Goal: Transaction & Acquisition: Purchase product/service

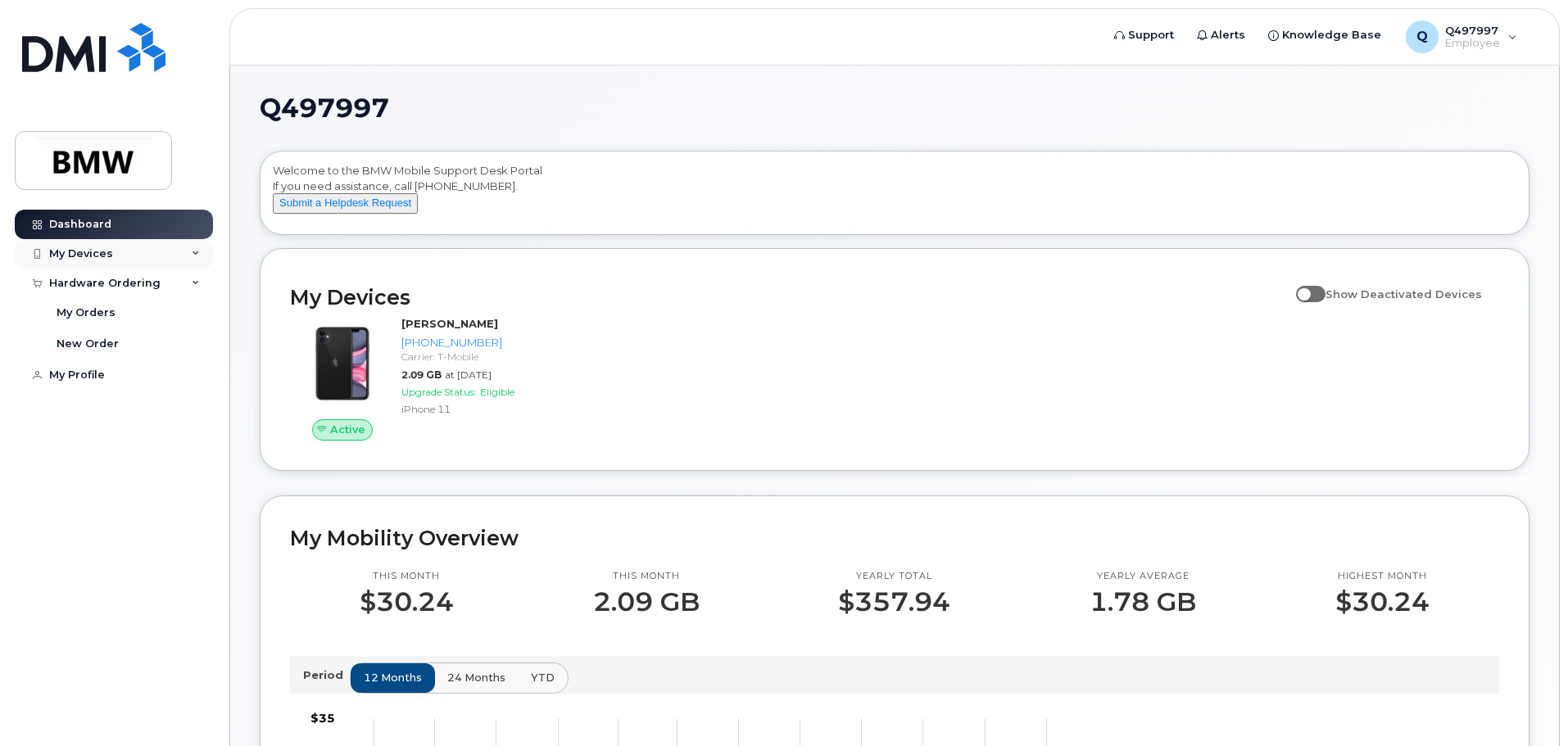
click at [198, 255] on icon at bounding box center [195, 253] width 8 height 8
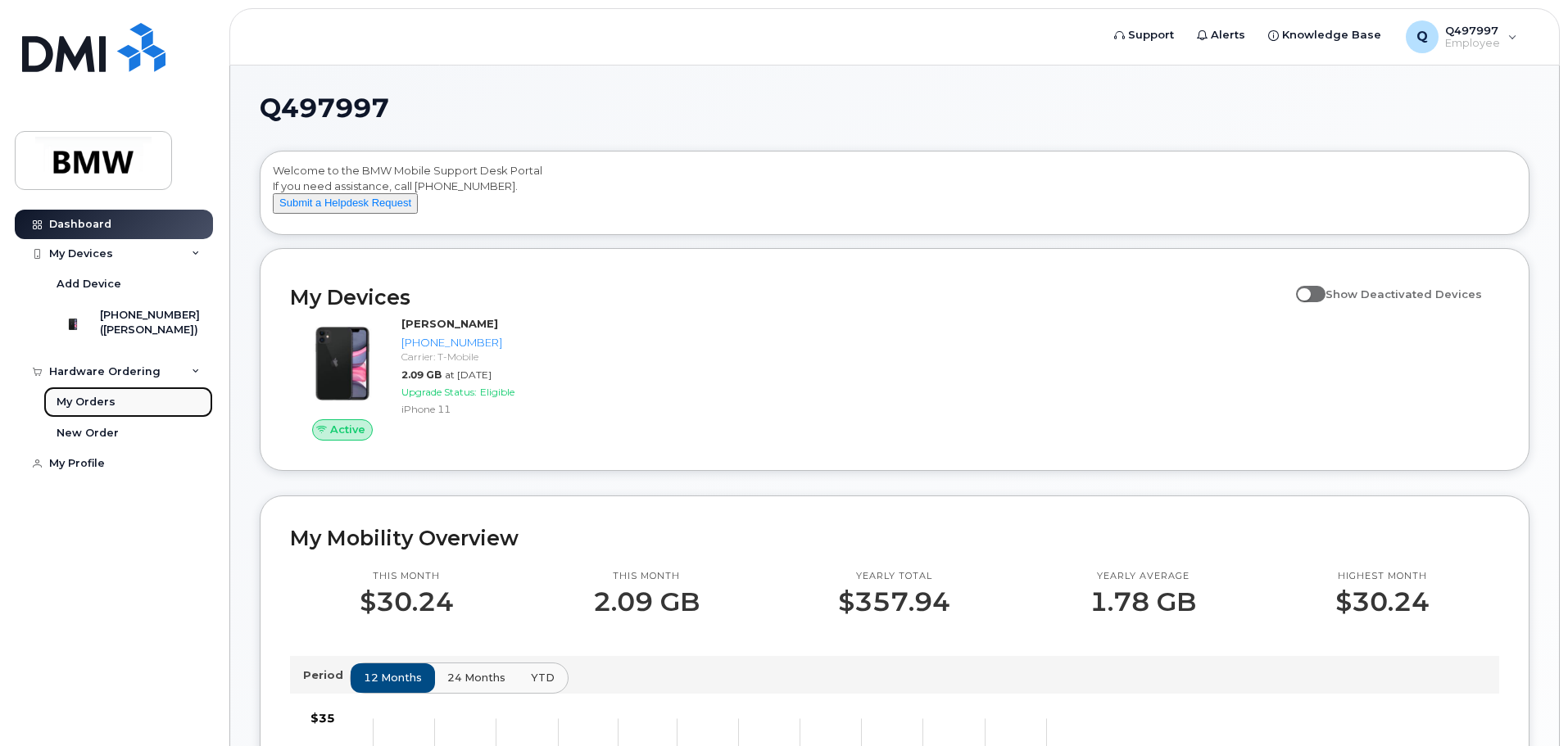
click at [93, 409] on link "My Orders" at bounding box center [128, 401] width 170 height 31
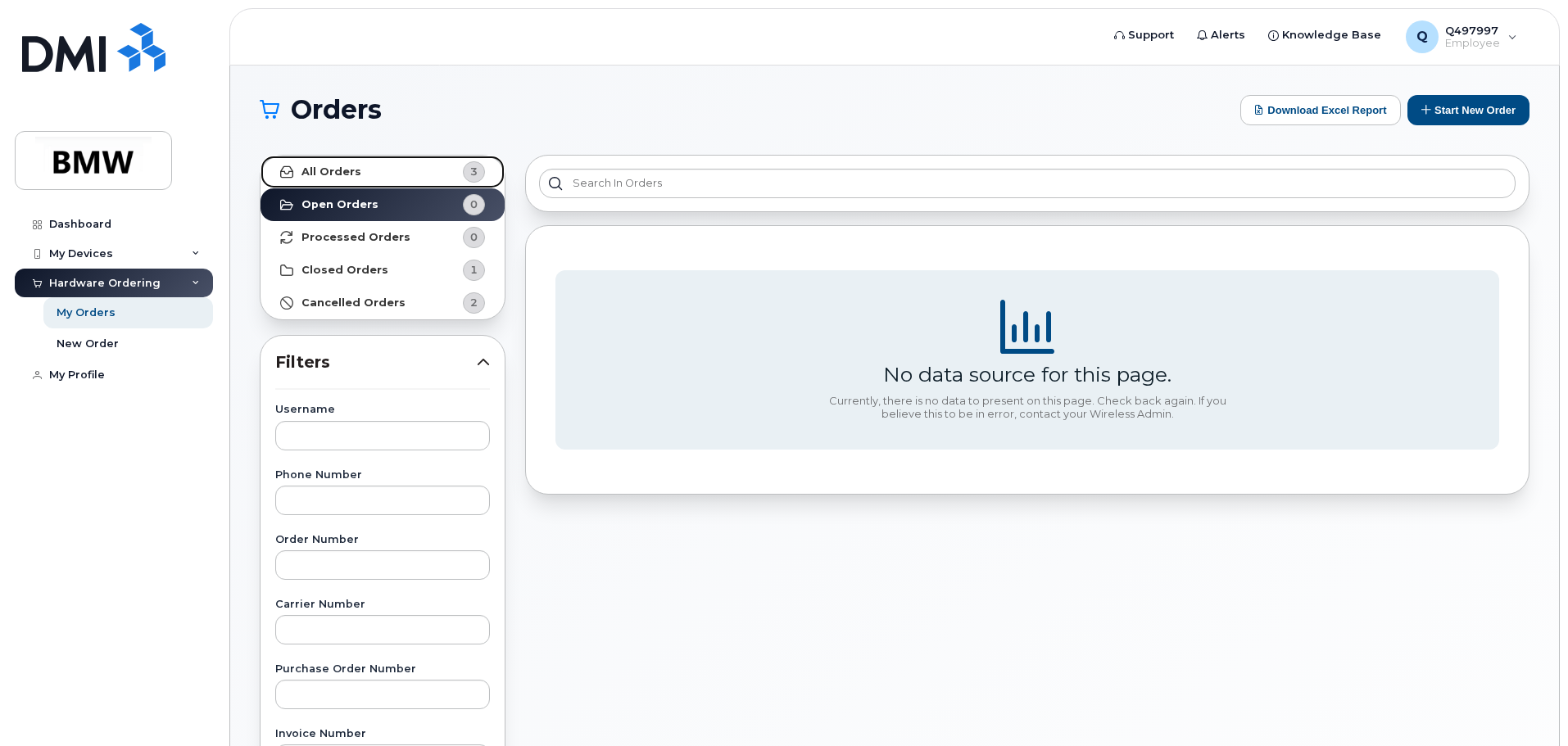
click at [344, 166] on strong "All Orders" at bounding box center [331, 172] width 60 height 13
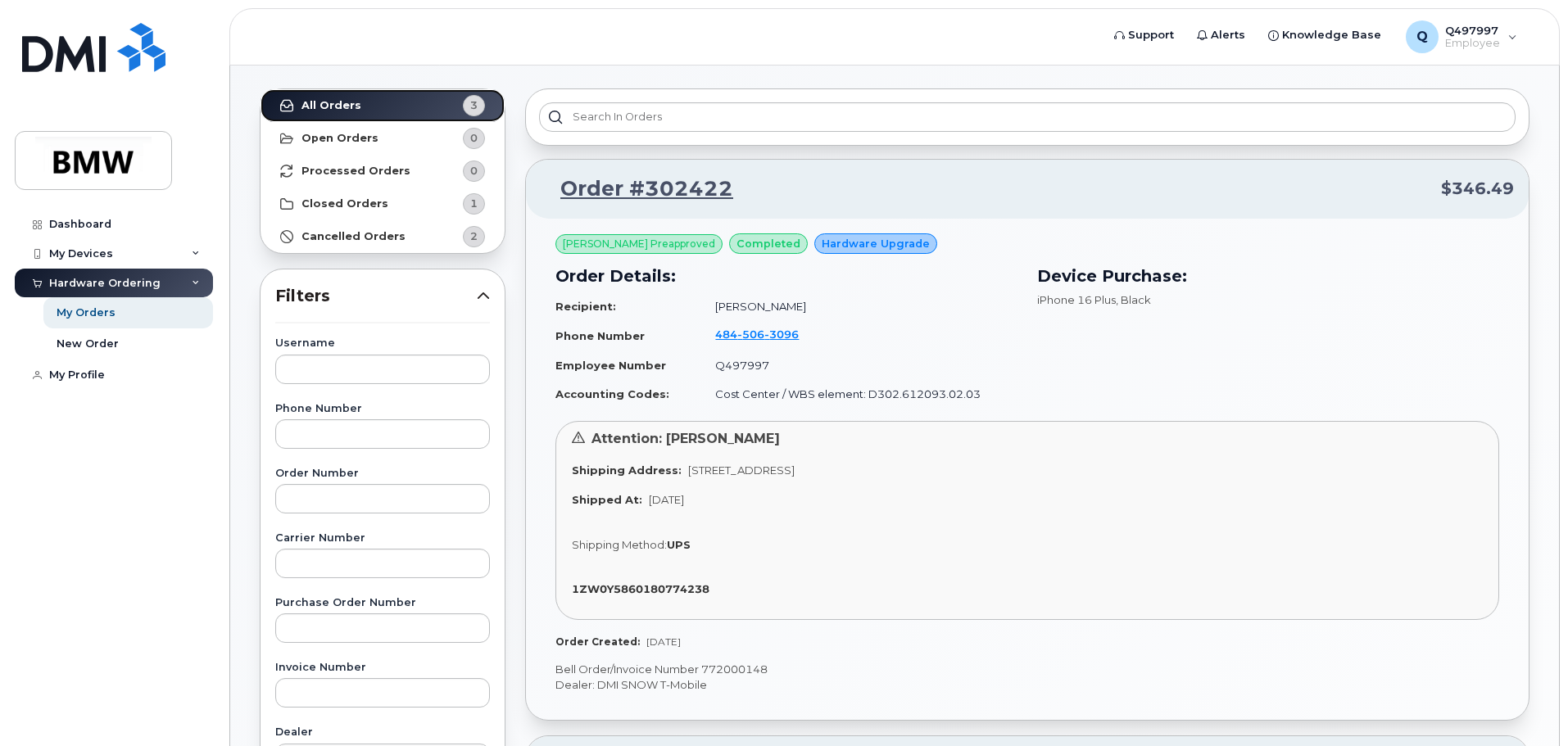
scroll to position [148, 0]
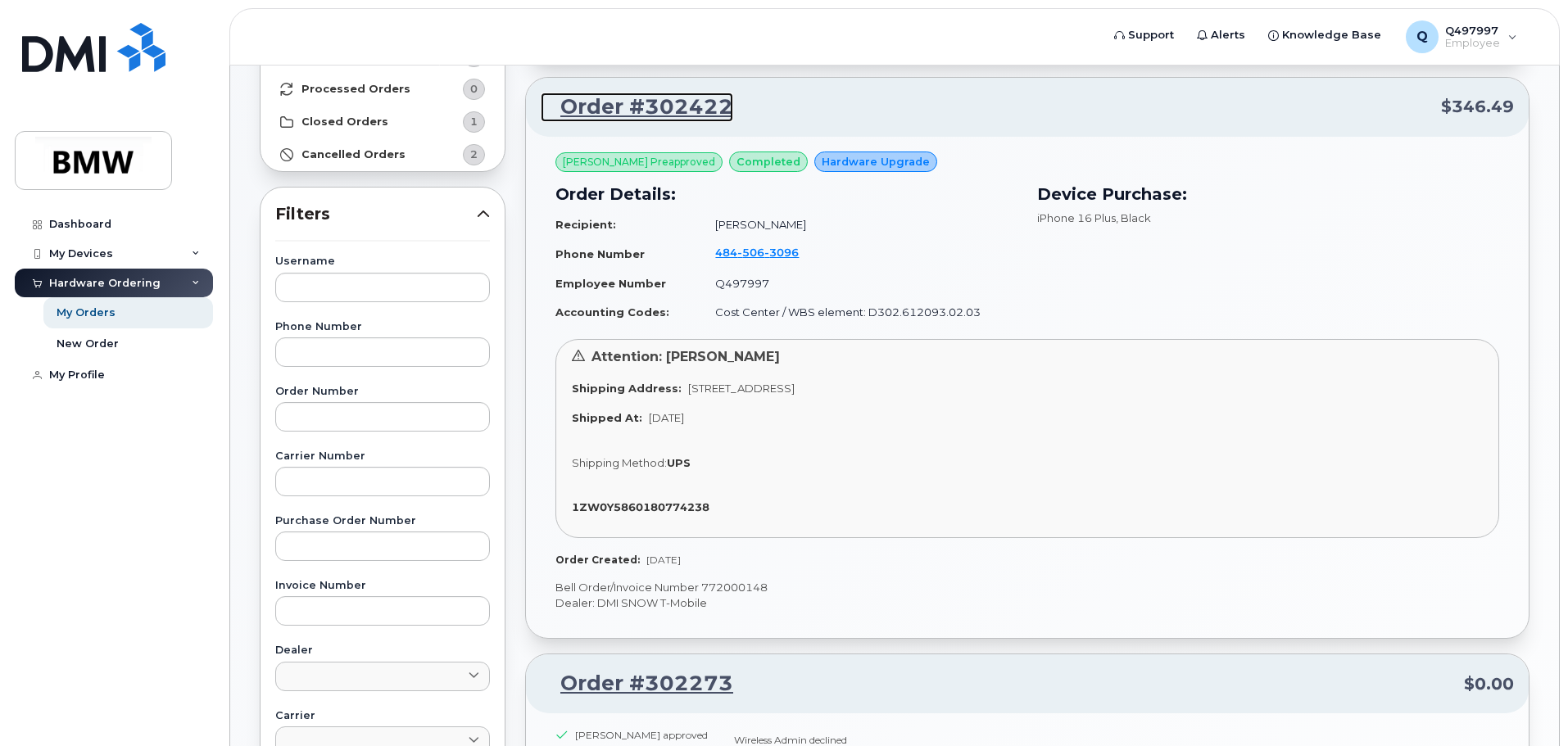
click at [617, 100] on link "Order #302422" at bounding box center [636, 107] width 192 height 29
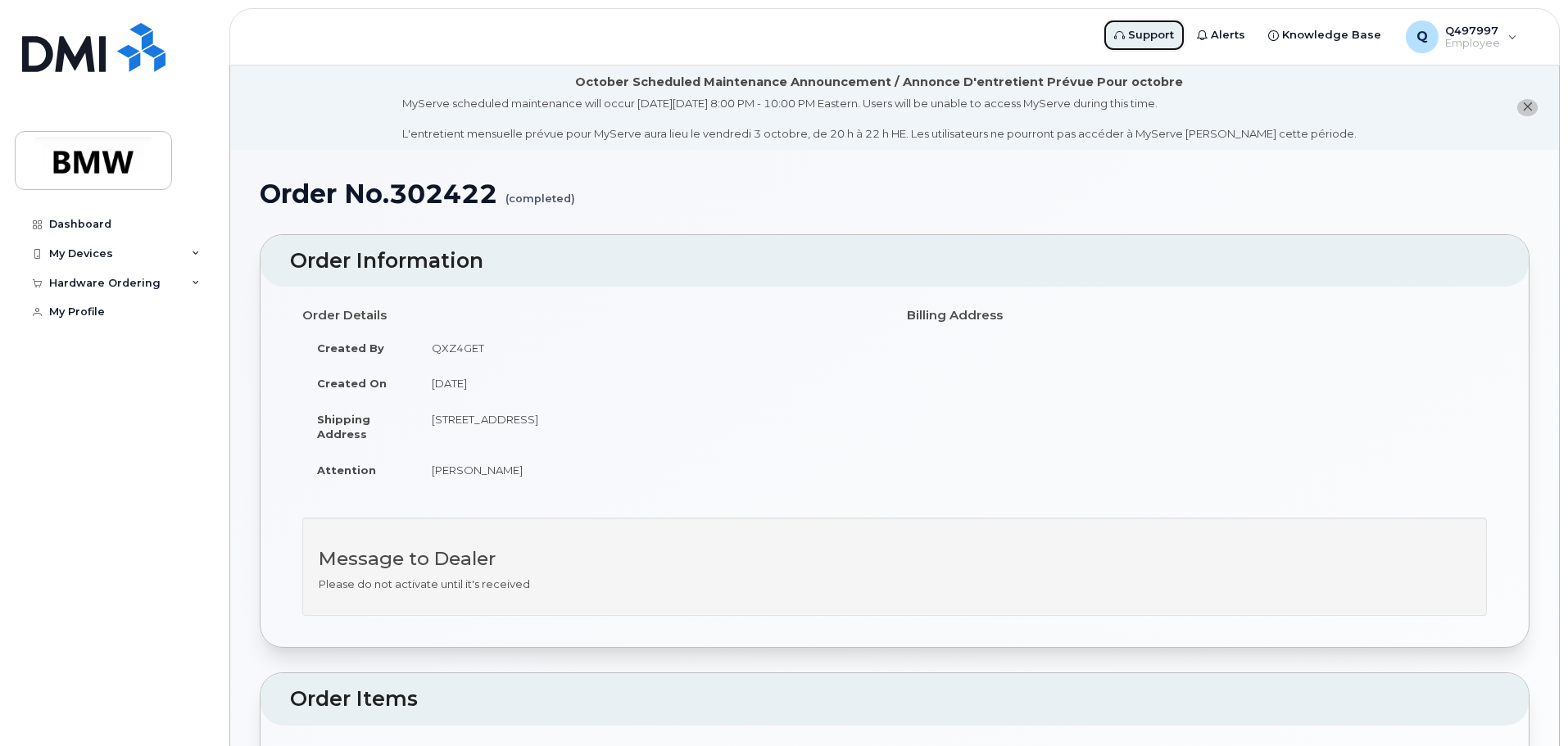
click at [1145, 33] on span "Support" at bounding box center [1151, 35] width 46 height 16
click at [1526, 37] on div "Q Q497997 Employee" at bounding box center [1460, 37] width 134 height 33
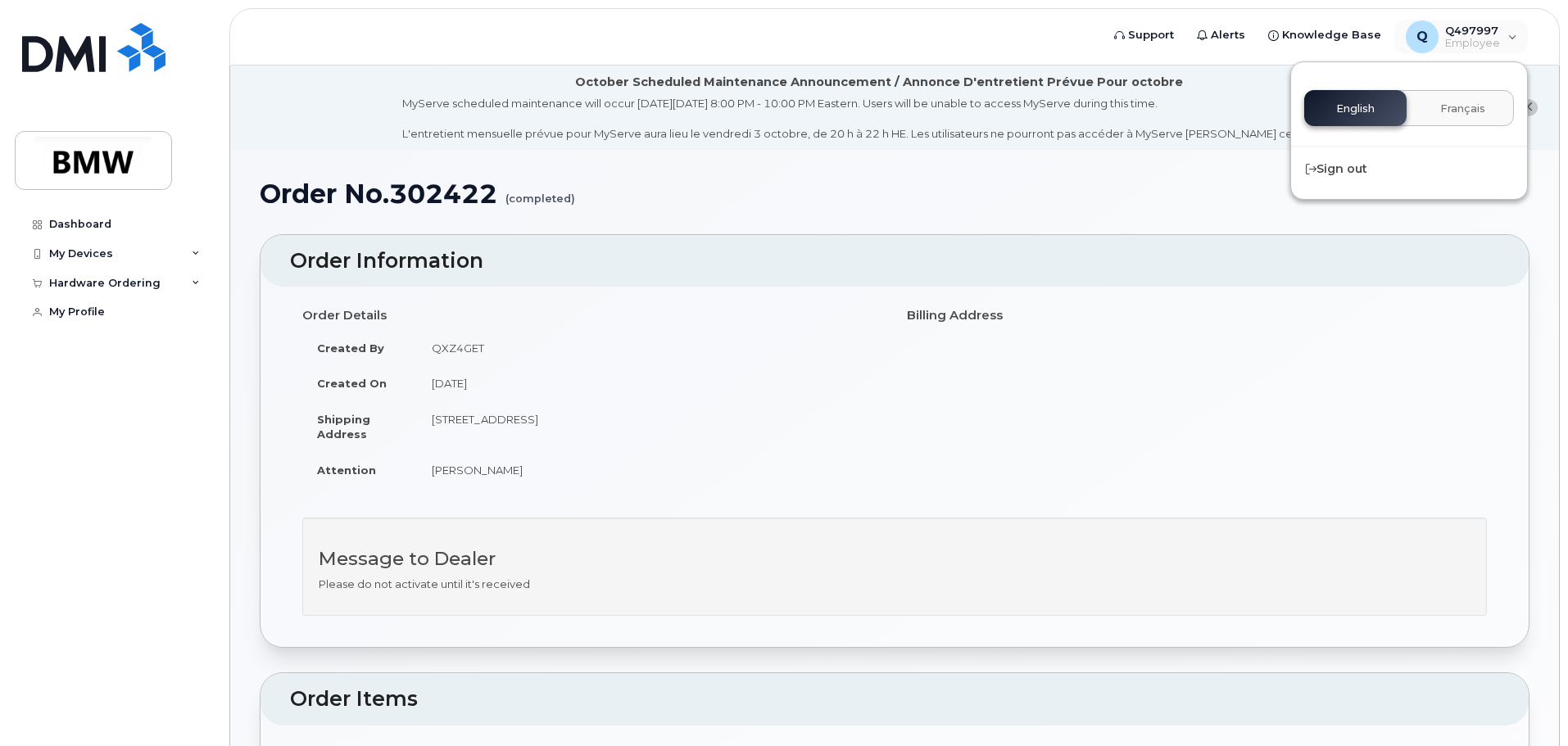
click at [1153, 180] on h1 "Order No.302422 (completed)" at bounding box center [895, 193] width 1270 height 29
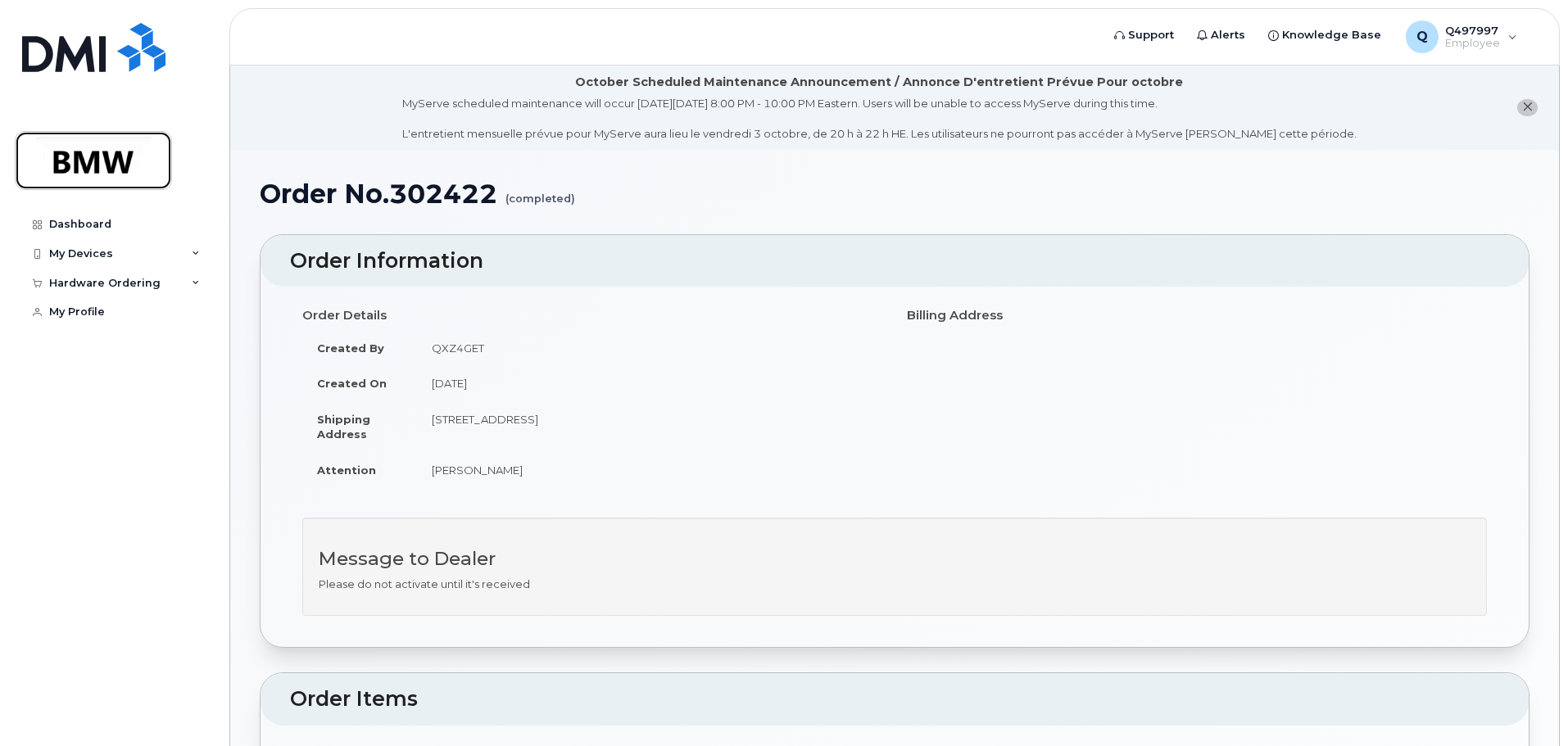
click at [95, 162] on img at bounding box center [93, 160] width 126 height 48
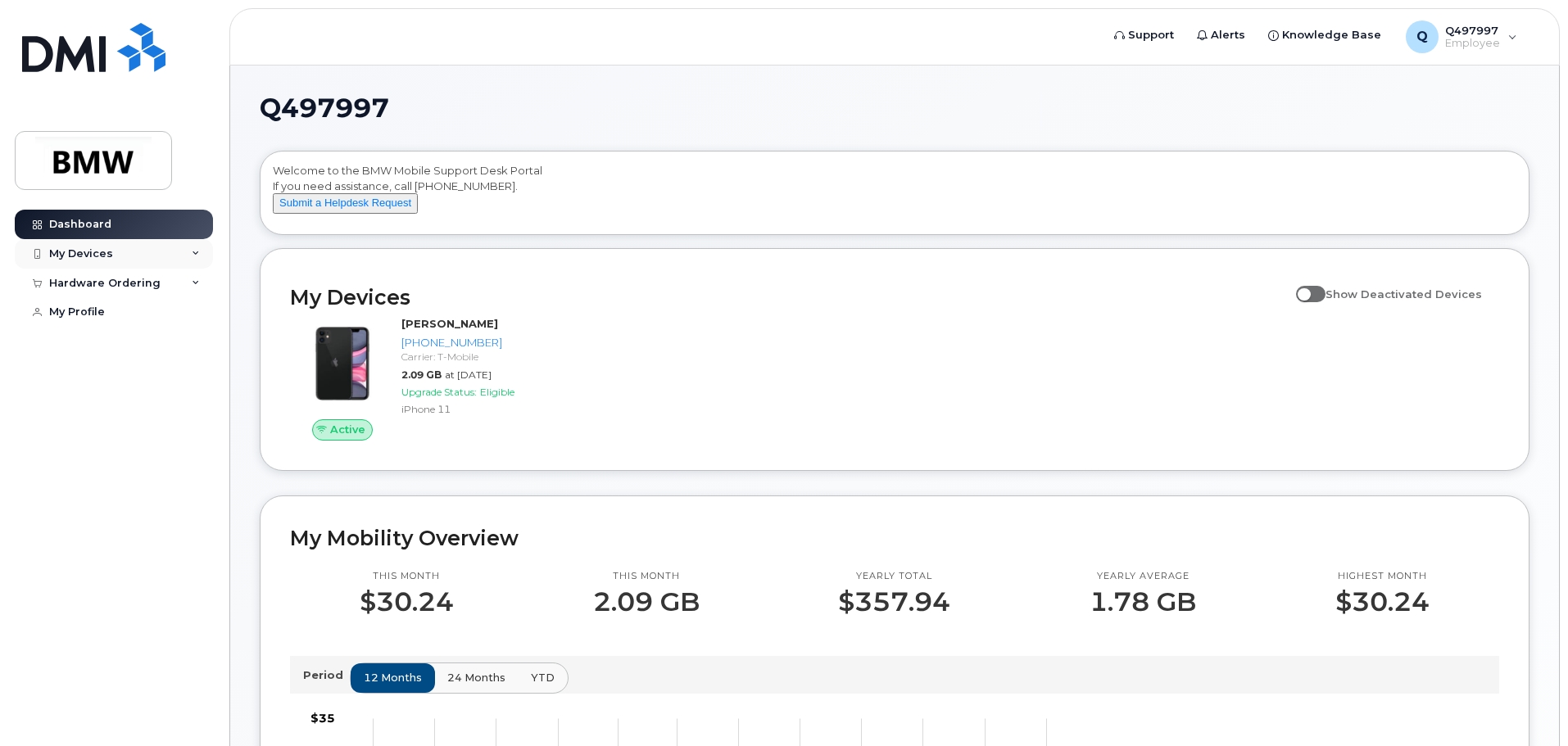
click at [195, 259] on div "My Devices" at bounding box center [113, 253] width 198 height 29
click at [193, 376] on icon at bounding box center [195, 371] width 8 height 8
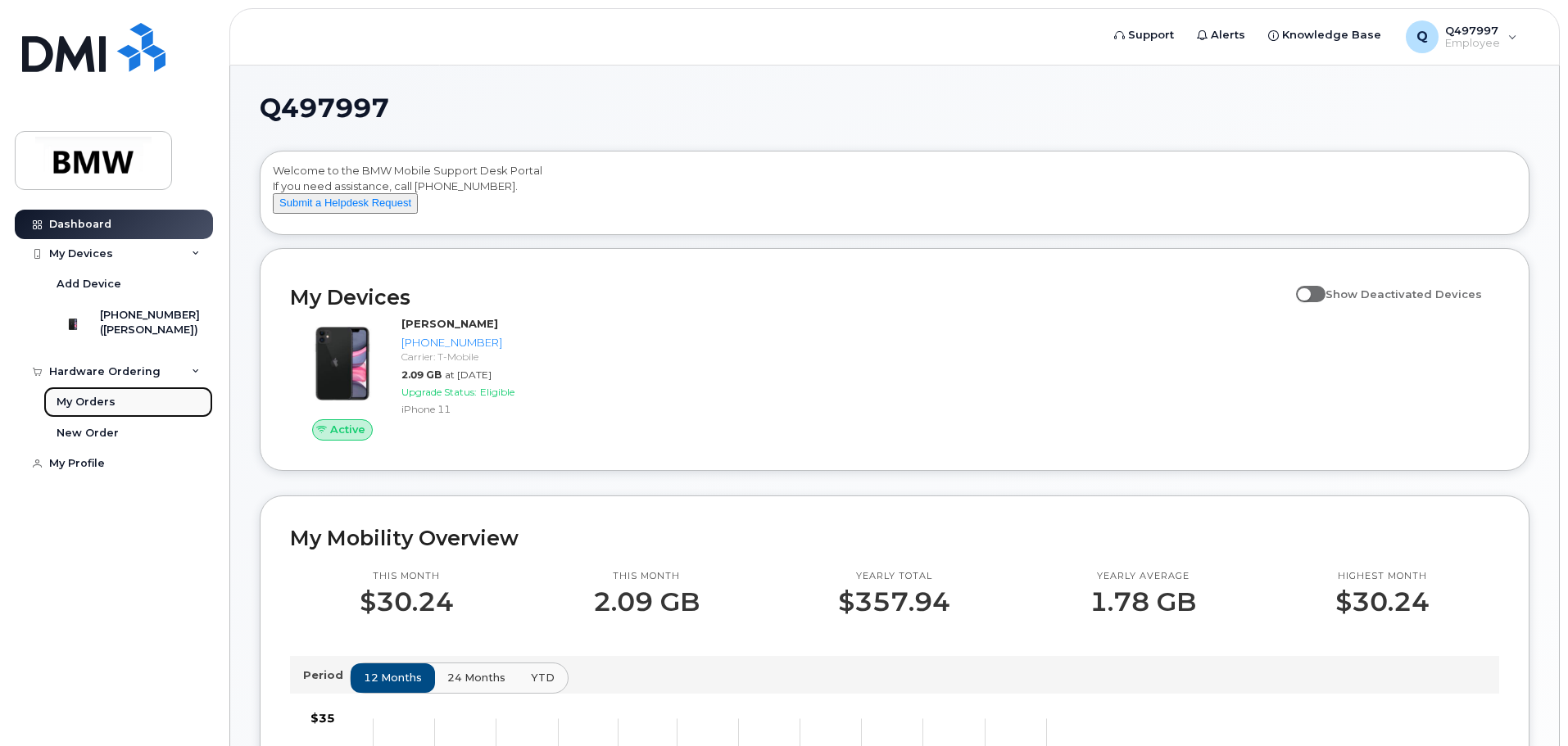
click at [99, 410] on div "My Orders" at bounding box center [85, 402] width 59 height 15
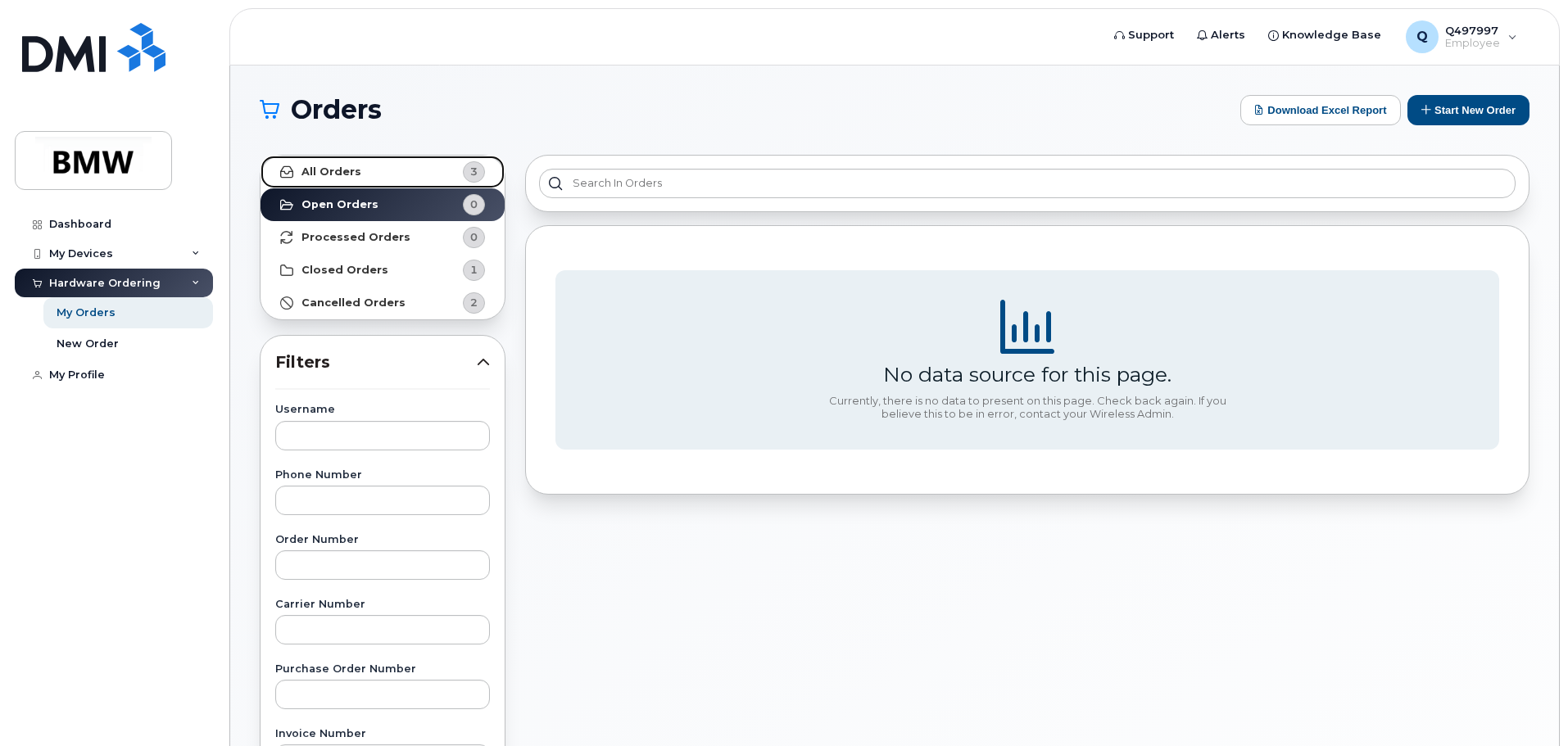
click at [431, 175] on link "All Orders 3" at bounding box center [383, 172] width 244 height 33
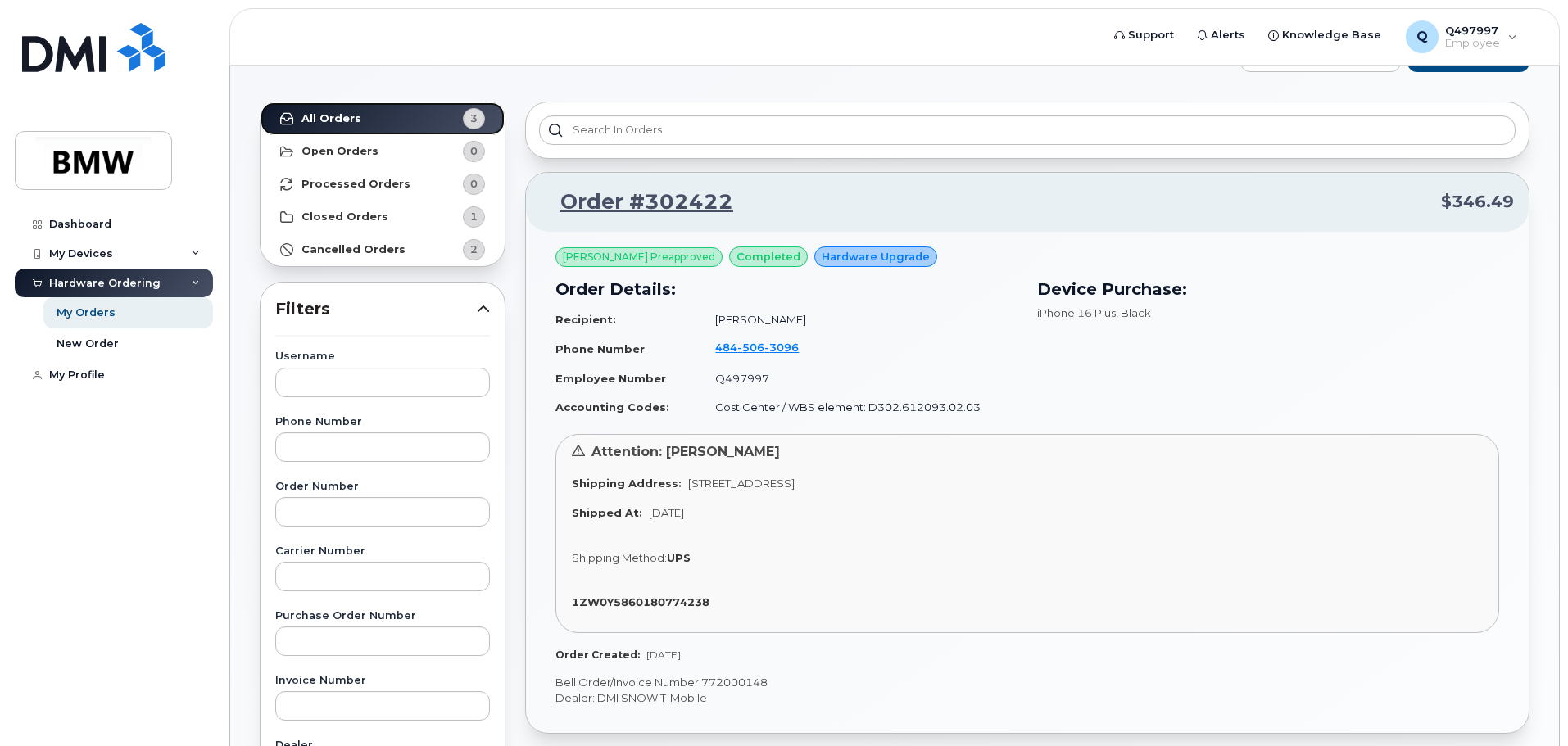
scroll to position [82, 0]
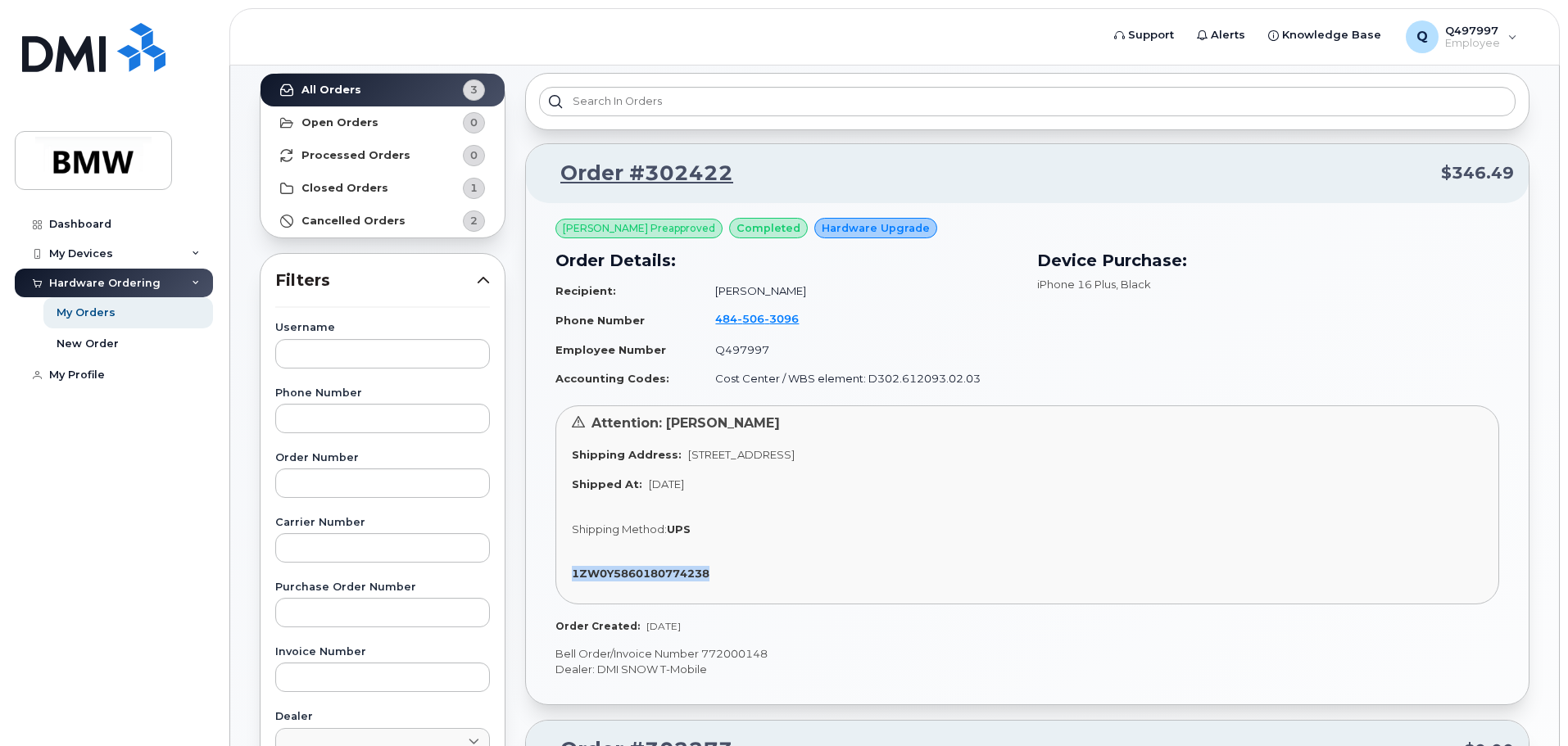
drag, startPoint x: 565, startPoint y: 571, endPoint x: 786, endPoint y: 579, distance: 221.1
click at [786, 580] on div "Attention: [PERSON_NAME] Shipping Address: [STREET_ADDRESS] Shipped At: [DATE] …" at bounding box center [1027, 504] width 943 height 199
click at [789, 573] on div "1ZW0Y5860180774238" at bounding box center [1027, 573] width 911 height 16
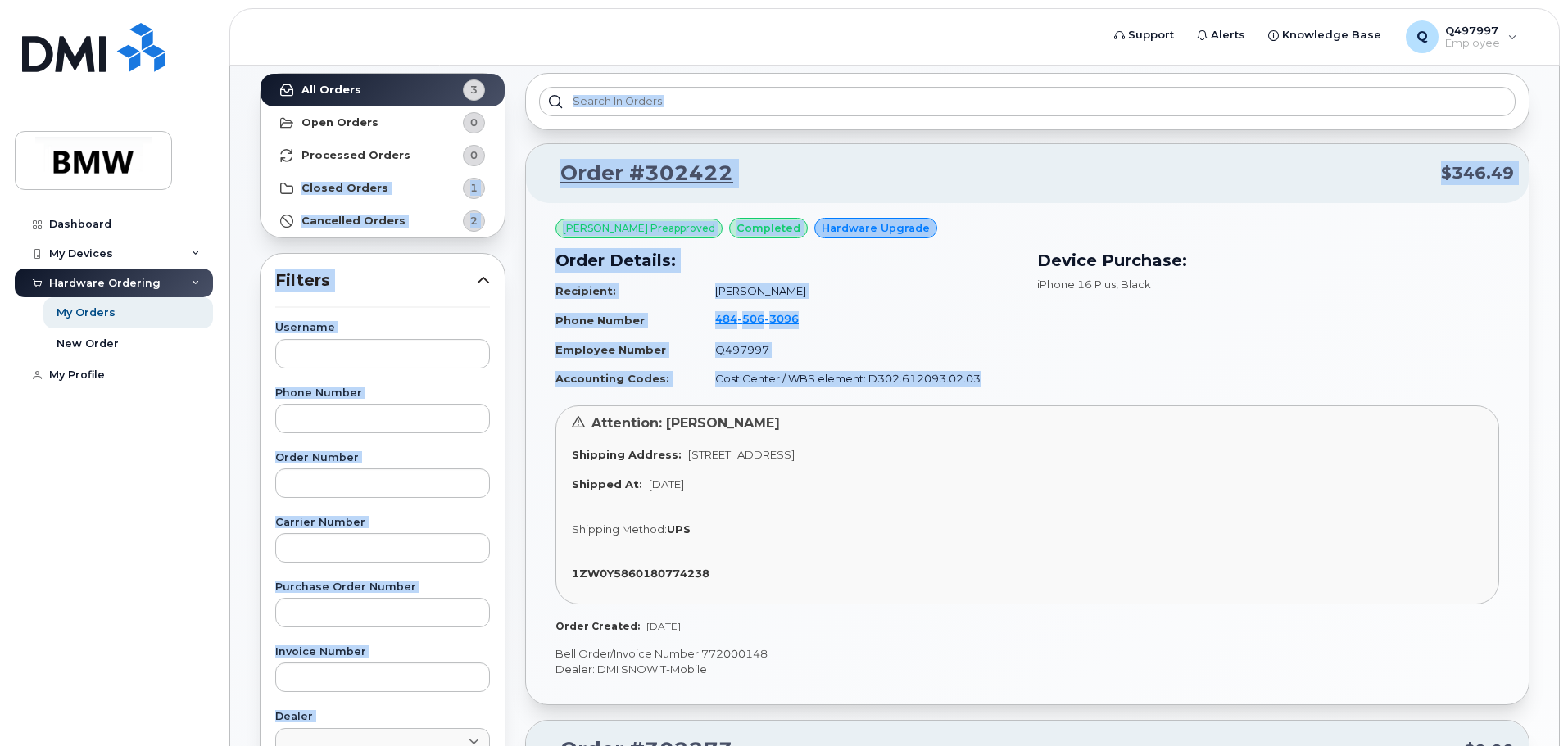
drag, startPoint x: 972, startPoint y: 378, endPoint x: 514, endPoint y: 172, distance: 502.2
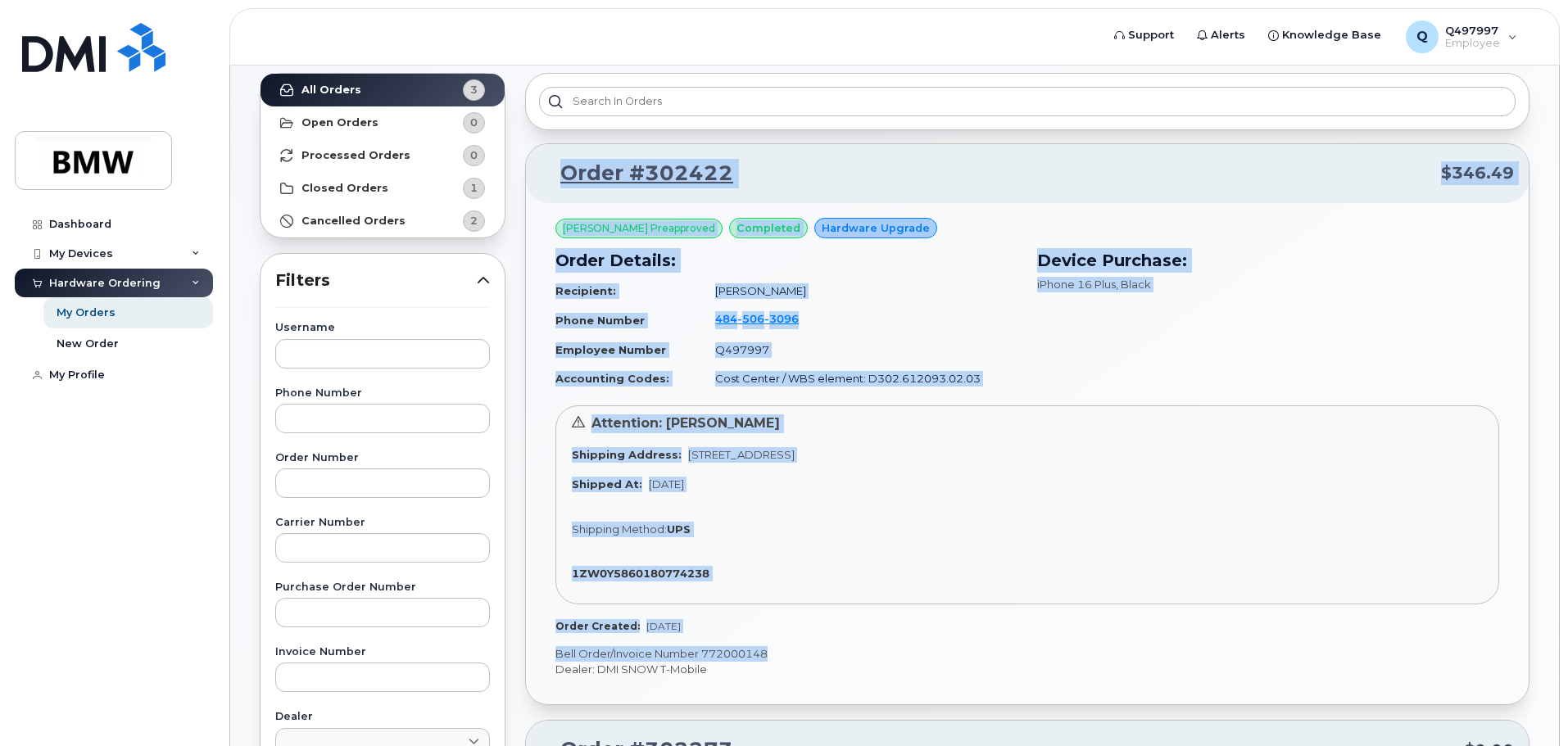
drag, startPoint x: 526, startPoint y: 165, endPoint x: 1065, endPoint y: 640, distance: 718.4
click at [1065, 640] on div "Order #302422 $346.49 Adam Orlando Preapproved completed Hardware Upgrade Order…" at bounding box center [1027, 424] width 1004 height 561
click at [876, 552] on div "Attention: Brian Menda Shipping Address: 362 Rosecliff Drive, Douglassville, PA…" at bounding box center [1027, 504] width 943 height 199
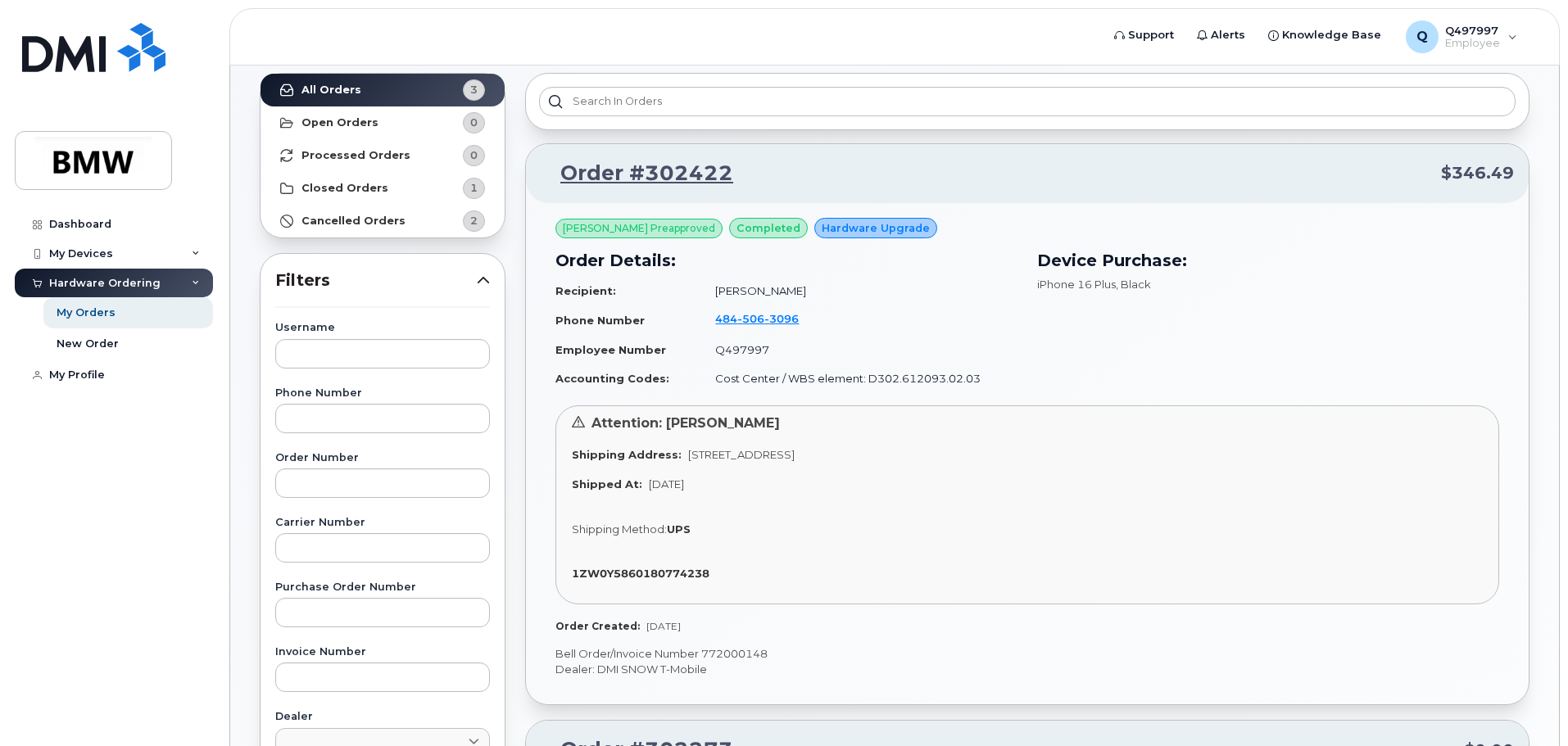
click at [904, 351] on td "Q497997" at bounding box center [859, 350] width 317 height 29
drag, startPoint x: 803, startPoint y: 375, endPoint x: 979, endPoint y: 370, distance: 176.1
click at [979, 370] on td "Cost Center / WBS element: D302.612093.02.03" at bounding box center [859, 379] width 317 height 29
drag, startPoint x: 639, startPoint y: 446, endPoint x: 834, endPoint y: 545, distance: 218.7
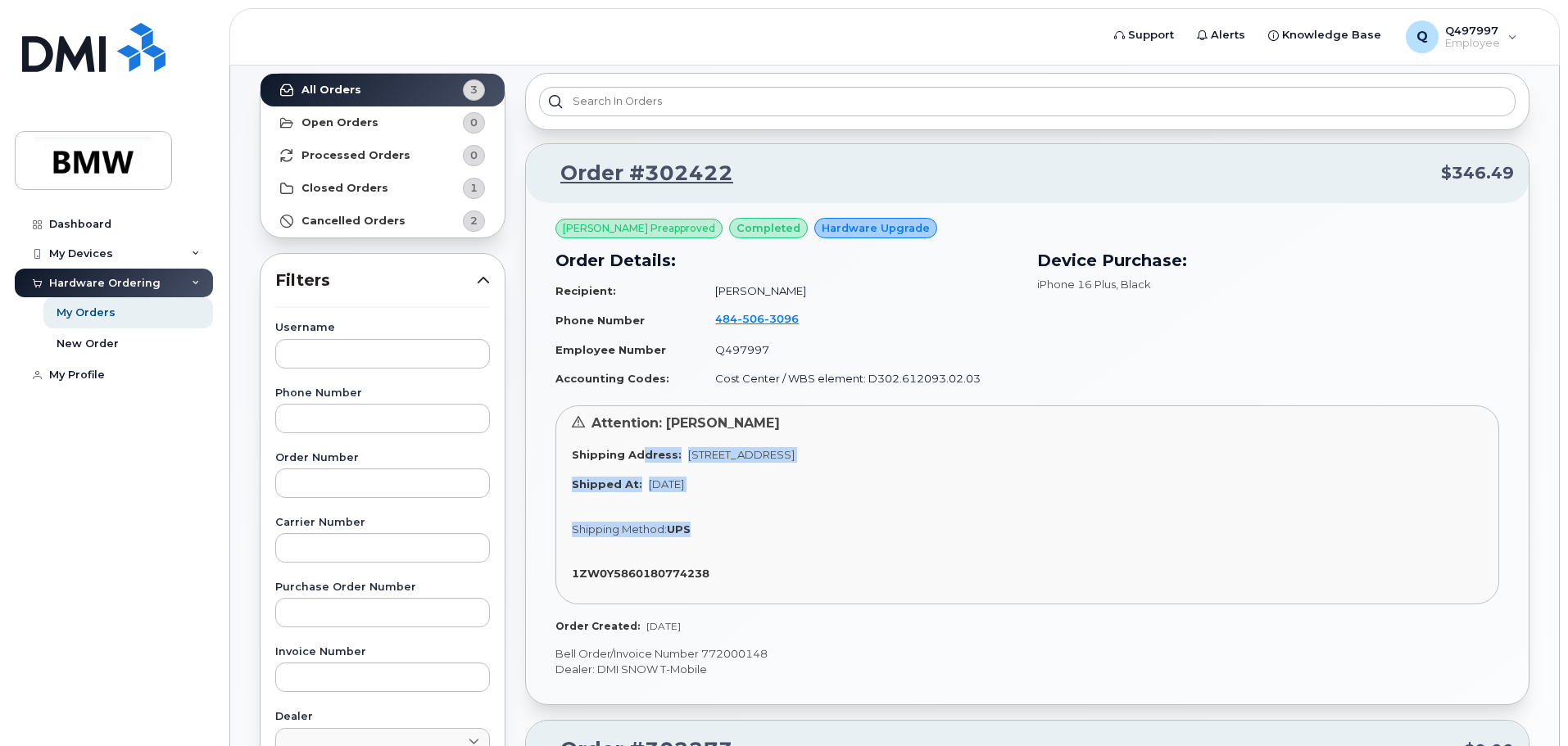
click at [834, 545] on div "Attention: Brian Menda Shipping Address: 362 Rosecliff Drive, Douglassville, PA…" at bounding box center [1027, 504] width 943 height 199
click at [824, 556] on div "Attention: Brian Menda Shipping Address: 362 Rosecliff Drive, Douglassville, PA…" at bounding box center [1027, 504] width 943 height 199
drag, startPoint x: 766, startPoint y: 572, endPoint x: 521, endPoint y: 578, distance: 245.1
click at [1074, 608] on div "Adam Orlando Preapproved completed Hardware Upgrade Order Details: Recipient: B…" at bounding box center [1027, 425] width 943 height 416
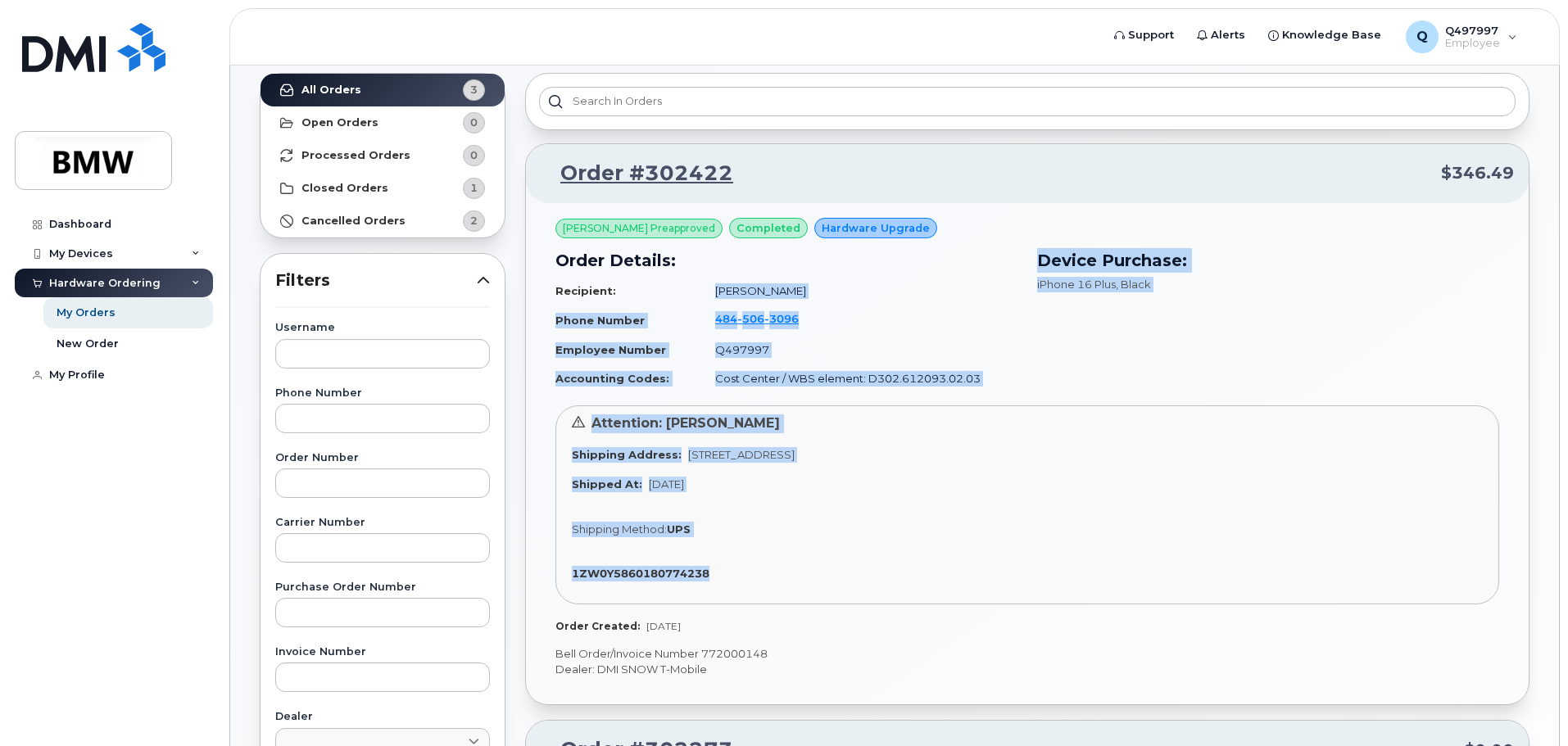
drag, startPoint x: 811, startPoint y: 528, endPoint x: 688, endPoint y: 306, distance: 253.8
click at [660, 294] on div "Adam Orlando Preapproved completed Hardware Upgrade Order Details: Recipient: B…" at bounding box center [1027, 425] width 943 height 416
click at [1019, 330] on div "Order Details: Recipient: Brian Menda Phone Number 484 506 3096 Employee Number…" at bounding box center [787, 320] width 482 height 164
drag, startPoint x: 890, startPoint y: 306, endPoint x: 987, endPoint y: 530, distance: 244.1
click at [987, 530] on div "Adam Orlando Preapproved completed Hardware Upgrade Order Details: Recipient: B…" at bounding box center [1027, 425] width 943 height 416
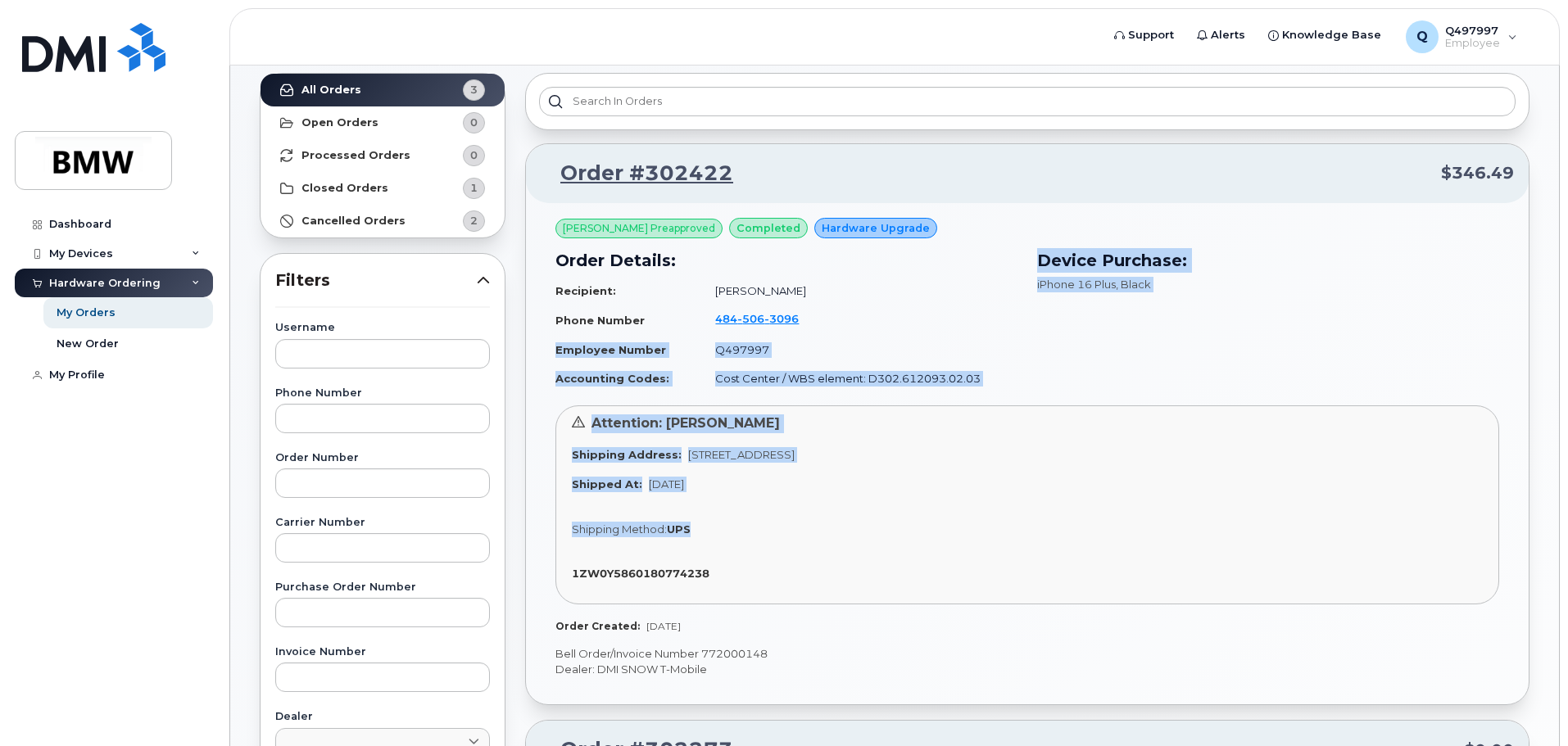
drag, startPoint x: 987, startPoint y: 529, endPoint x: 899, endPoint y: 560, distance: 93.3
click at [987, 528] on div "Shipping Method: UPS" at bounding box center [1027, 529] width 911 height 16
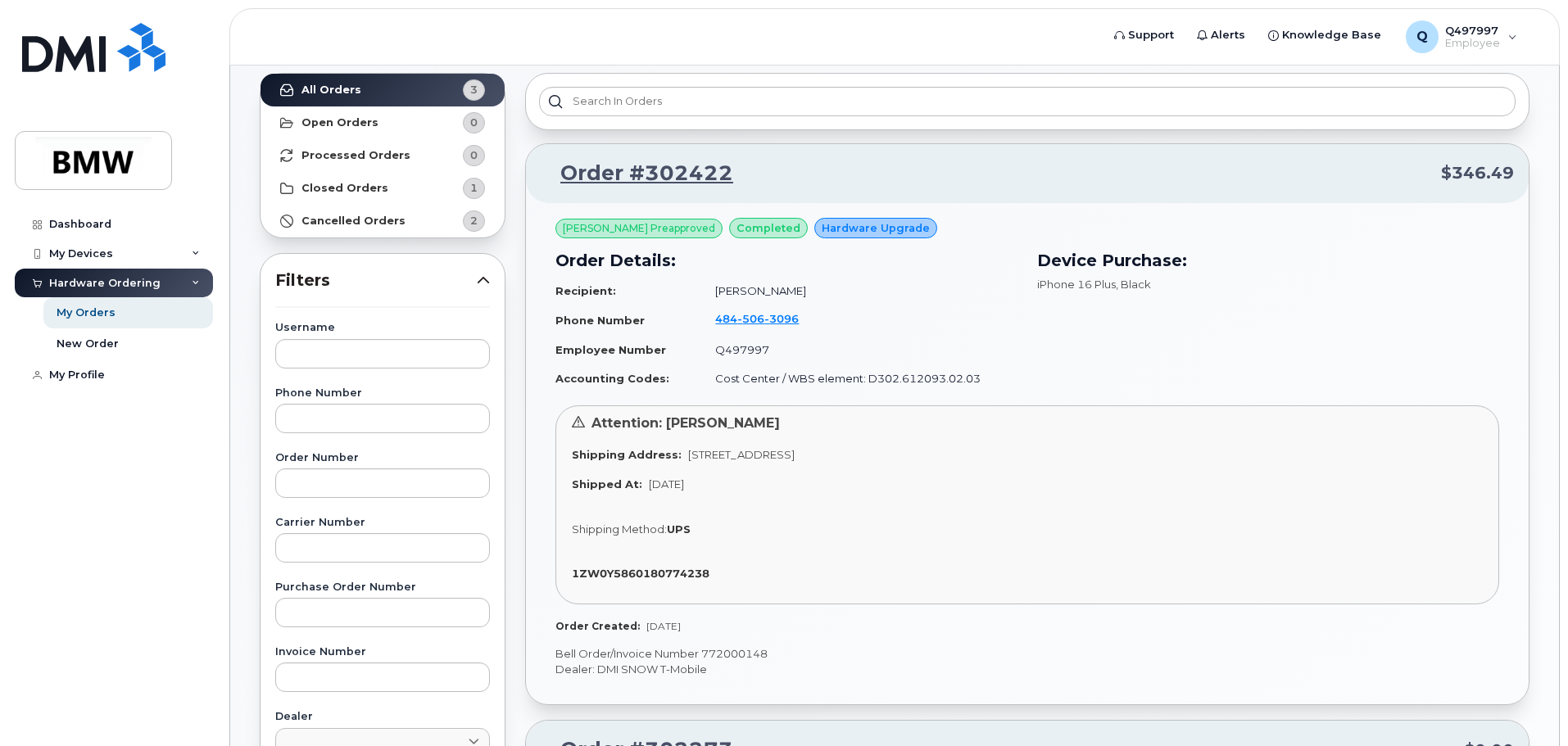
click at [816, 617] on div "Adam Orlando Preapproved completed Hardware Upgrade Order Details: Recipient: B…" at bounding box center [1027, 425] width 943 height 416
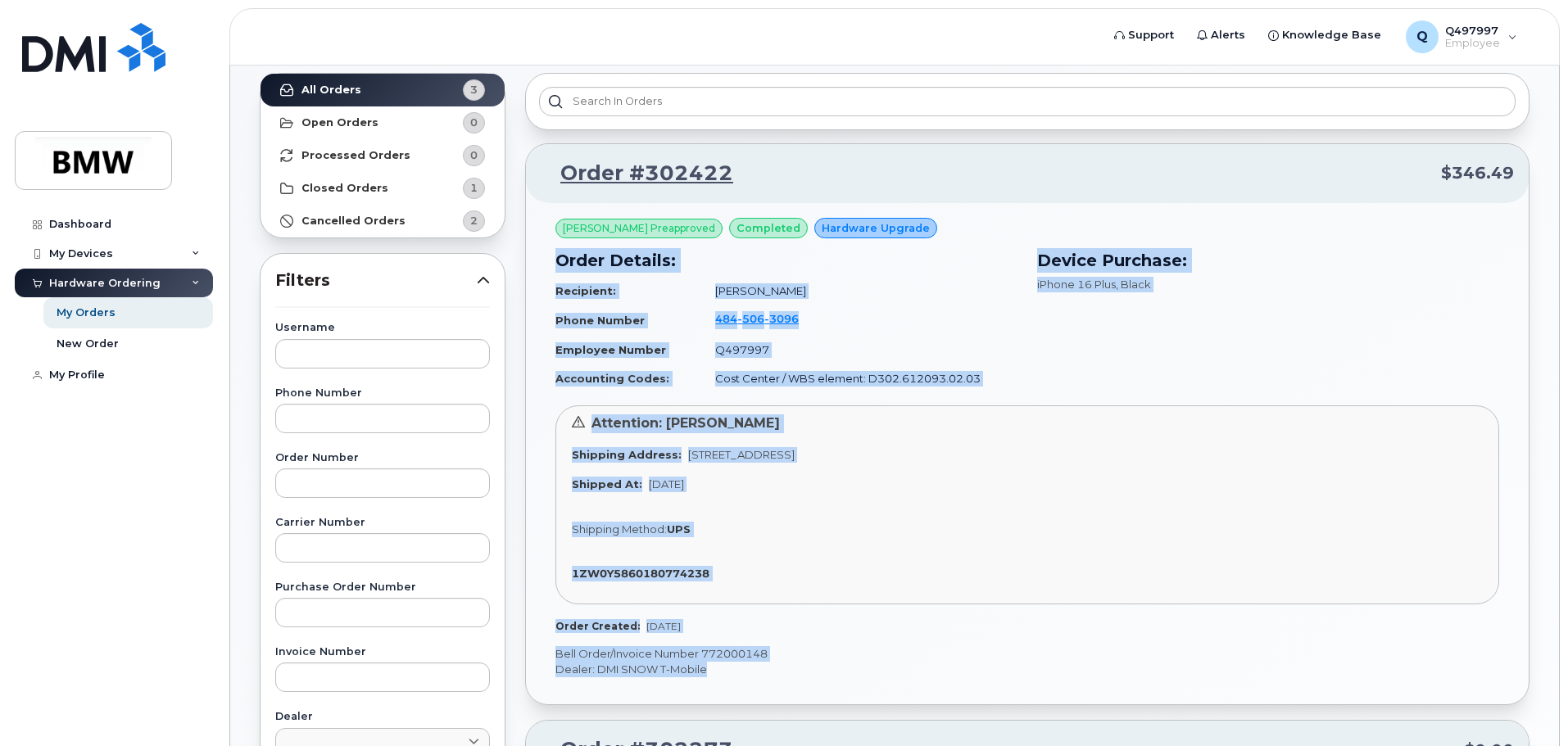
drag, startPoint x: 790, startPoint y: 672, endPoint x: 540, endPoint y: 264, distance: 478.5
click at [540, 264] on div "Adam Orlando Preapproved completed Hardware Upgrade Order Details: Recipient: B…" at bounding box center [1027, 454] width 1003 height 501
click at [540, 251] on div "Adam Orlando Preapproved completed Hardware Upgrade Order Details: Recipient: B…" at bounding box center [1027, 454] width 1003 height 501
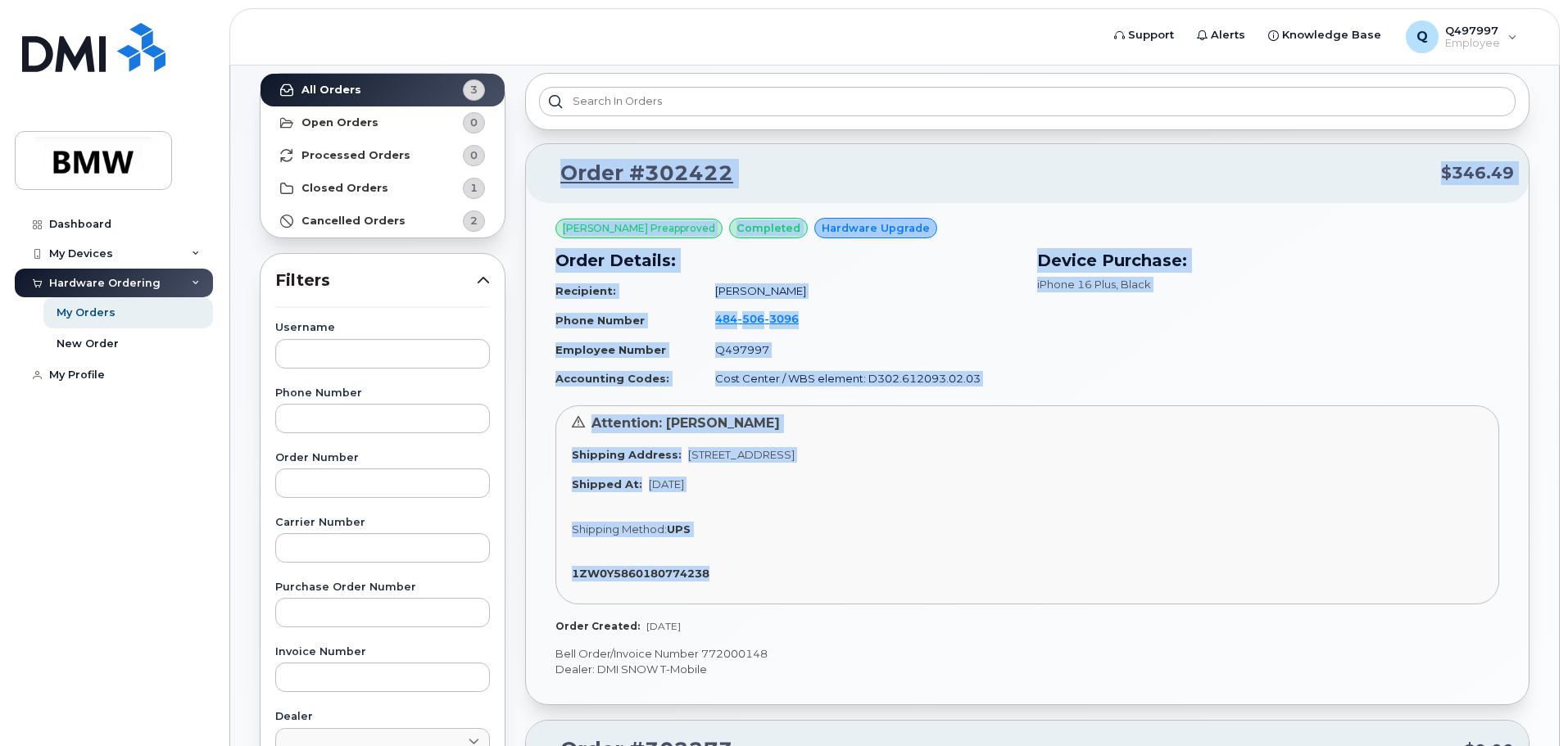
drag, startPoint x: 539, startPoint y: 156, endPoint x: 1037, endPoint y: 588, distance: 659.3
click at [1037, 588] on div "Order #302422 $346.49 Adam Orlando Preapproved completed Hardware Upgrade Order…" at bounding box center [1027, 424] width 1004 height 561
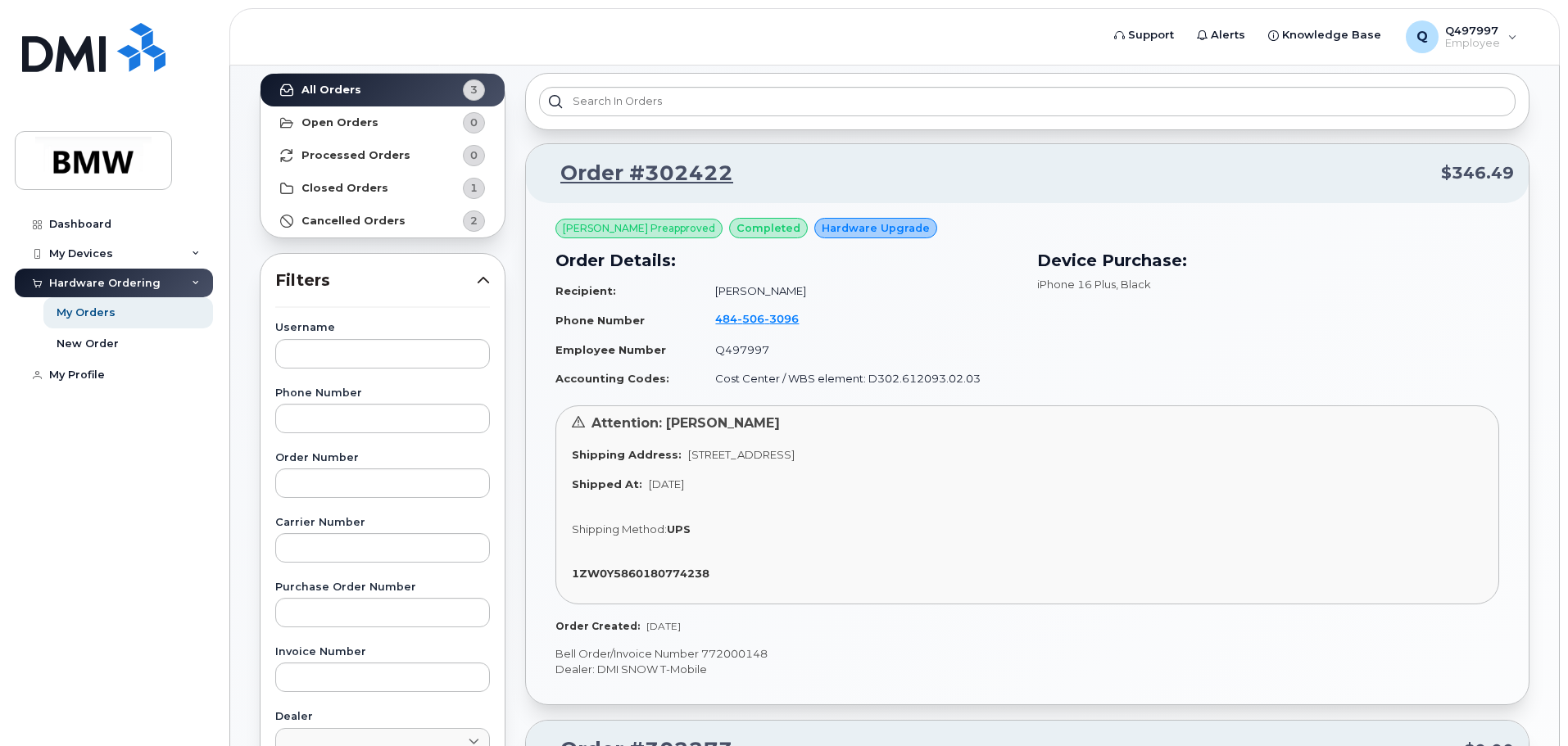
click at [966, 653] on p "Bell Order/Invoice Number 772000148" at bounding box center [1027, 653] width 943 height 16
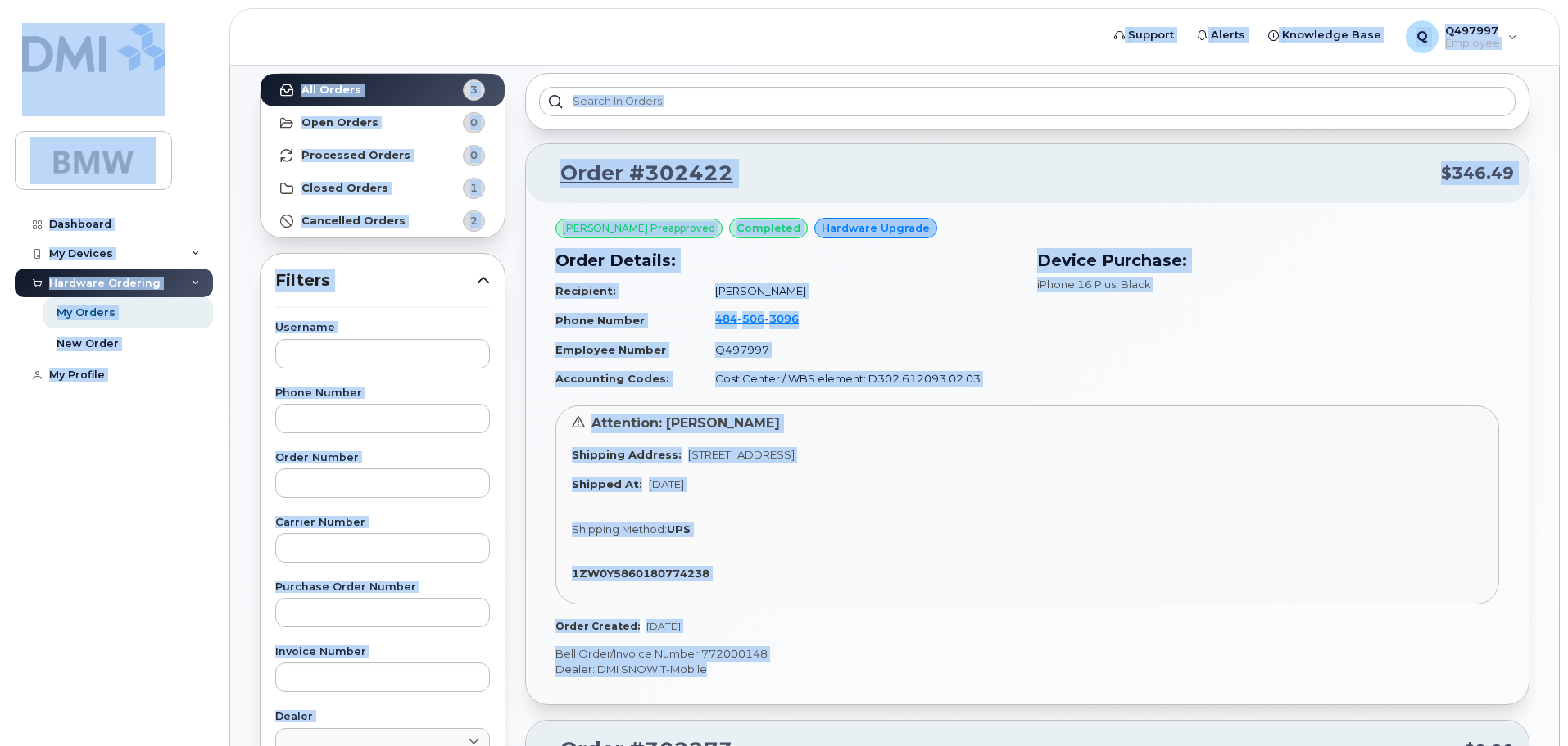
drag, startPoint x: 882, startPoint y: 613, endPoint x: 566, endPoint y: 7, distance: 683.4
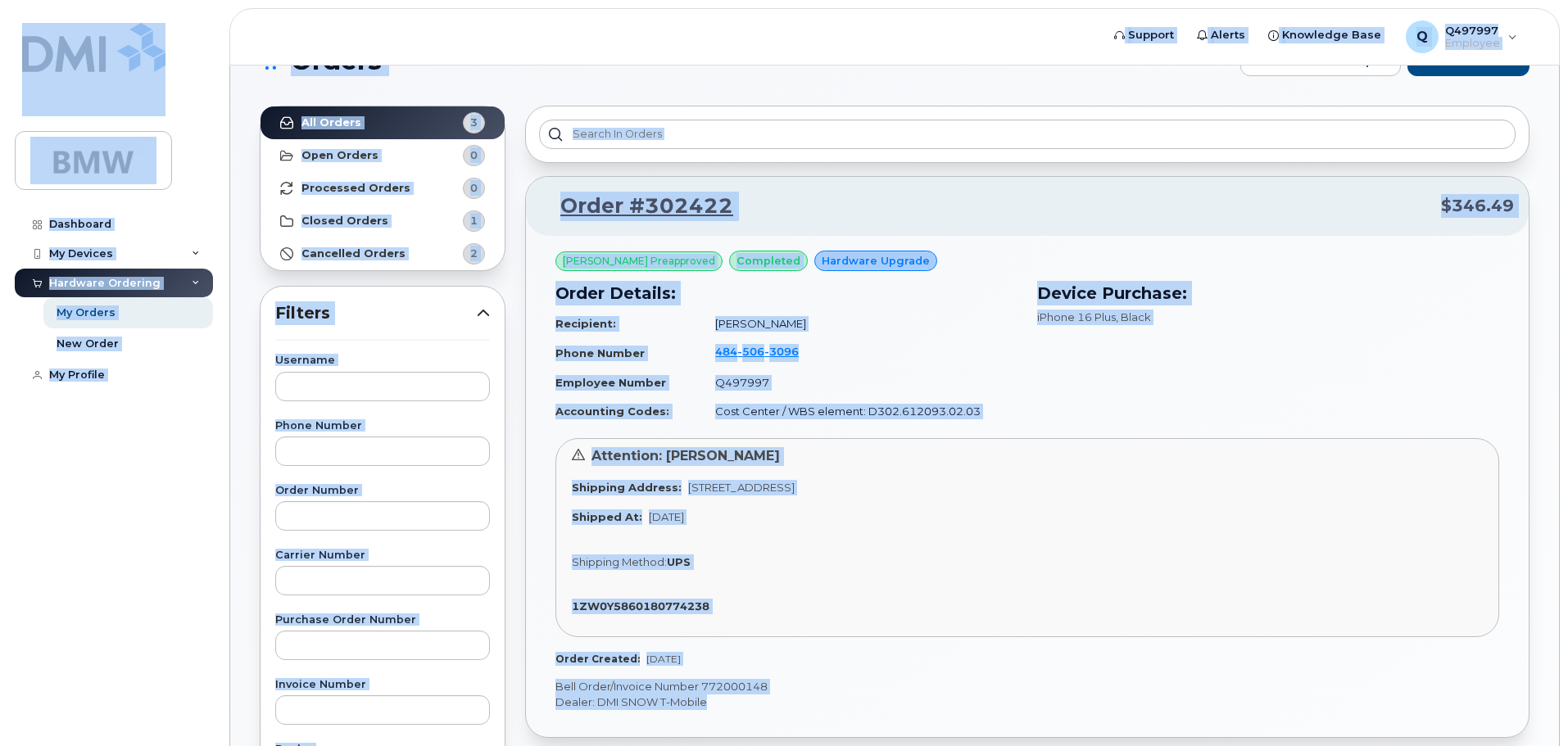
click at [811, 218] on p "Order #302422 $346.49" at bounding box center [1026, 205] width 972 height 29
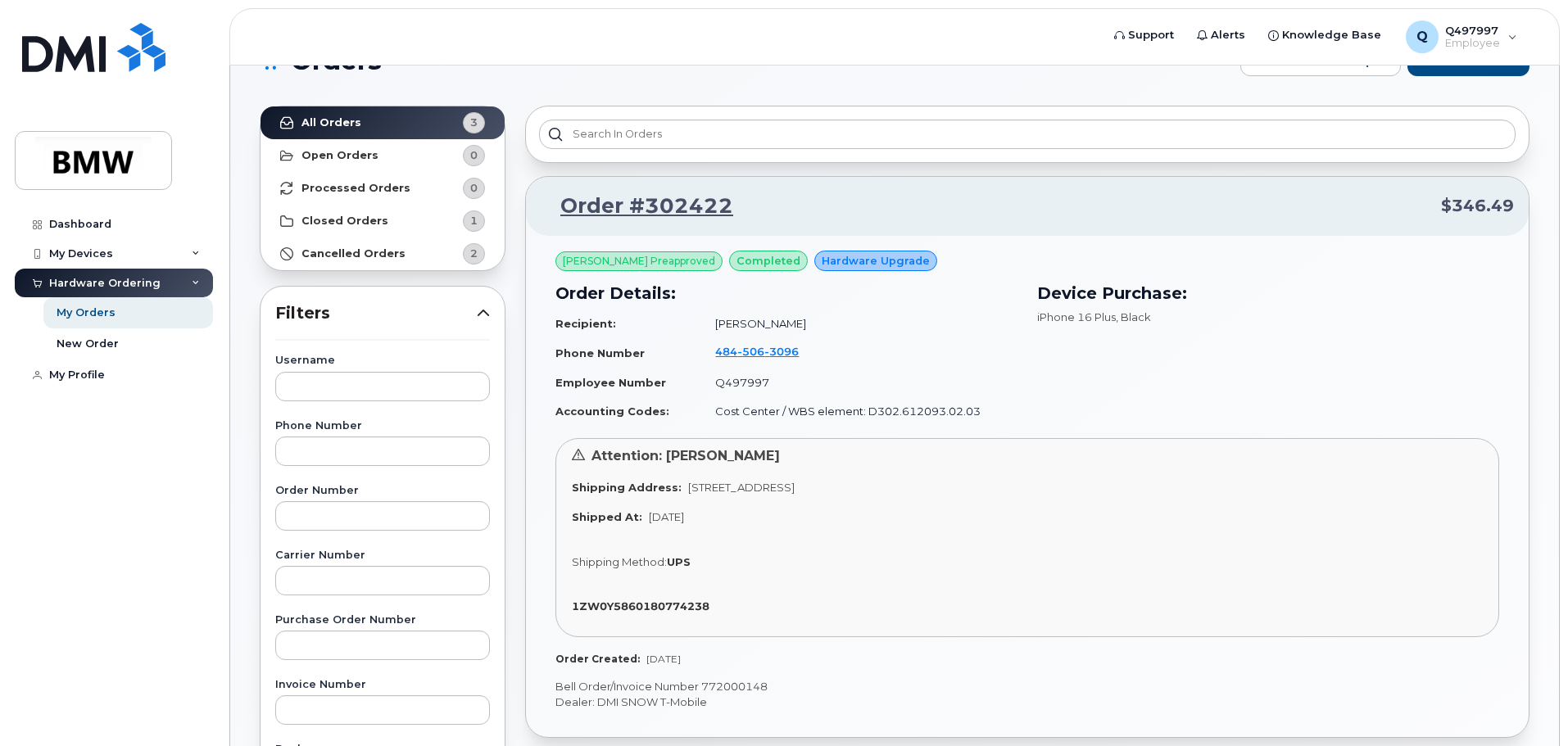
drag, startPoint x: 908, startPoint y: 261, endPoint x: 832, endPoint y: 299, distance: 85.0
click at [795, 273] on div "Adam Orlando Preapproved completed Hardware Upgrade Order Details: Recipient: B…" at bounding box center [1027, 342] width 943 height 185
click at [832, 299] on h3 "Order Details:" at bounding box center [786, 293] width 462 height 24
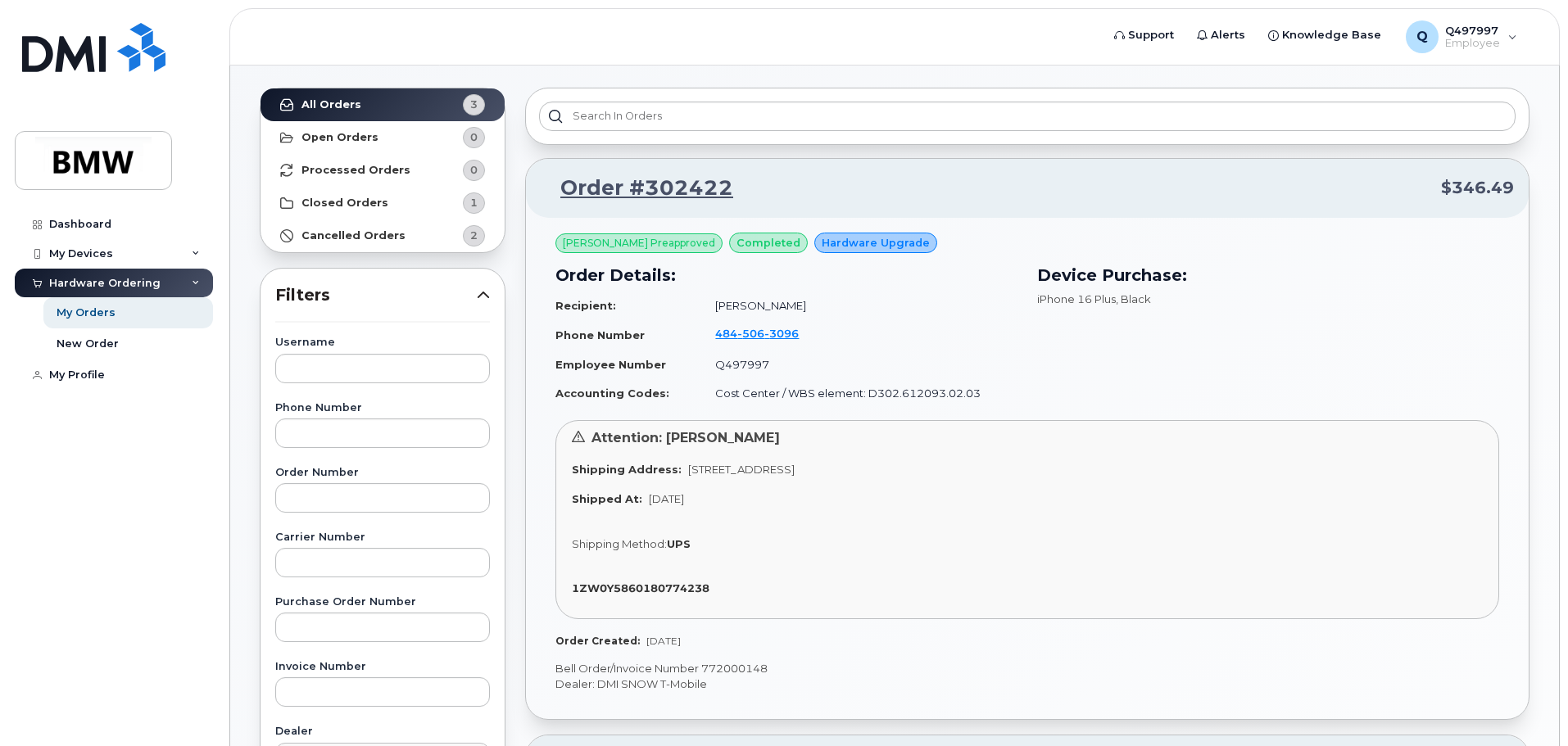
scroll to position [0, 0]
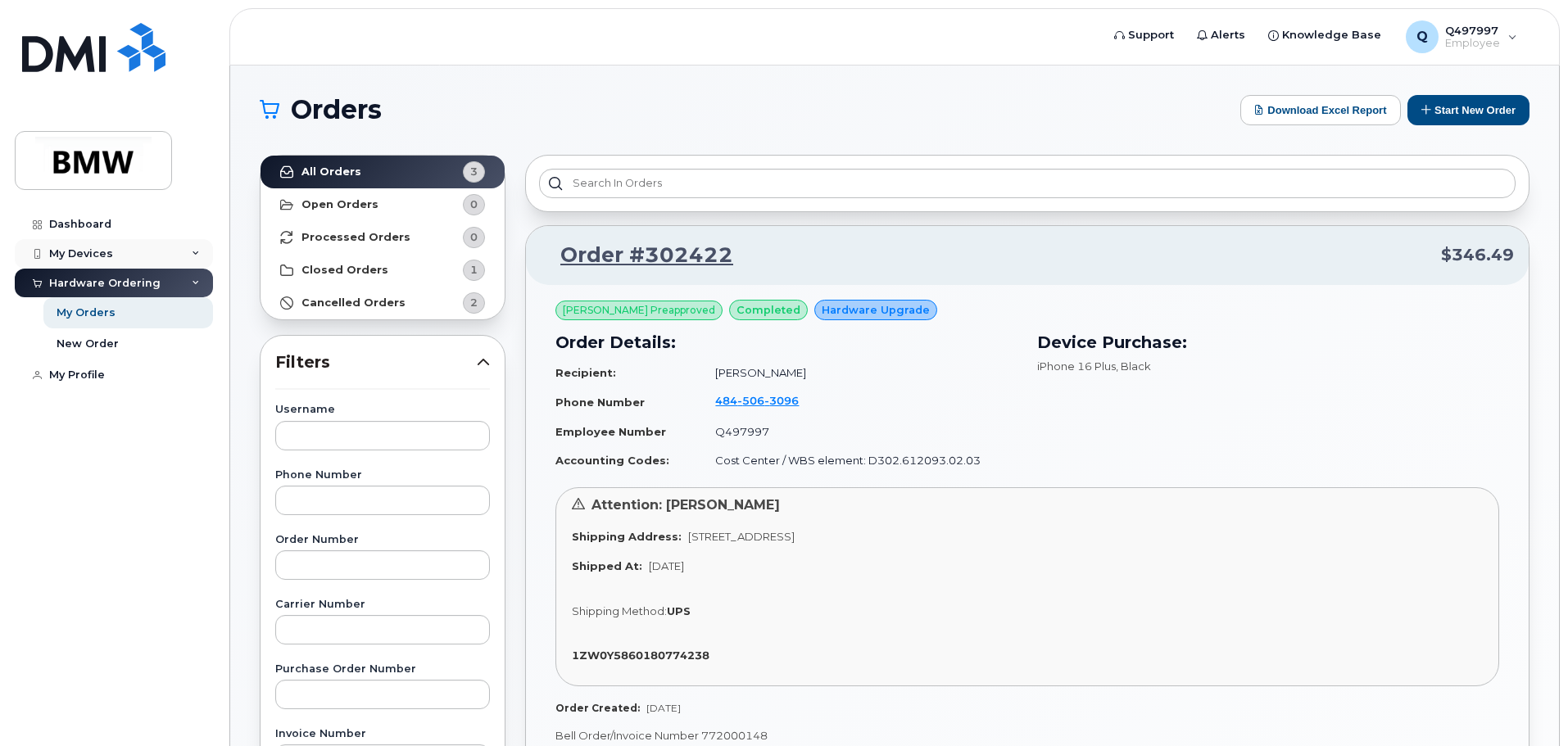
click at [197, 250] on icon at bounding box center [195, 253] width 8 height 8
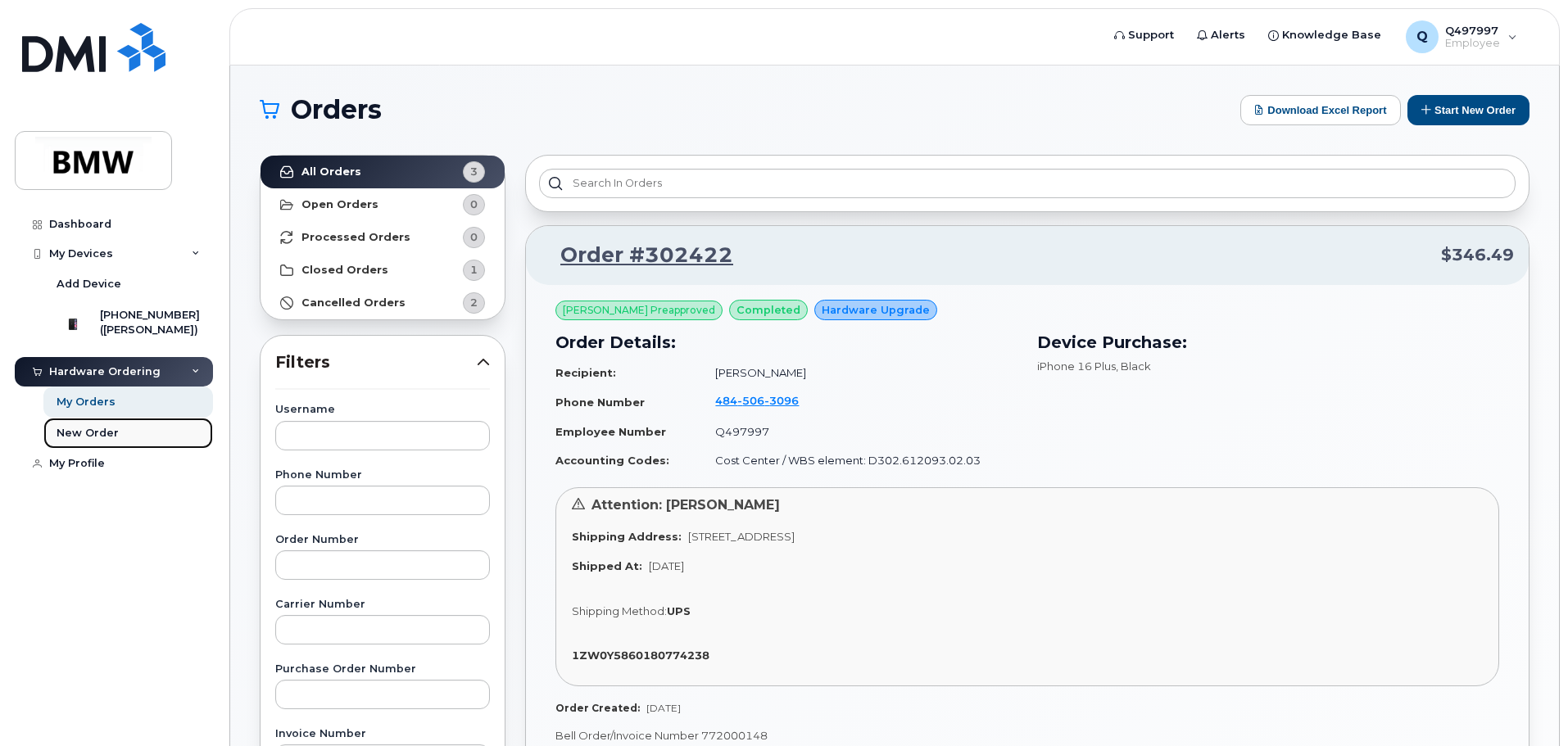
click at [94, 440] on div "New Order" at bounding box center [87, 433] width 62 height 15
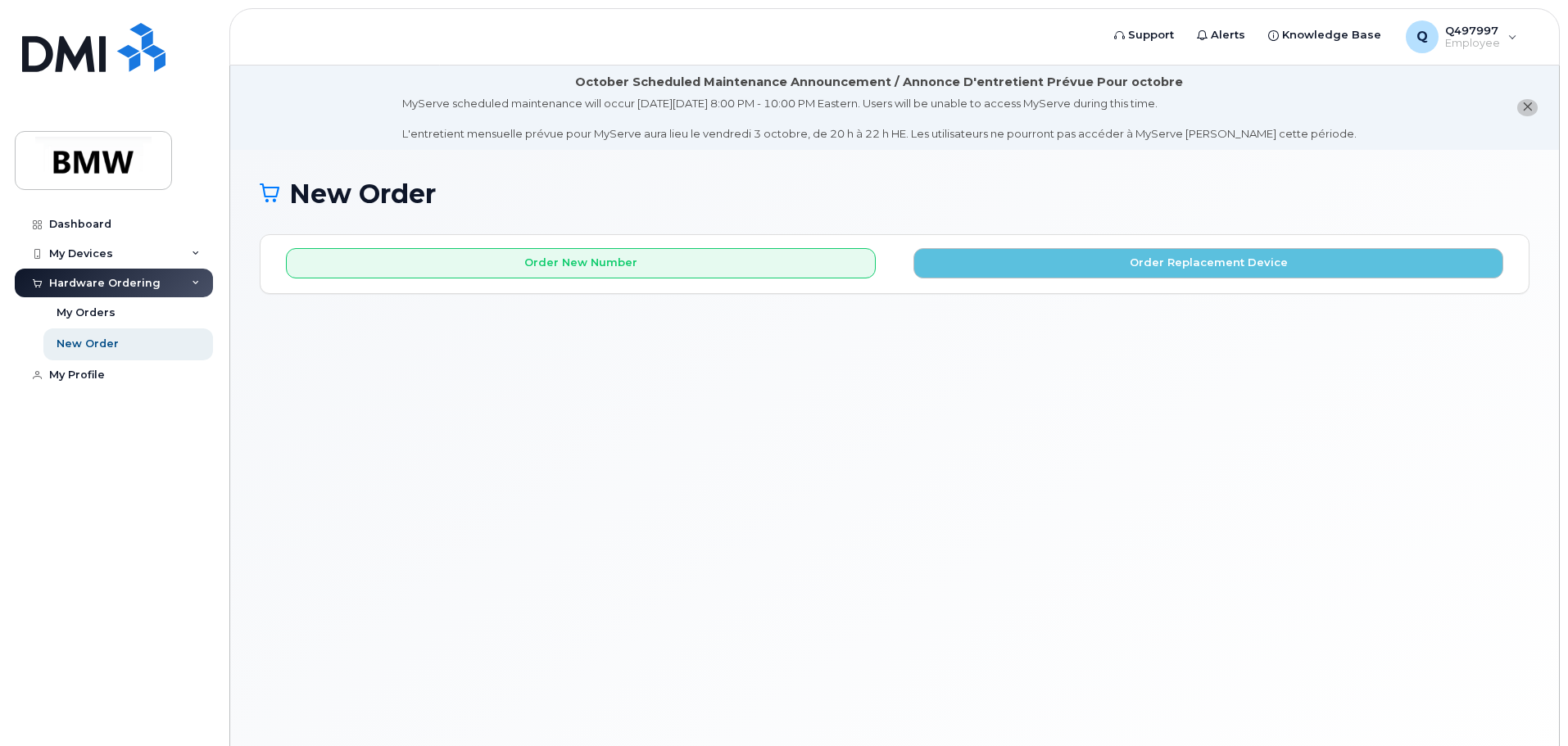
click at [477, 405] on div "New Order × Share This Order If you want to allow others to create or edit orde…" at bounding box center [894, 468] width 1329 height 636
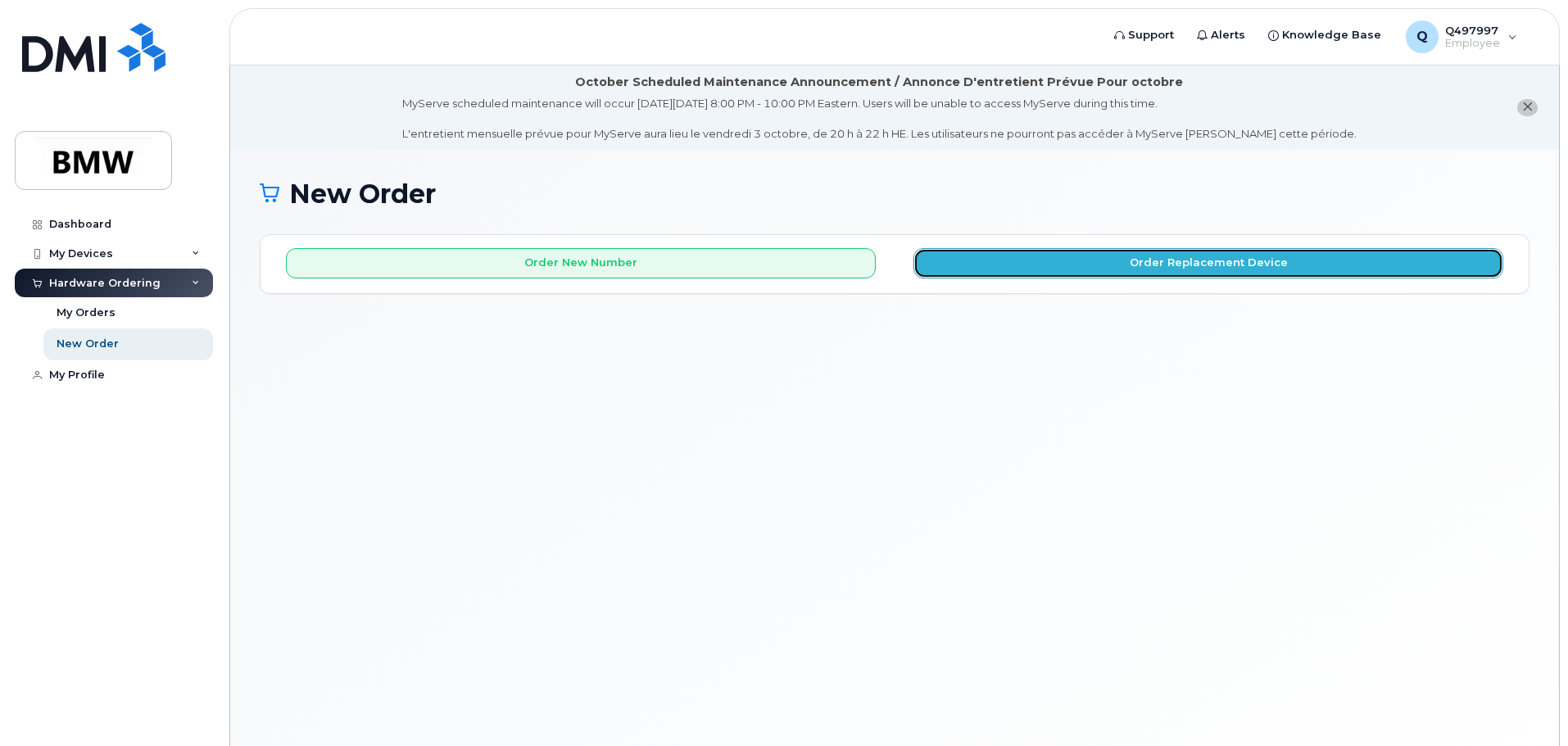
click at [1148, 251] on button "Order Replacement Device" at bounding box center [1208, 263] width 590 height 30
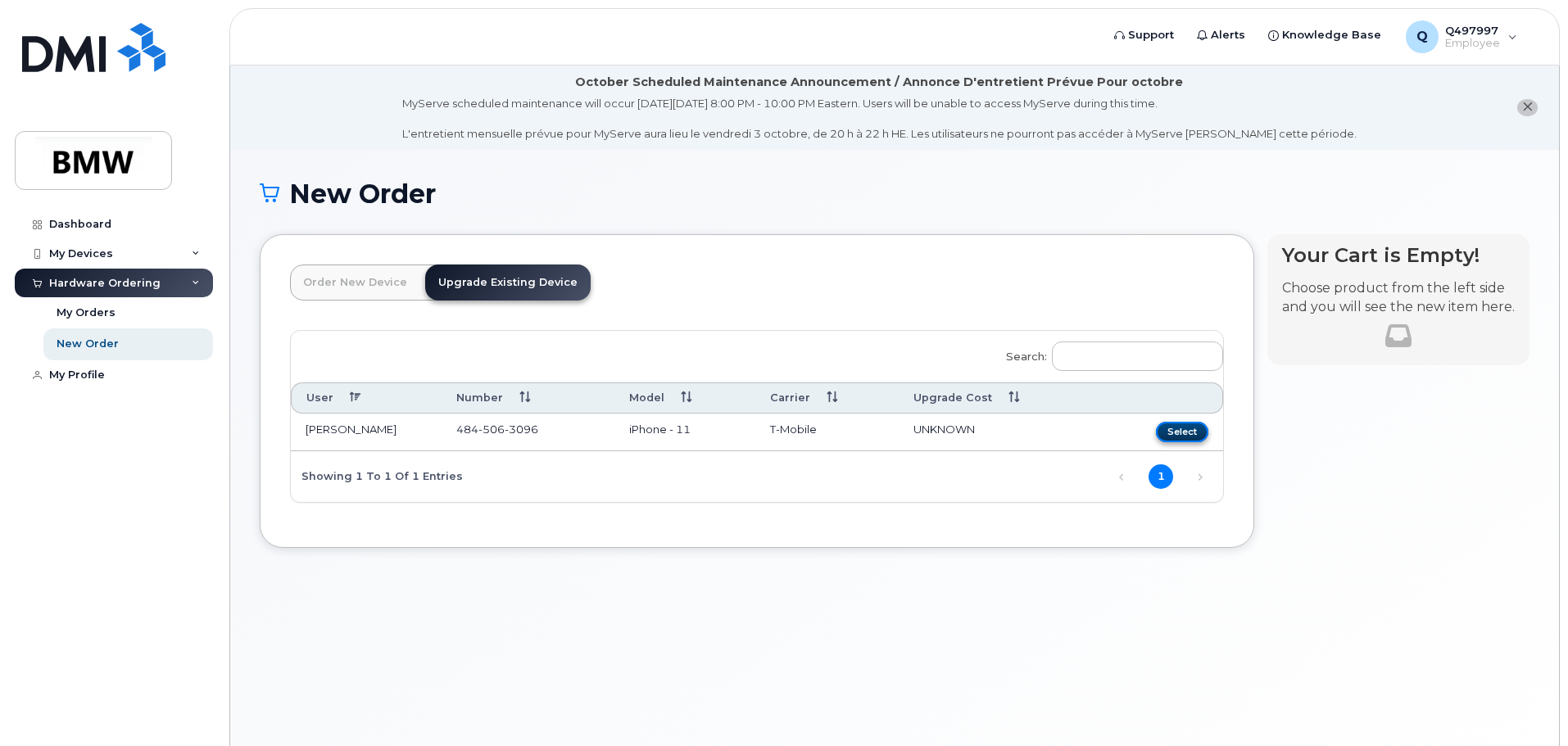
click at [1188, 432] on button "Select" at bounding box center [1182, 432] width 53 height 21
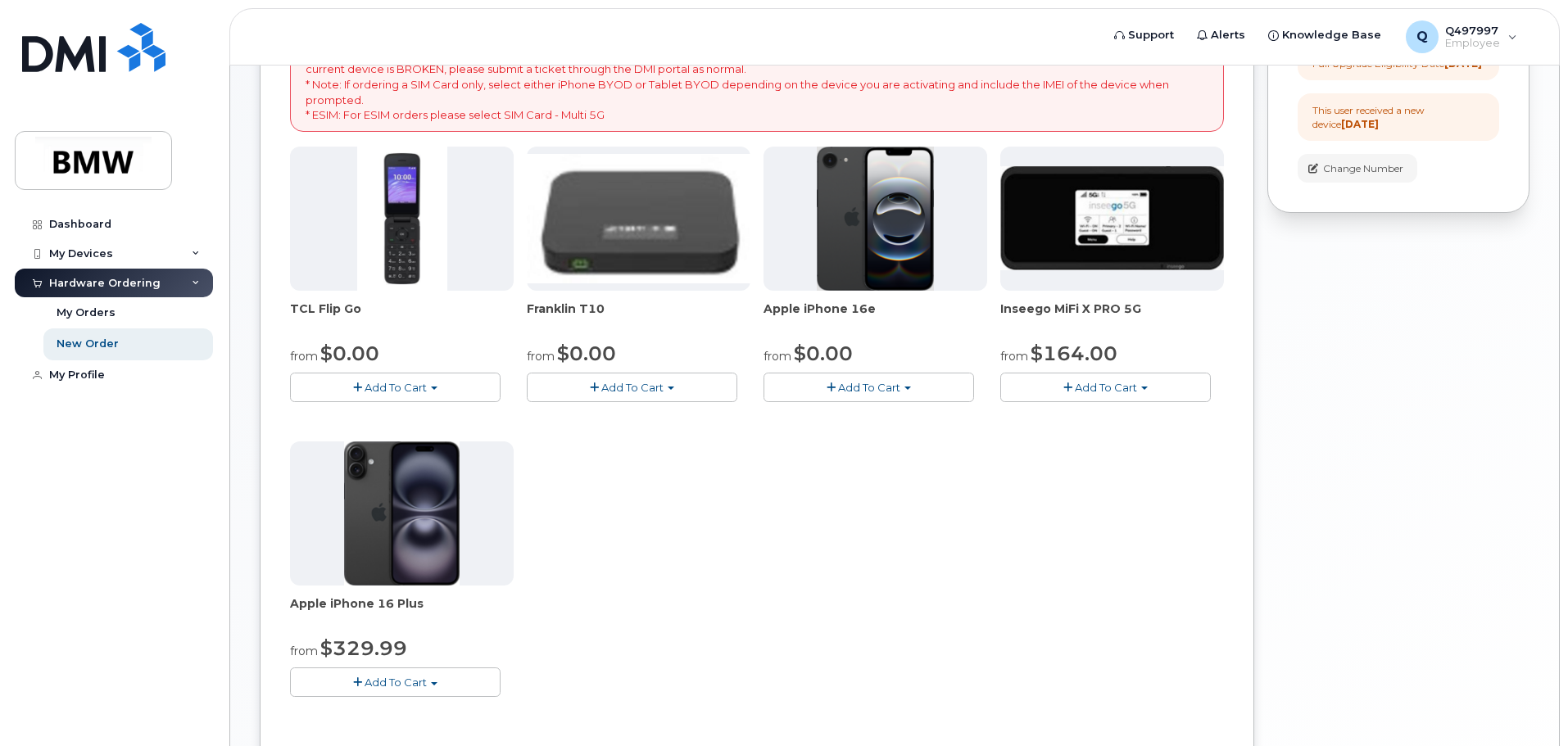
scroll to position [410, 0]
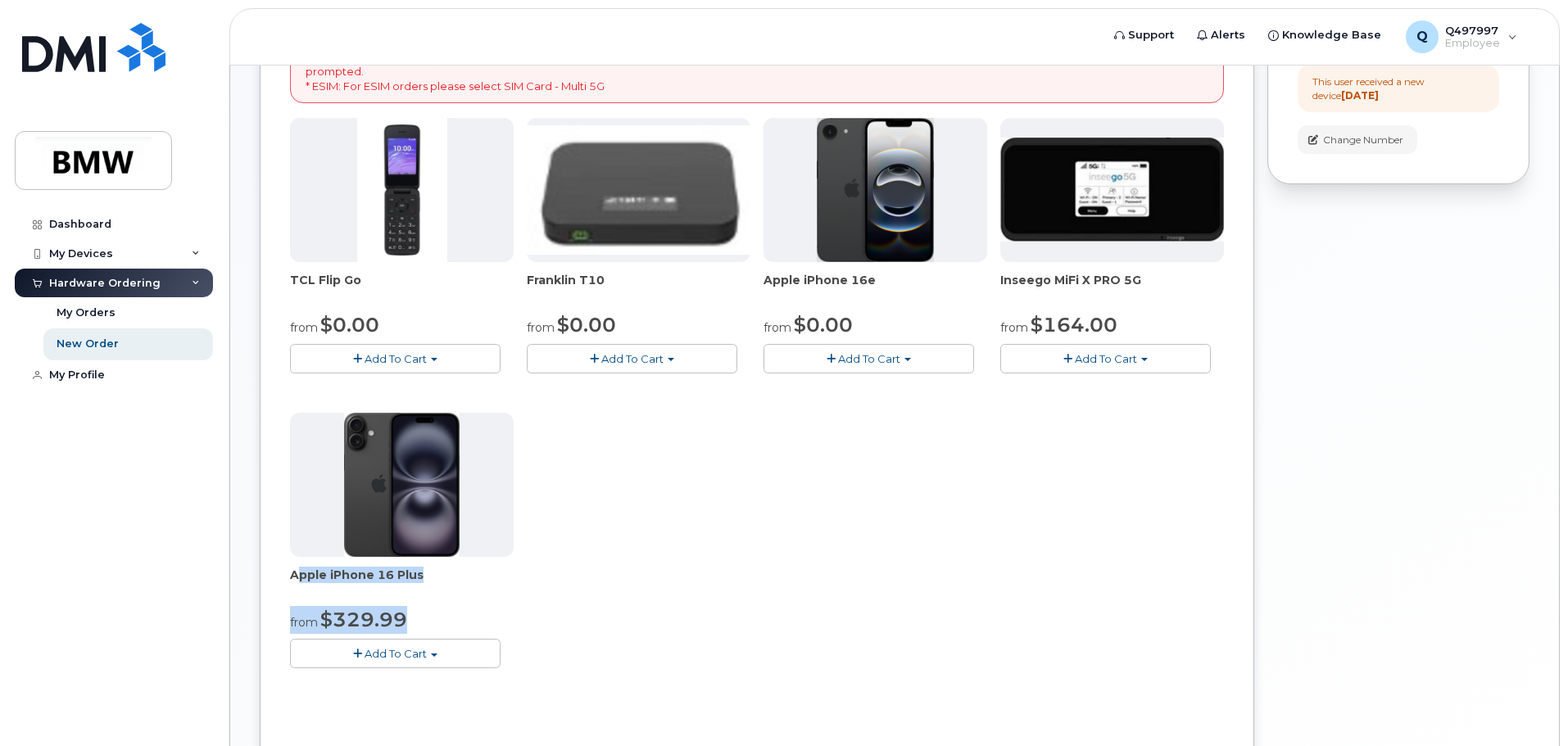
drag, startPoint x: 290, startPoint y: 577, endPoint x: 654, endPoint y: 614, distance: 365.9
click at [654, 614] on div "TCL Flip Go from $0.00 Add To Cart $0.00 - 30 month Upgrade $96.00 - Full Price…" at bounding box center [757, 406] width 934 height 576
click at [661, 614] on div "TCL Flip Go from $0.00 Add To Cart $0.00 - 30 month Upgrade $96.00 - Full Price…" at bounding box center [757, 406] width 934 height 576
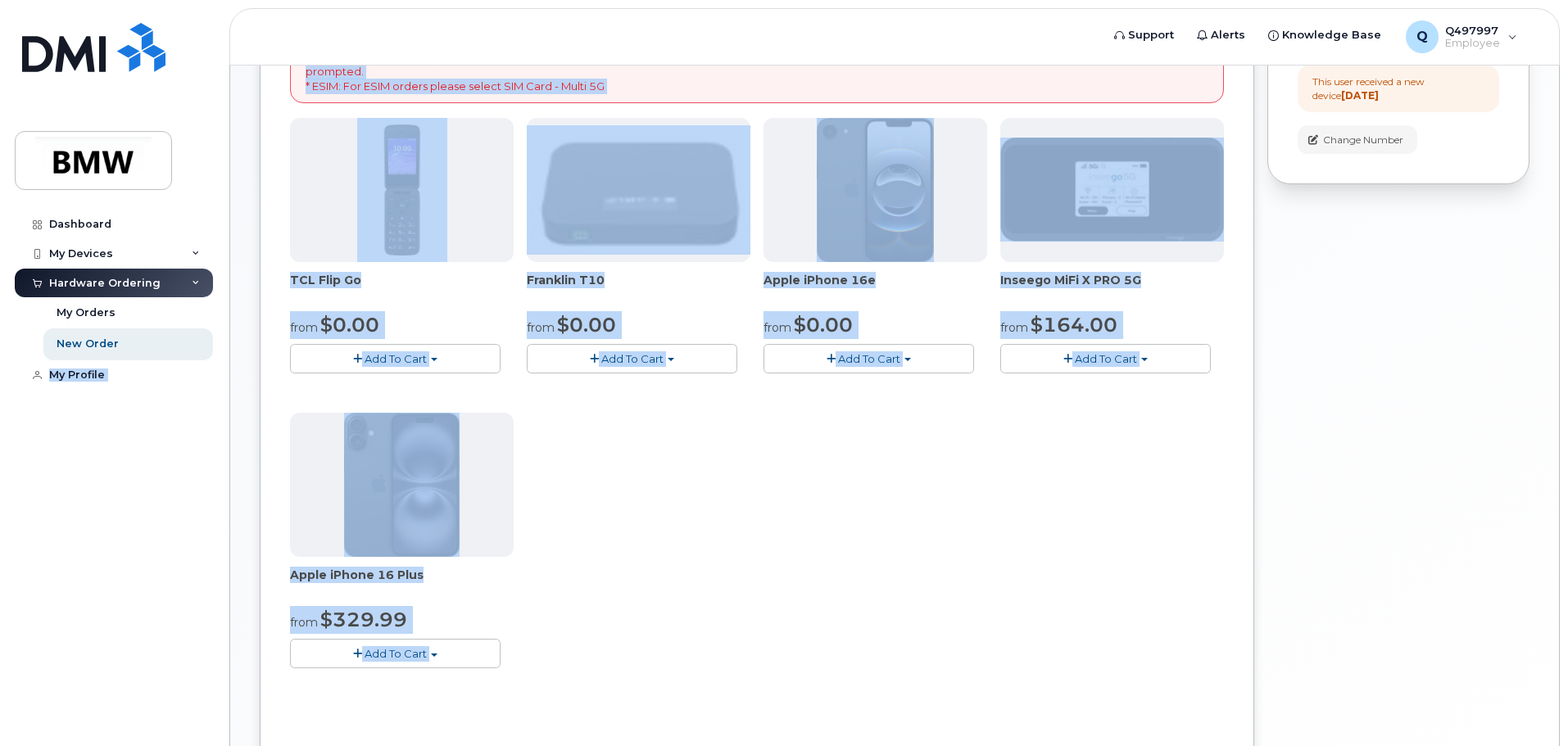
drag, startPoint x: 539, startPoint y: 542, endPoint x: 159, endPoint y: 339, distance: 430.8
click at [230, 339] on div "Support Alerts Knowledge Base Q Q497997 Employee English Français Sign out Dash…" at bounding box center [895, 243] width 1330 height 1174
click at [782, 549] on div "TCL Flip Go from $0.00 Add To Cart $0.00 - 30 month Upgrade $96.00 - Full Price…" at bounding box center [757, 406] width 934 height 576
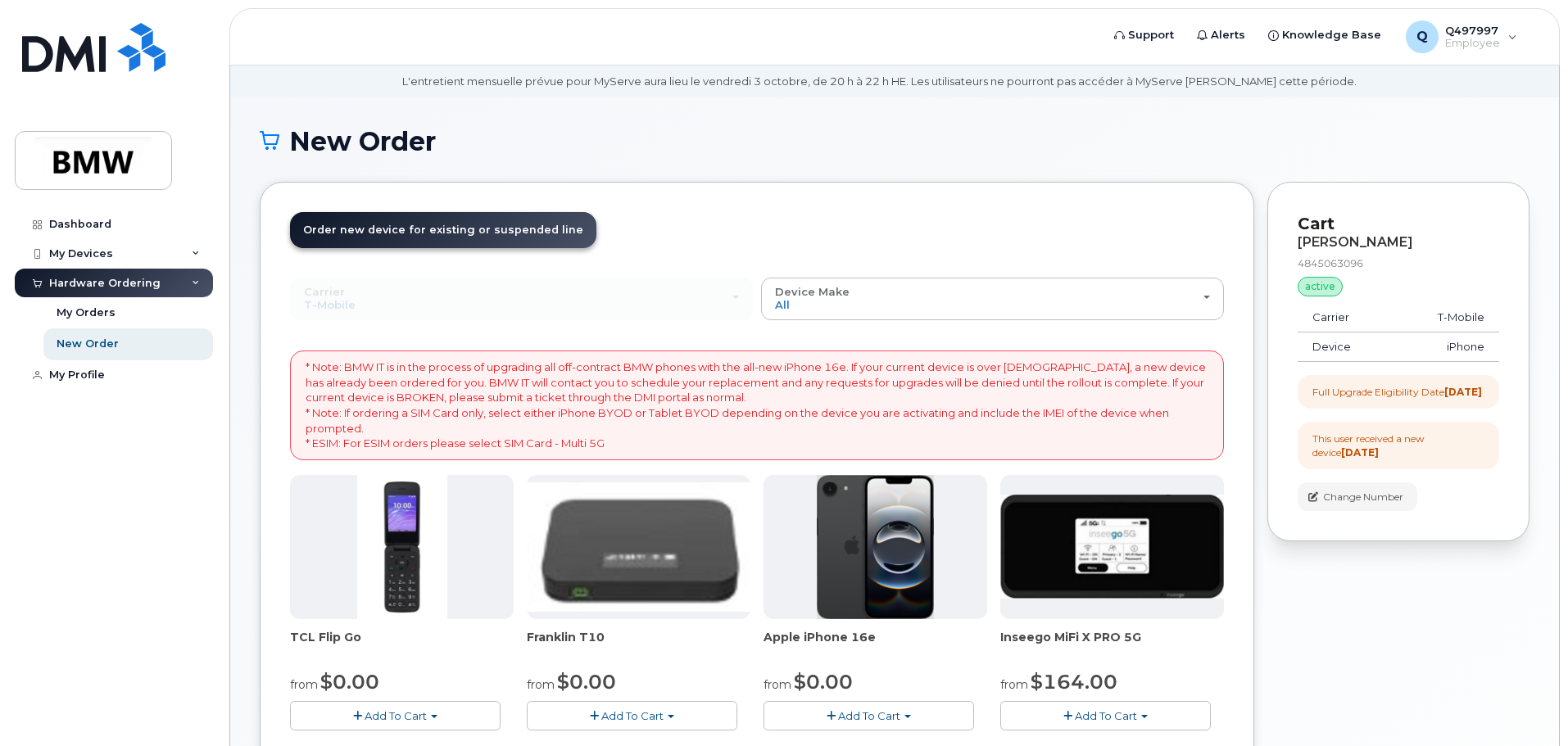
scroll to position [0, 0]
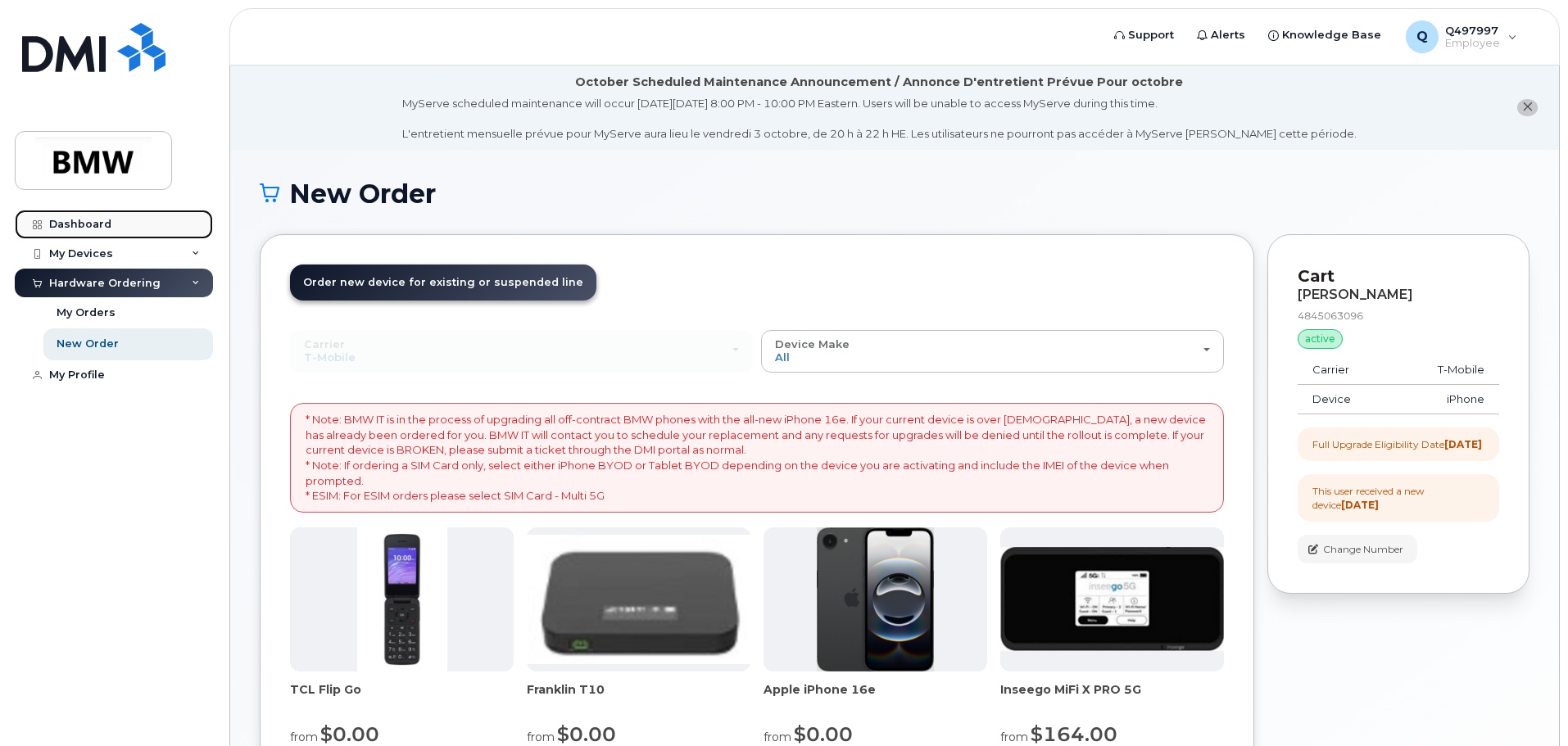
drag, startPoint x: 86, startPoint y: 225, endPoint x: 129, endPoint y: 223, distance: 43.0
click at [86, 225] on div "Dashboard" at bounding box center [80, 224] width 62 height 13
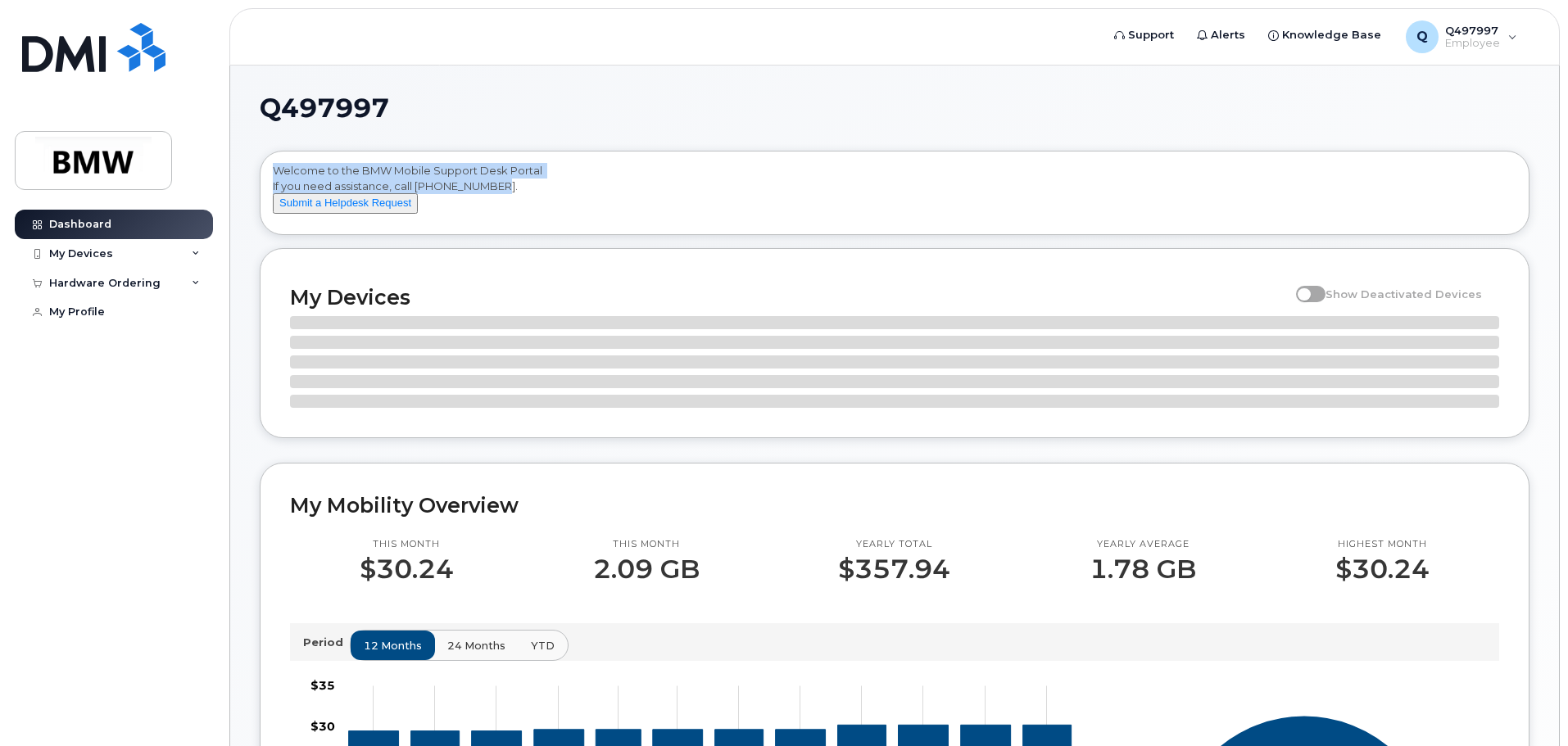
drag, startPoint x: 505, startPoint y: 185, endPoint x: 251, endPoint y: 156, distance: 255.7
click at [251, 156] on div "Q497997 Welcome to the BMW Mobile Support Desk Portal If you need assistance, c…" at bounding box center [894, 728] width 1329 height 1325
click at [293, 164] on div "Welcome to the BMW Mobile Support Desk Portal If you need assistance, call 800-…" at bounding box center [895, 196] width 1244 height 66
drag, startPoint x: 273, startPoint y: 166, endPoint x: 521, endPoint y: 190, distance: 249.2
click at [521, 190] on div "Welcome to the BMW Mobile Support Desk Portal If you need assistance, call 800-…" at bounding box center [895, 196] width 1244 height 66
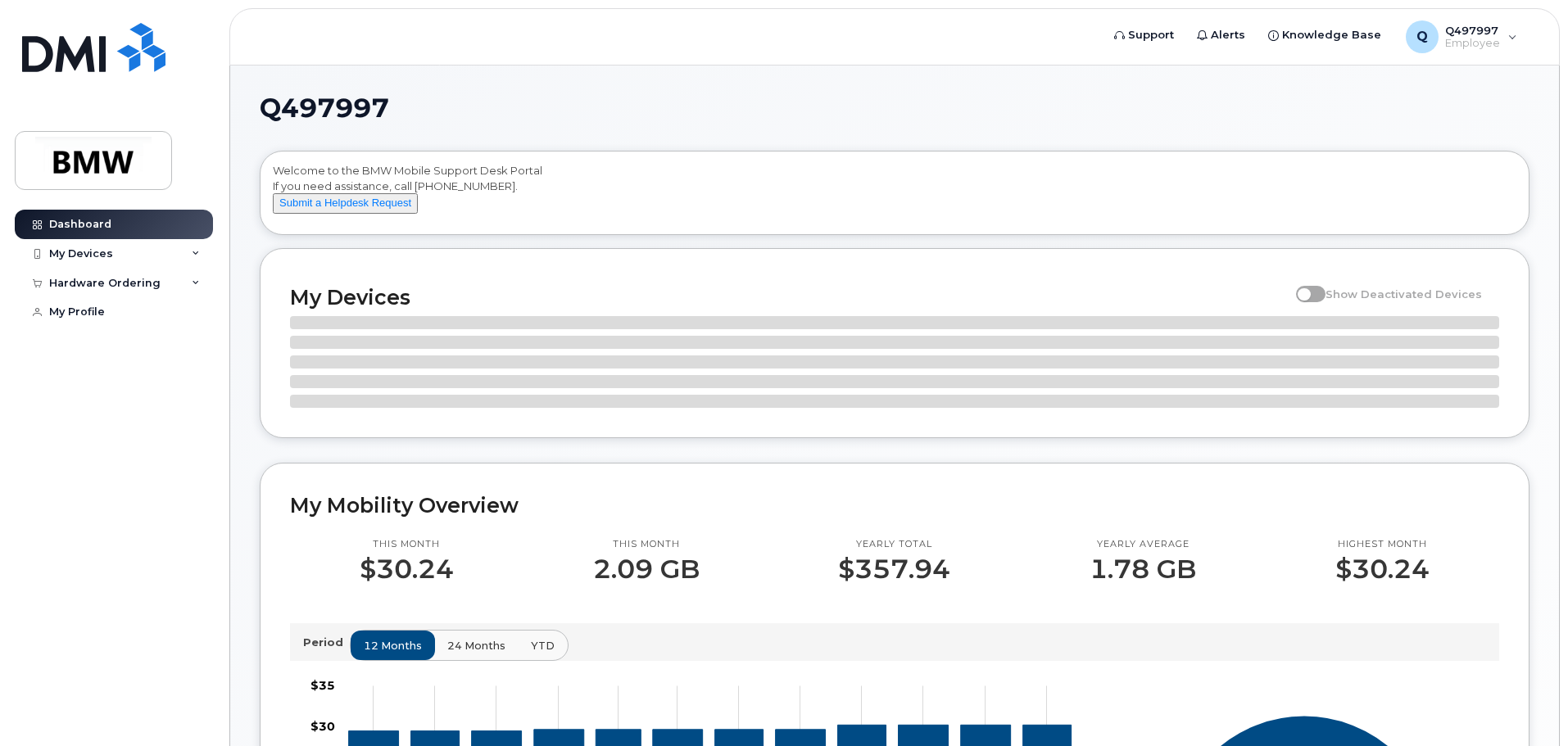
click at [544, 112] on h1 "Q497997" at bounding box center [890, 108] width 1261 height 26
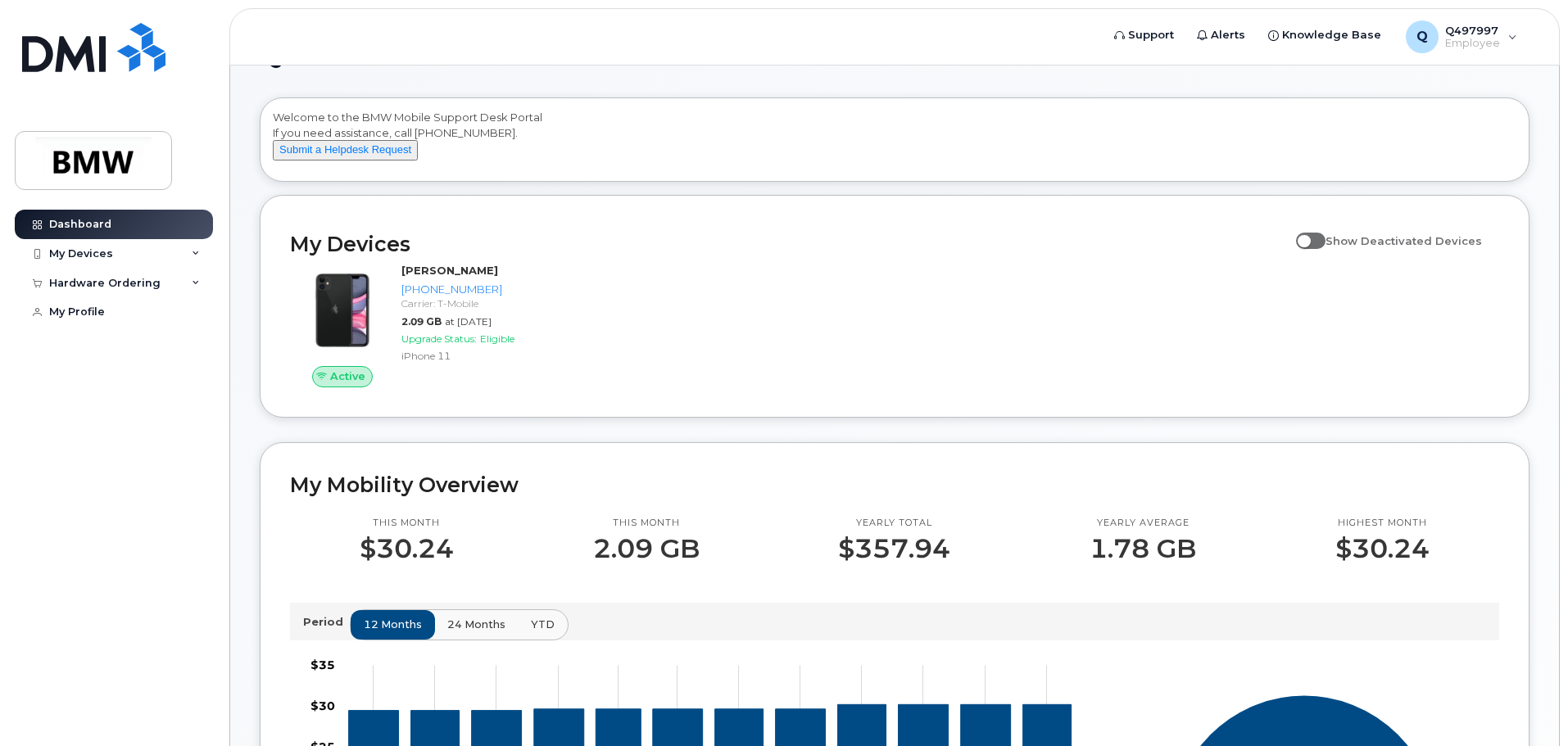
scroll to position [82, 0]
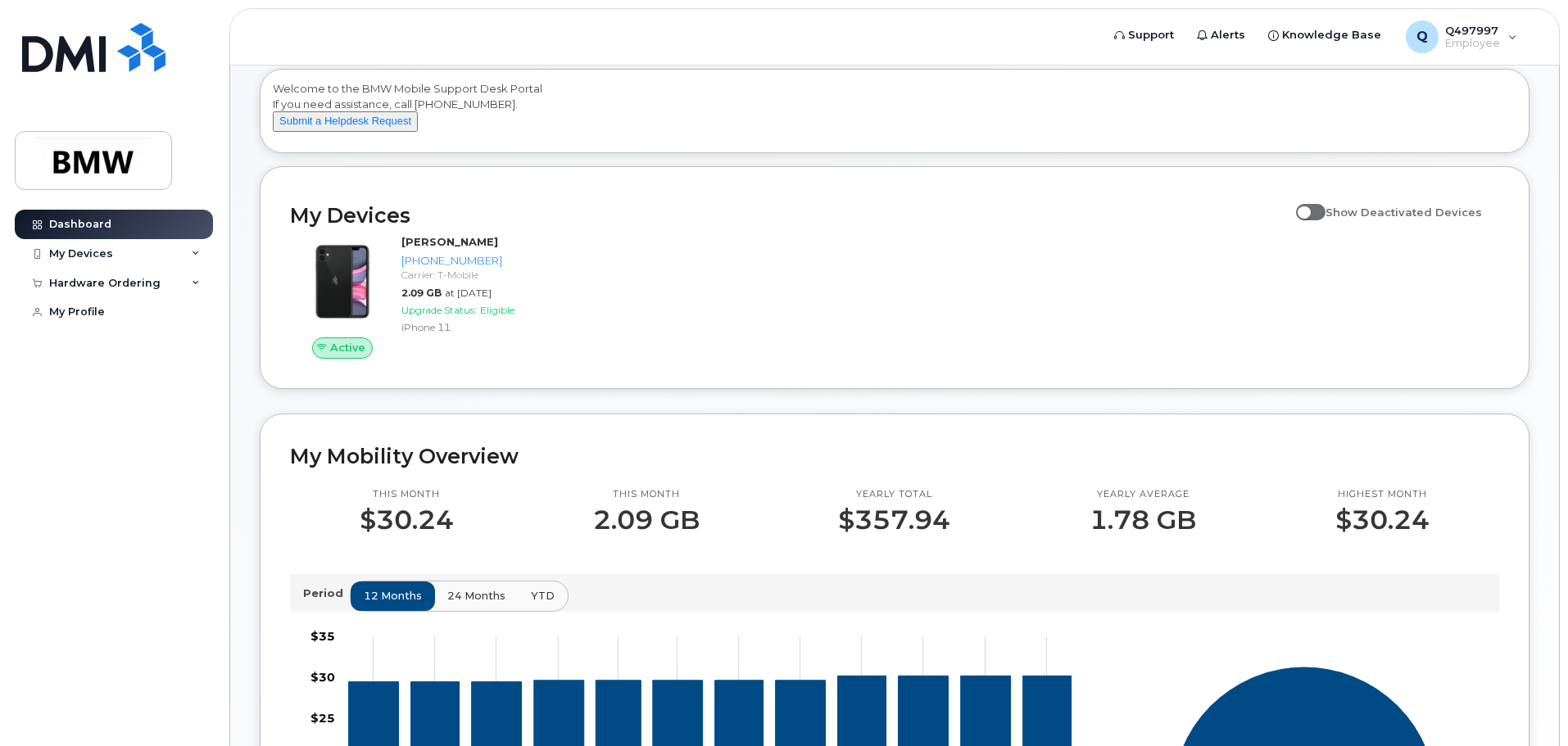
click at [1320, 220] on span at bounding box center [1310, 211] width 29 height 16
click at [1309, 210] on input "Show Deactivated Devices" at bounding box center [1303, 203] width 13 height 13
click at [1319, 220] on span at bounding box center [1310, 211] width 29 height 16
click at [1309, 210] on input "Show Deactivated Devices" at bounding box center [1303, 203] width 13 height 13
click at [1319, 220] on span at bounding box center [1310, 211] width 29 height 16
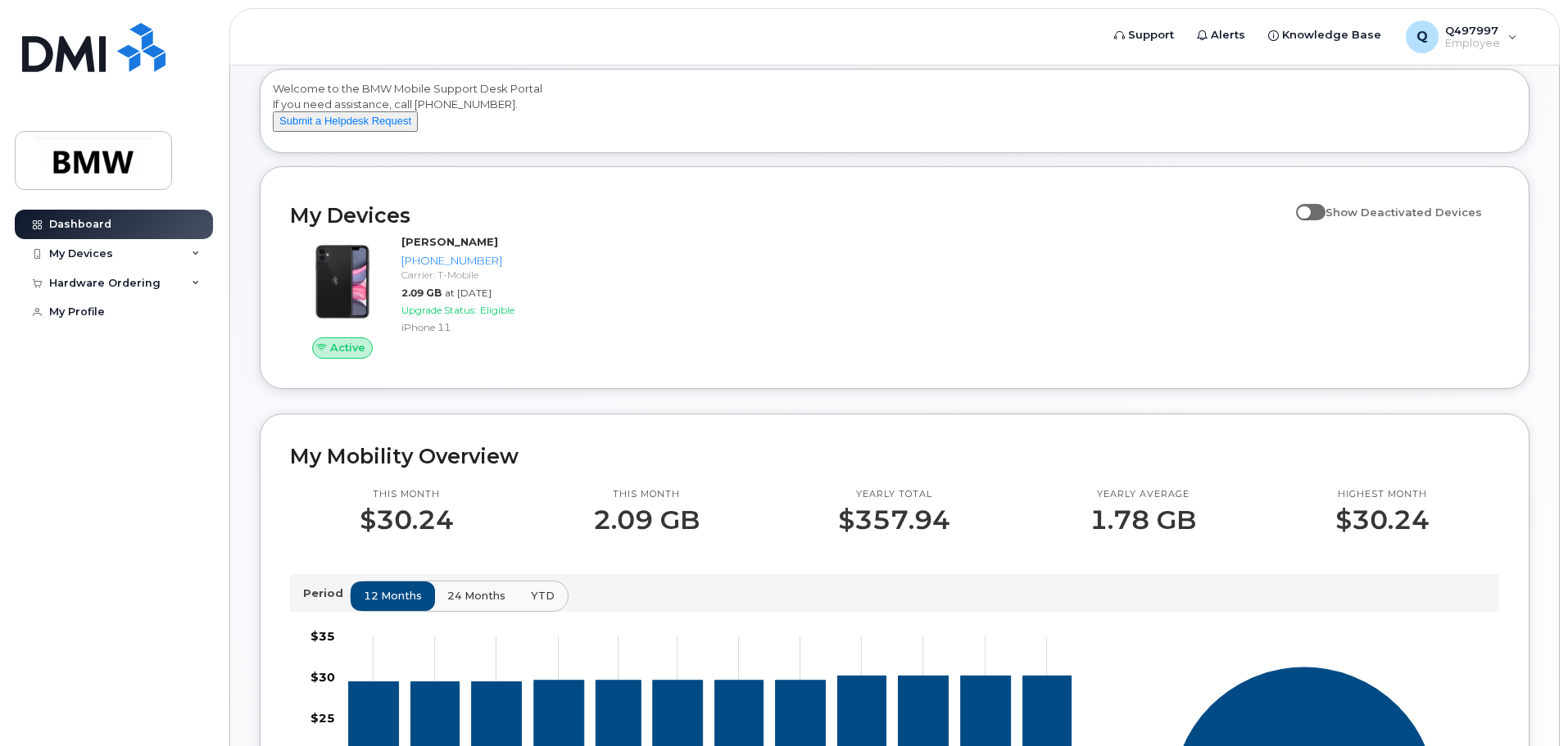
click at [1309, 210] on input "Show Deactivated Devices" at bounding box center [1303, 203] width 13 height 13
click at [1320, 220] on span at bounding box center [1310, 211] width 29 height 16
click at [1309, 210] on input "Show Deactivated Devices" at bounding box center [1303, 203] width 13 height 13
checkbox input "false"
click at [190, 280] on div "Hardware Ordering" at bounding box center [113, 282] width 198 height 29
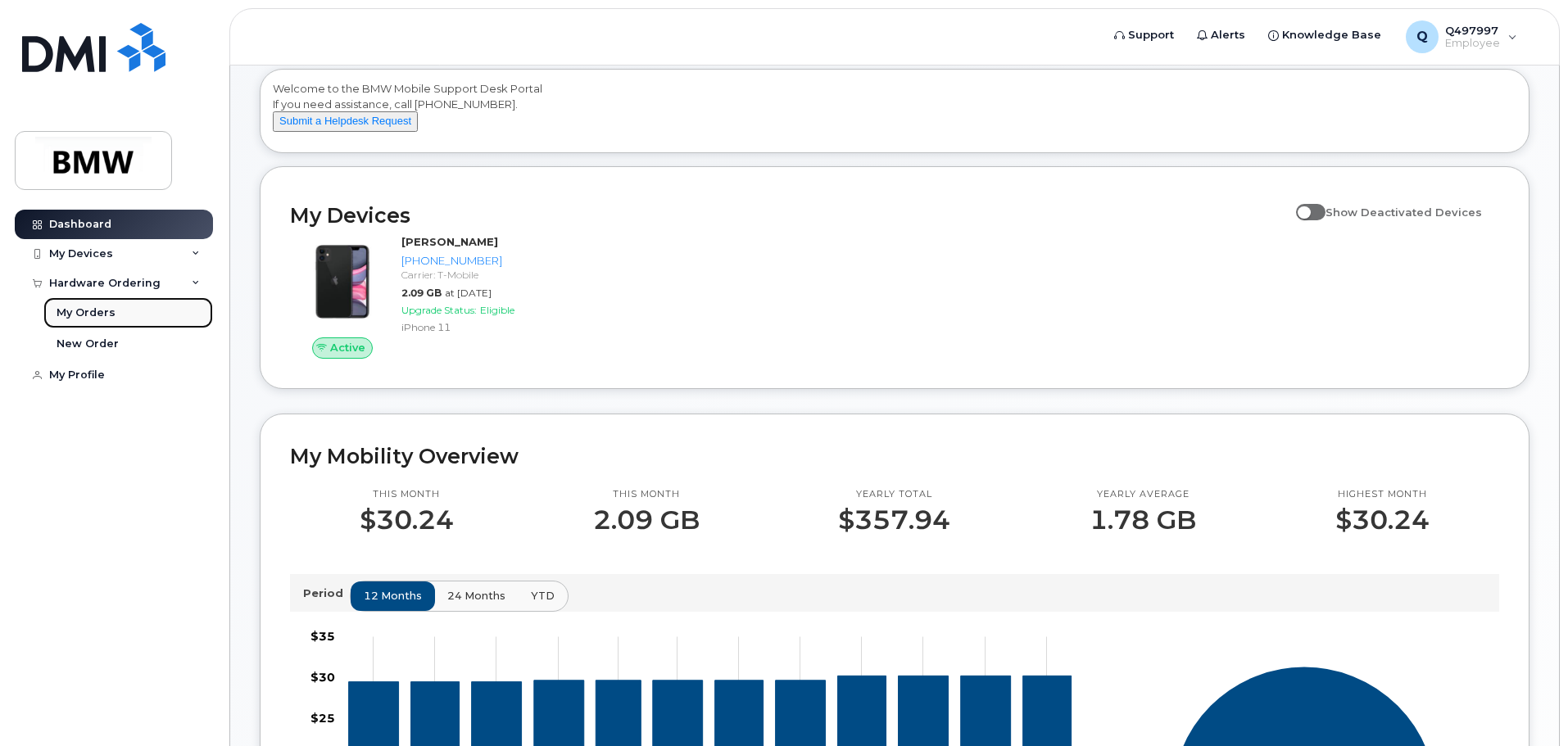
click at [126, 308] on link "My Orders" at bounding box center [128, 312] width 170 height 31
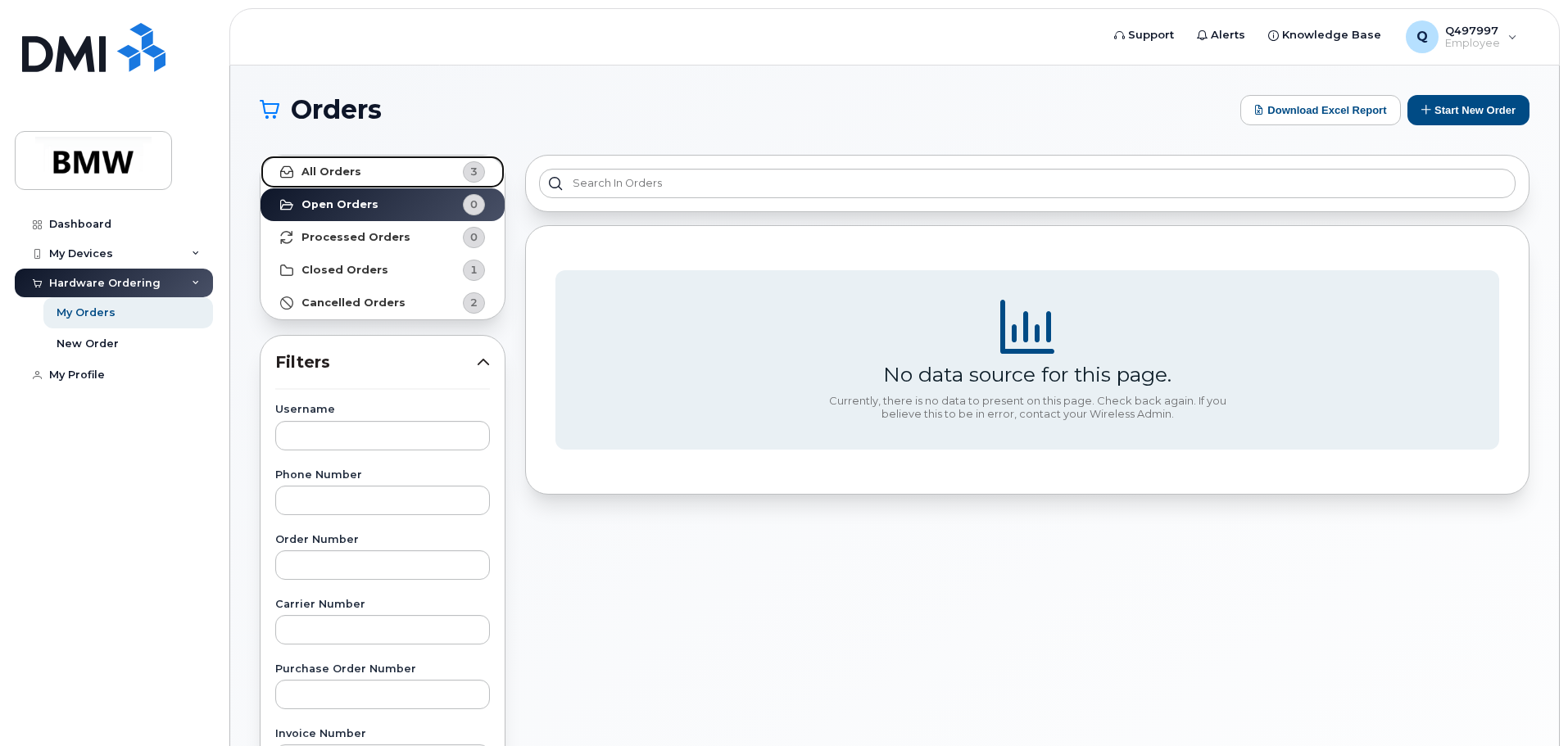
click at [456, 174] on span "3" at bounding box center [460, 172] width 49 height 22
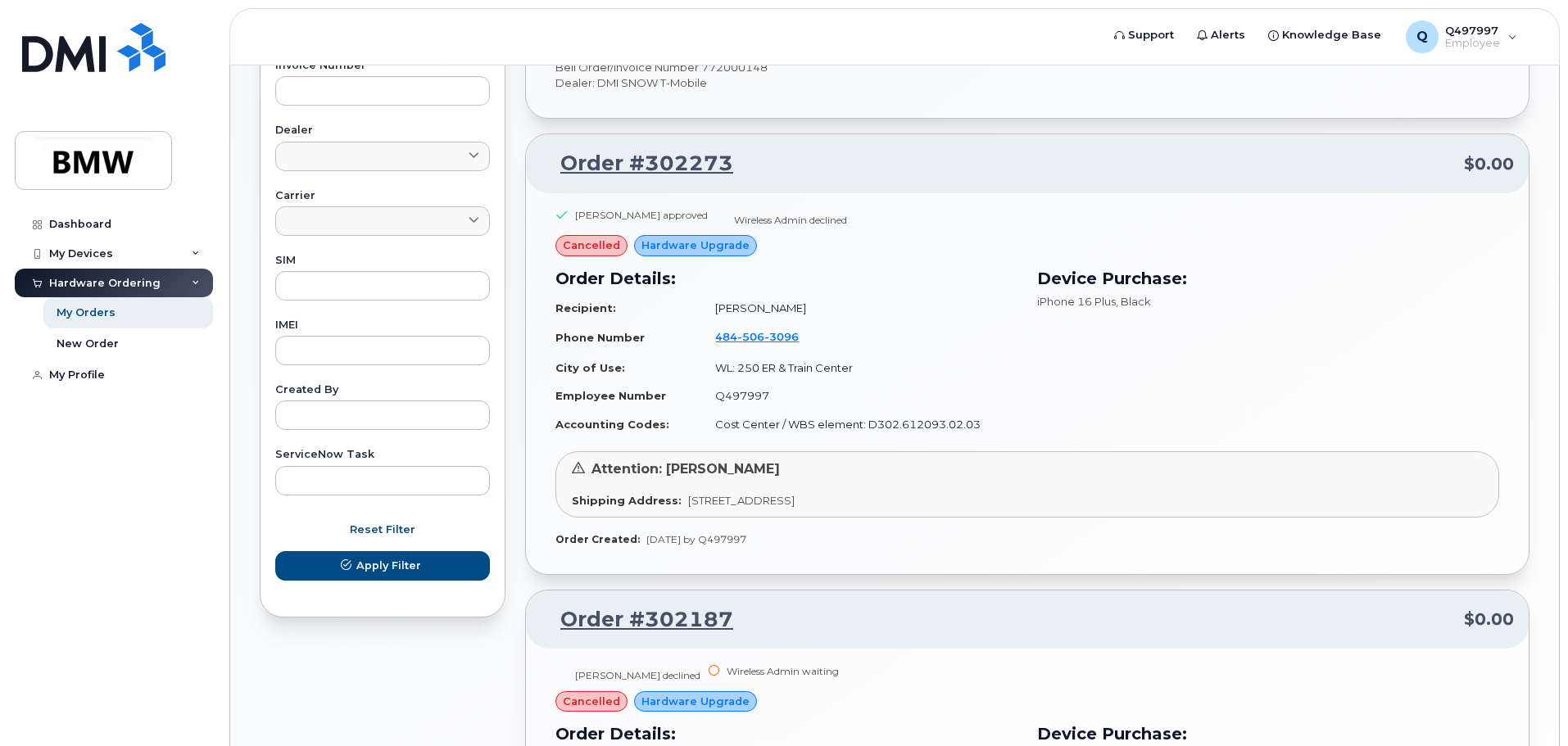
scroll to position [639, 0]
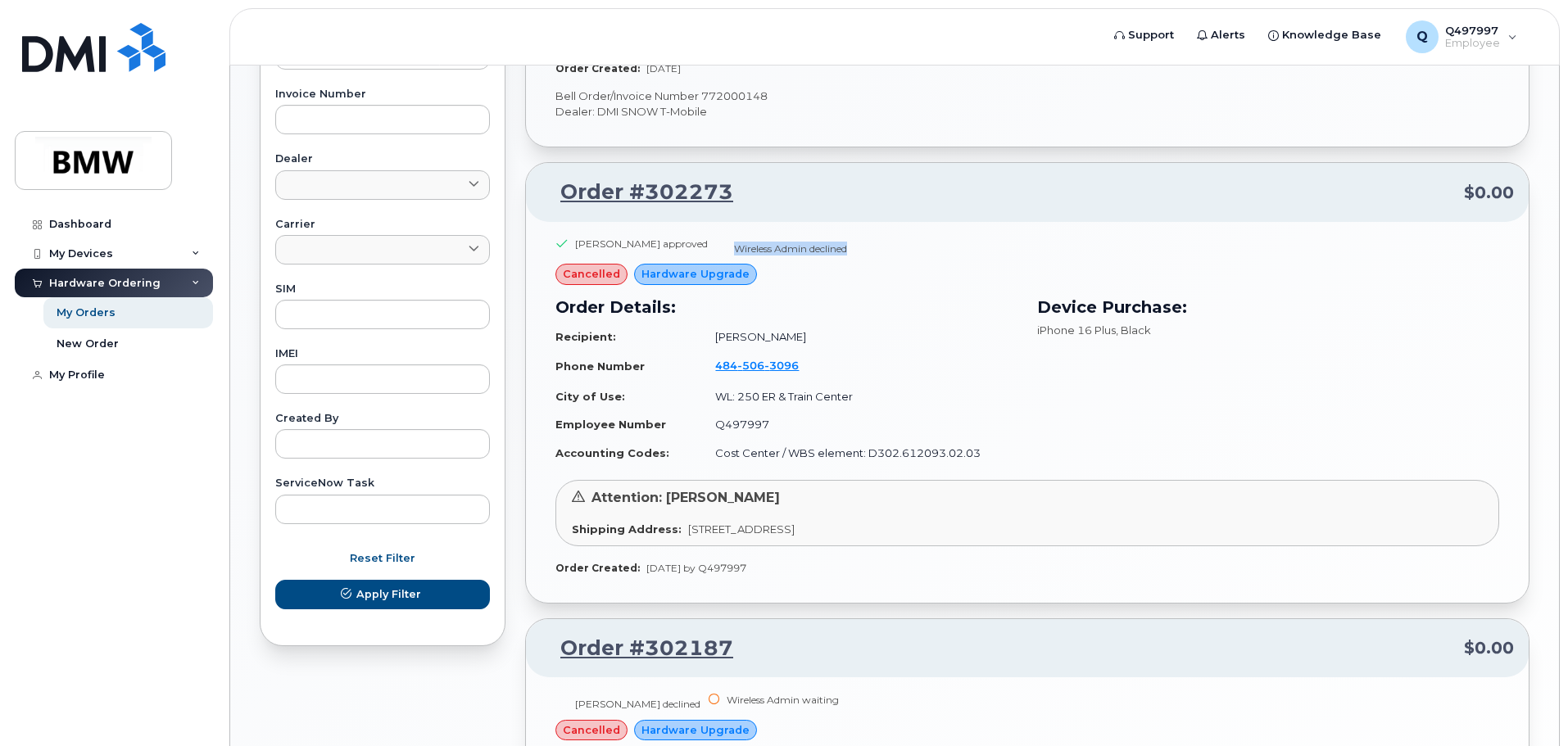
drag, startPoint x: 721, startPoint y: 249, endPoint x: 924, endPoint y: 252, distance: 203.0
click at [924, 252] on div "Adam Orlando approved Wireless Admin declined" at bounding box center [1027, 249] width 943 height 27
click at [925, 334] on td "[PERSON_NAME]" at bounding box center [859, 336] width 317 height 29
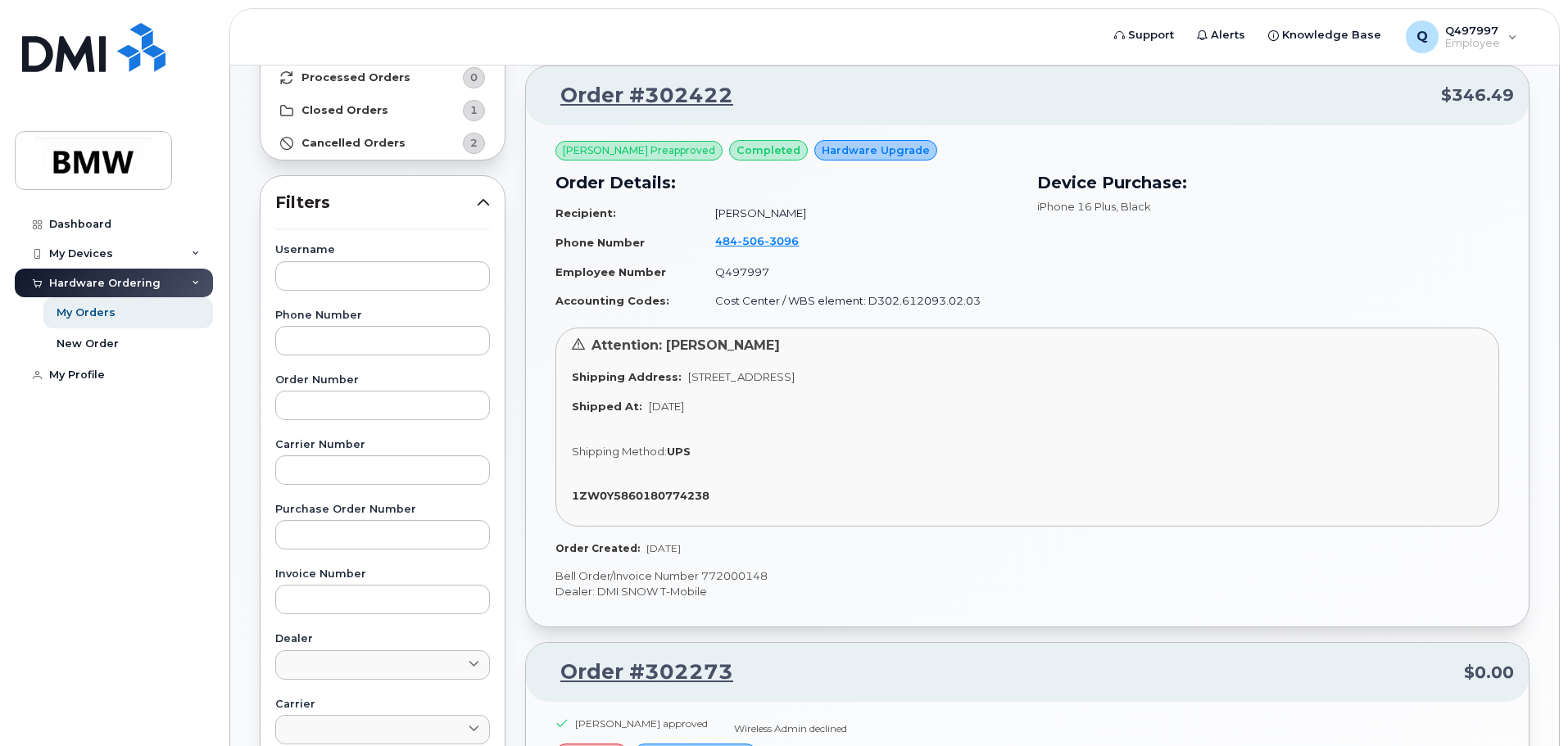
scroll to position [148, 0]
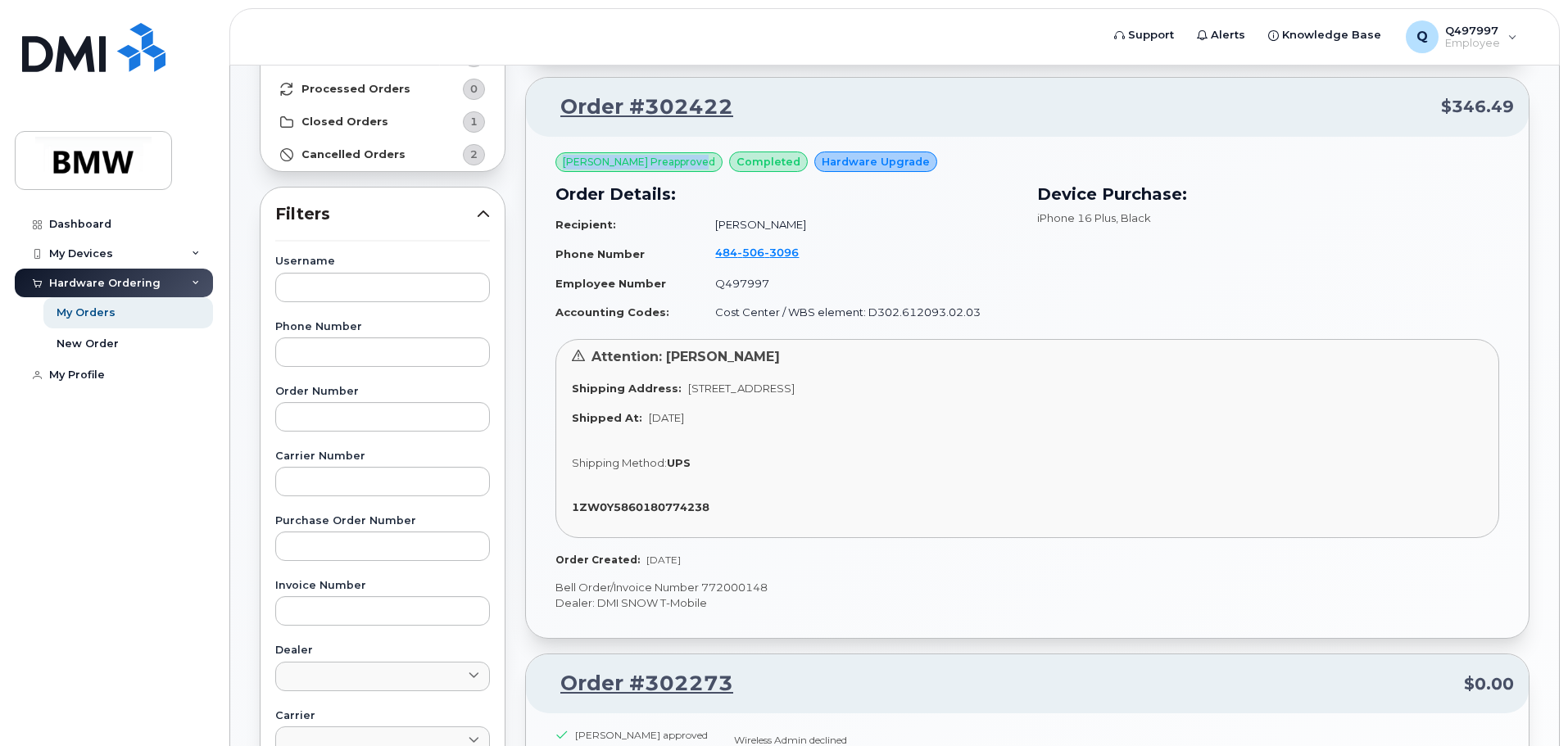
drag, startPoint x: 565, startPoint y: 161, endPoint x: 703, endPoint y: 157, distance: 138.1
click at [706, 157] on span "[PERSON_NAME] Preapproved" at bounding box center [639, 161] width 167 height 20
click at [688, 160] on span "[PERSON_NAME] Preapproved" at bounding box center [639, 162] width 152 height 15
drag, startPoint x: 722, startPoint y: 160, endPoint x: 779, endPoint y: 159, distance: 57.0
click at [757, 161] on div "completed" at bounding box center [768, 162] width 79 height 22
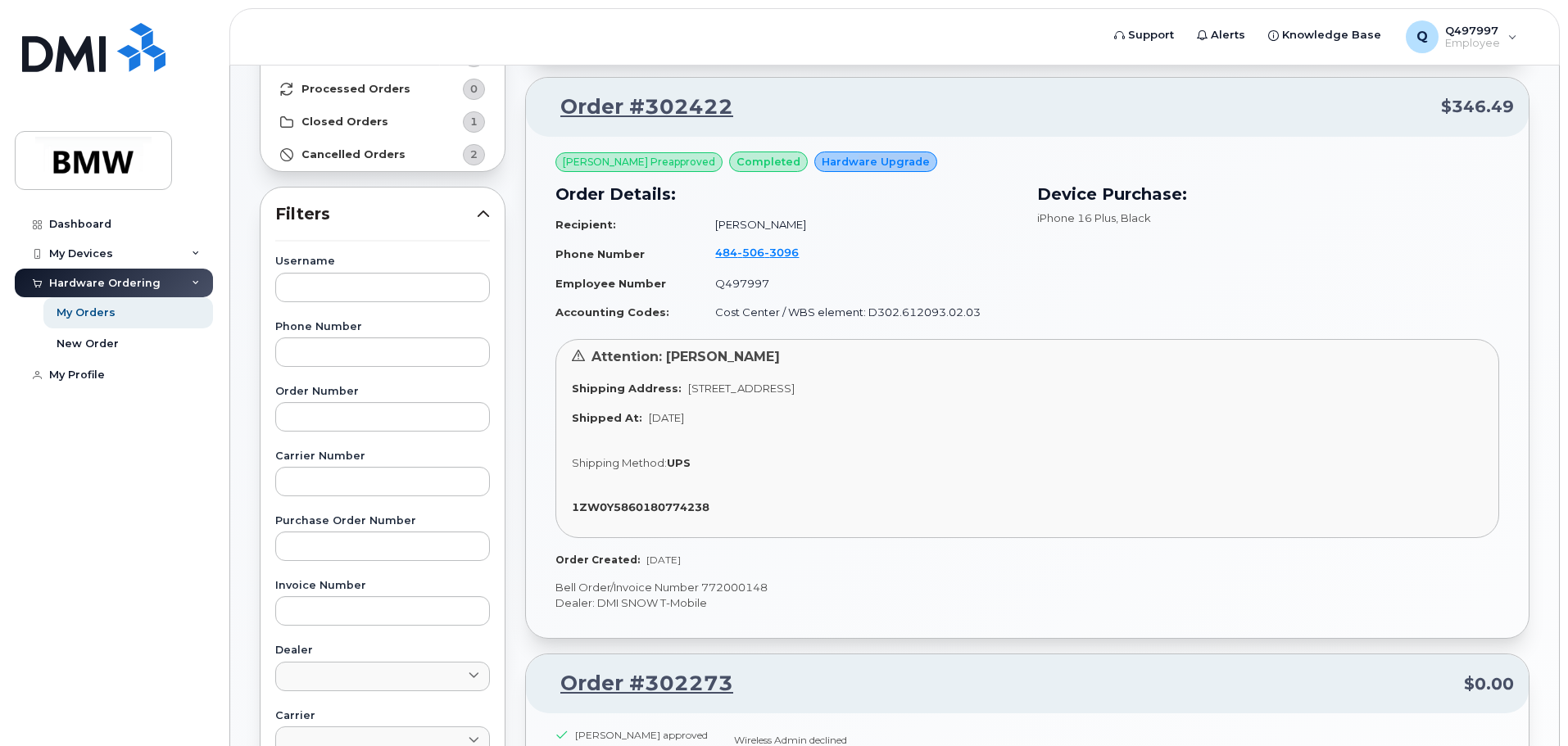
drag, startPoint x: 837, startPoint y: 160, endPoint x: 950, endPoint y: 169, distance: 113.4
click at [950, 169] on div "Adam Orlando Preapproved completed Hardware Upgrade Order Details: Recipient: B…" at bounding box center [1027, 244] width 943 height 185
click at [925, 239] on td "[PHONE_NUMBER]" at bounding box center [859, 253] width 317 height 31
drag, startPoint x: 701, startPoint y: 252, endPoint x: 826, endPoint y: 254, distance: 125.0
click at [826, 254] on td "[PHONE_NUMBER]" at bounding box center [859, 253] width 317 height 31
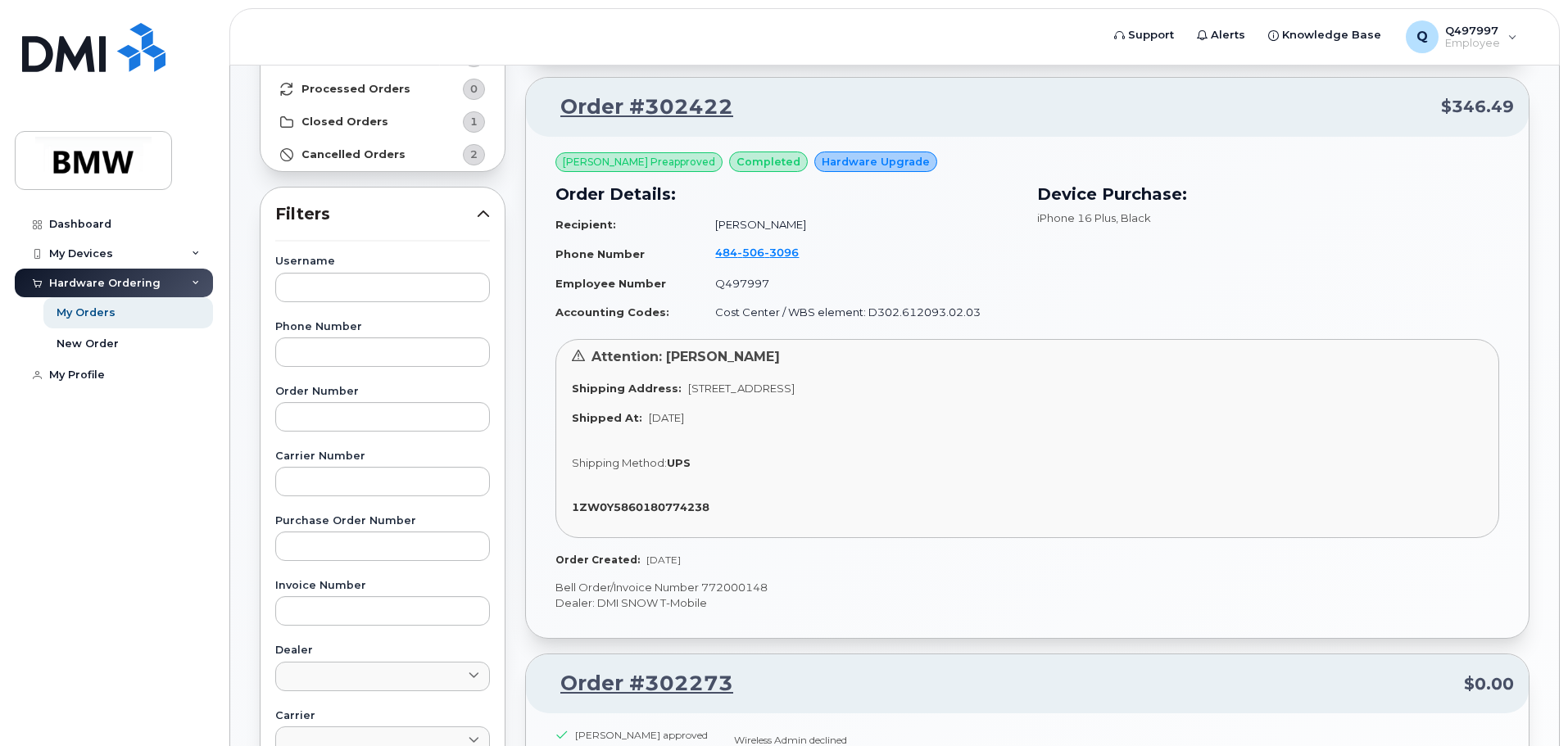
click at [780, 160] on span "completed" at bounding box center [768, 161] width 64 height 16
click at [769, 217] on td "[PERSON_NAME]" at bounding box center [859, 224] width 317 height 29
click at [764, 255] on span "3096" at bounding box center [781, 252] width 35 height 13
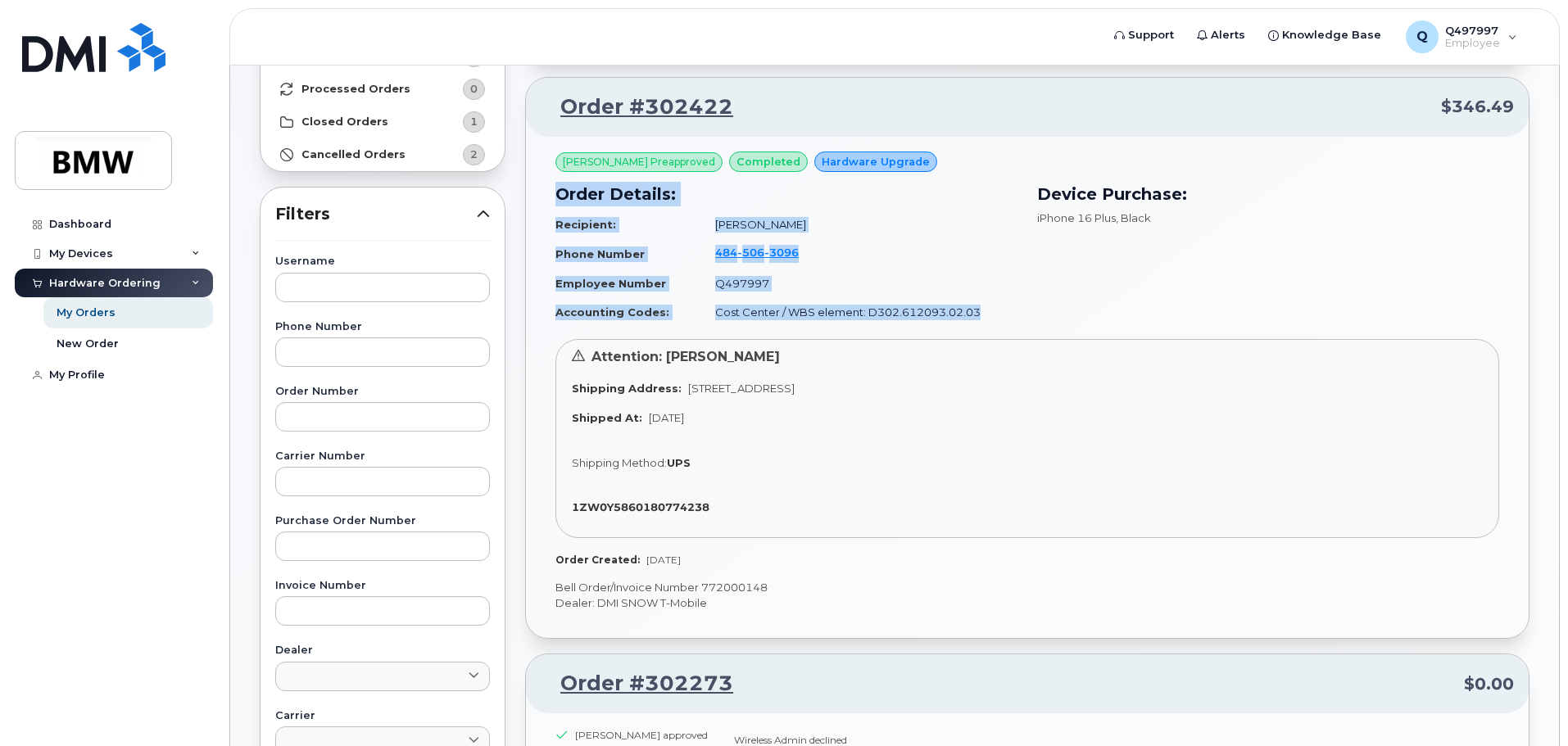
drag, startPoint x: 972, startPoint y: 312, endPoint x: 553, endPoint y: 197, distance: 434.5
click at [553, 197] on div "Order Details: Recipient: Brian Menda Phone Number 484 506 3096 Employee Number…" at bounding box center [787, 253] width 482 height 164
click at [558, 193] on h3 "Order Details:" at bounding box center [786, 194] width 462 height 24
drag, startPoint x: 558, startPoint y: 193, endPoint x: 1077, endPoint y: 300, distance: 529.9
click at [1077, 300] on div "Order Details: Recipient: Brian Menda Phone Number 484 506 3096 Employee Number…" at bounding box center [1027, 253] width 963 height 164
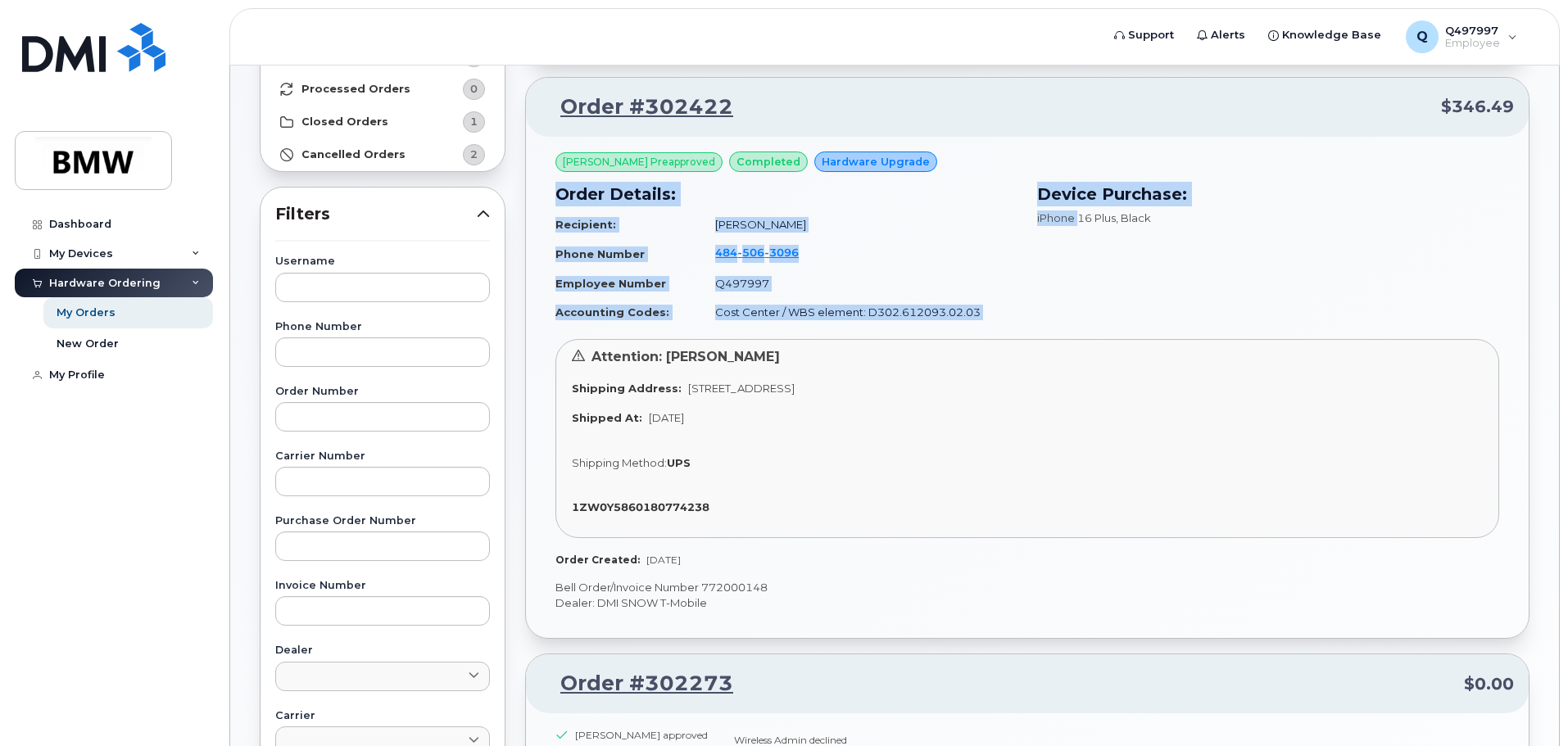
click at [1015, 319] on td "Cost Center / WBS element: D302.612093.02.03" at bounding box center [859, 312] width 317 height 29
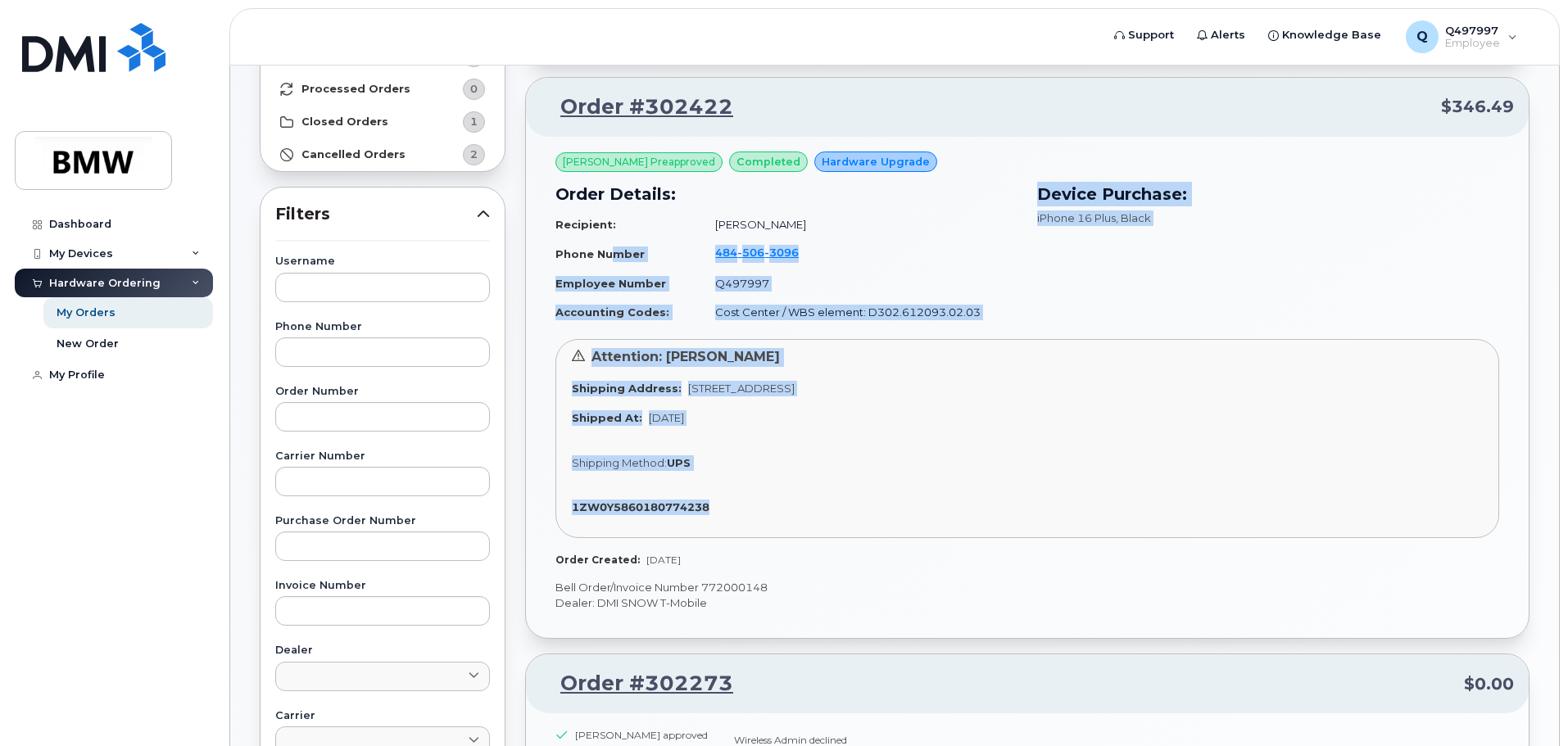
drag, startPoint x: 675, startPoint y: 275, endPoint x: 610, endPoint y: 246, distance: 71.2
click at [610, 246] on div "Adam Orlando Preapproved completed Hardware Upgrade Order Details: Recipient: B…" at bounding box center [1027, 360] width 943 height 416
click at [1016, 374] on div "Attention: Brian Menda Shipping Address: 362 Rosecliff Drive, Douglassville, PA…" at bounding box center [1027, 439] width 943 height 199
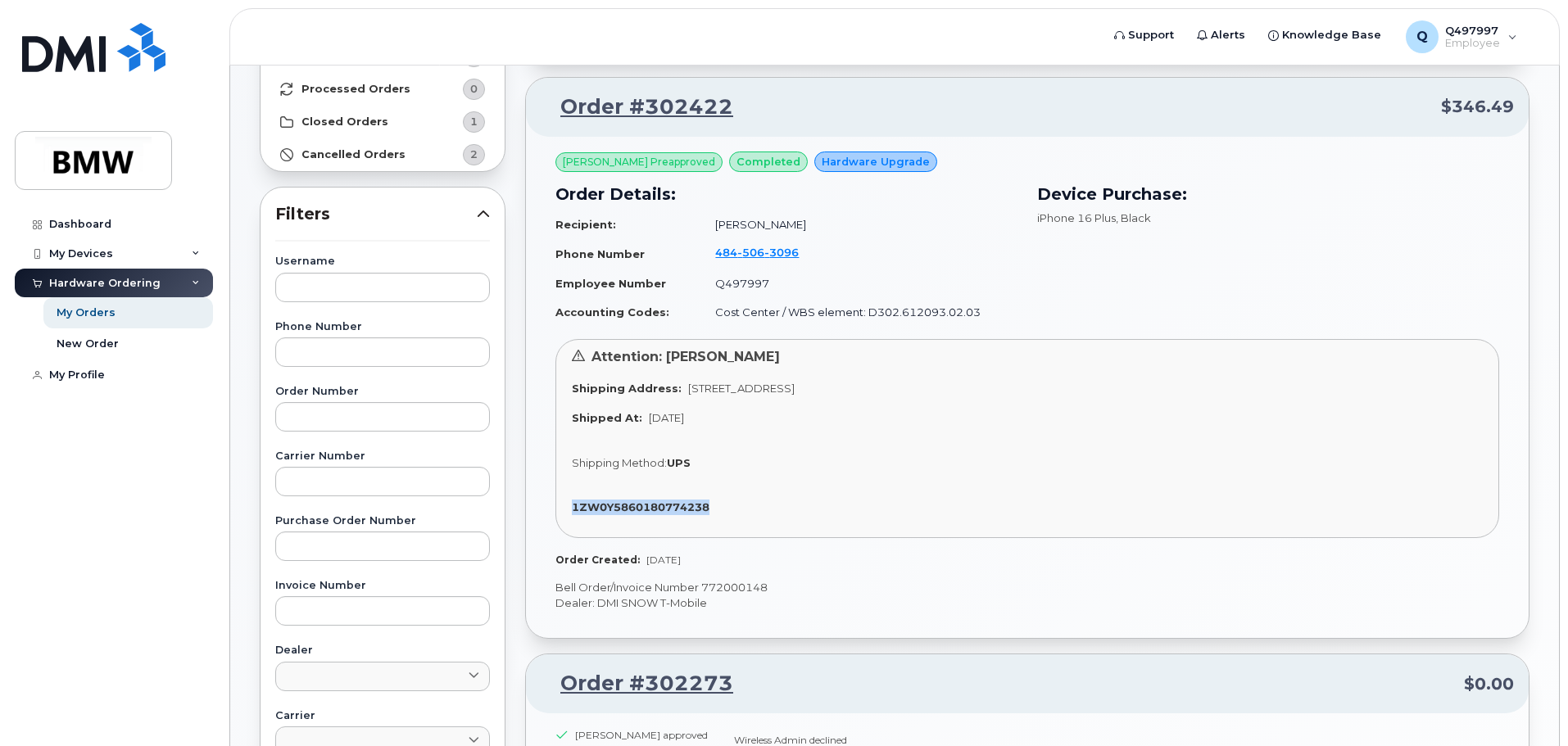
drag, startPoint x: 719, startPoint y: 500, endPoint x: 554, endPoint y: 514, distance: 165.6
click at [554, 514] on div "Adam Orlando Preapproved completed Hardware Upgrade Order Details: Recipient: B…" at bounding box center [1027, 387] width 1003 height 501
click at [621, 474] on div "Attention: Brian Menda Shipping Address: 362 Rosecliff Drive, Douglassville, PA…" at bounding box center [1027, 439] width 943 height 199
drag, startPoint x: 942, startPoint y: 320, endPoint x: 807, endPoint y: 320, distance: 135.0
click at [807, 320] on td "Cost Center / WBS element: D302.612093.02.03" at bounding box center [859, 312] width 317 height 29
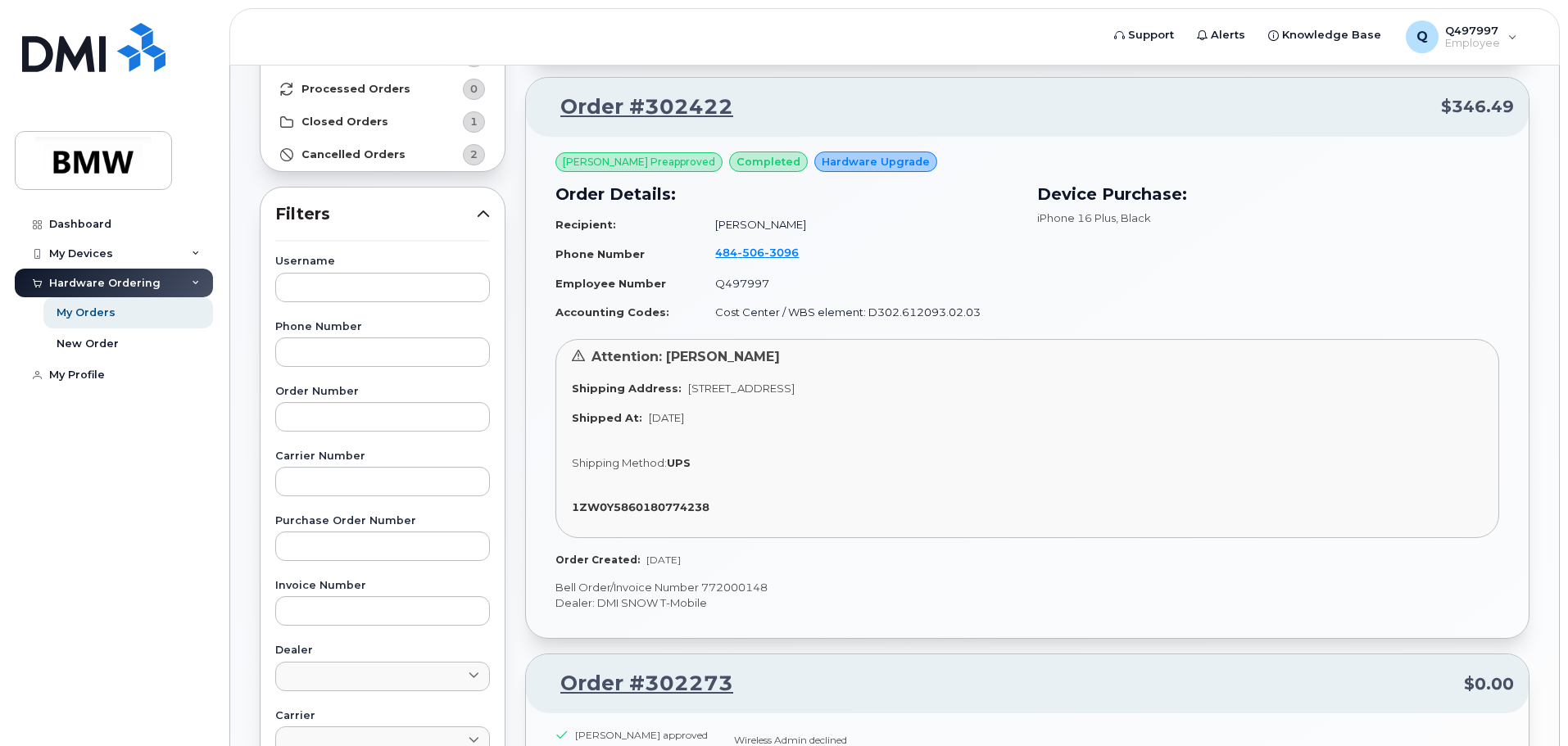
click at [802, 327] on div "Order Details: Recipient: Brian Menda Phone Number 484 506 3096 Employee Number…" at bounding box center [787, 253] width 482 height 164
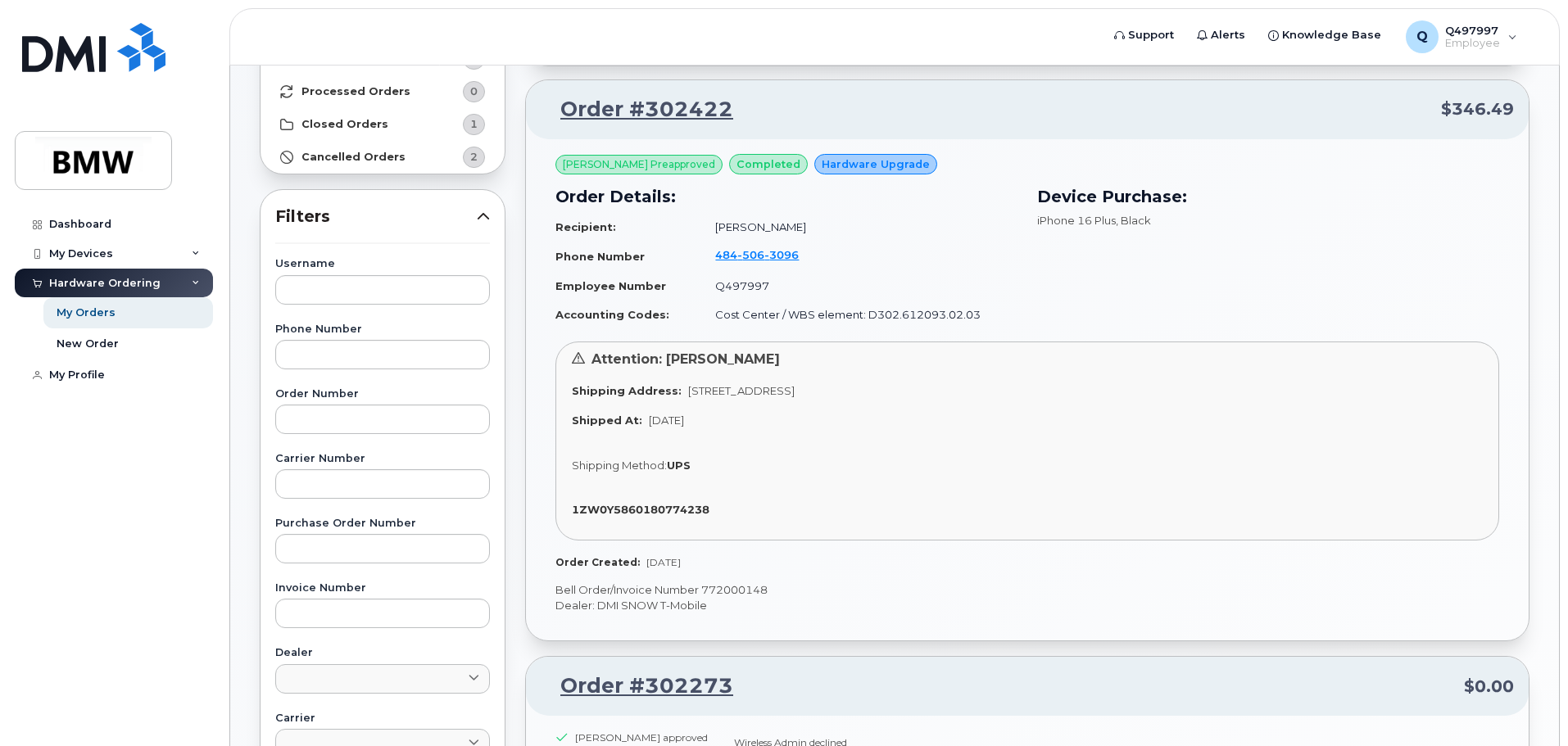
scroll to position [0, 0]
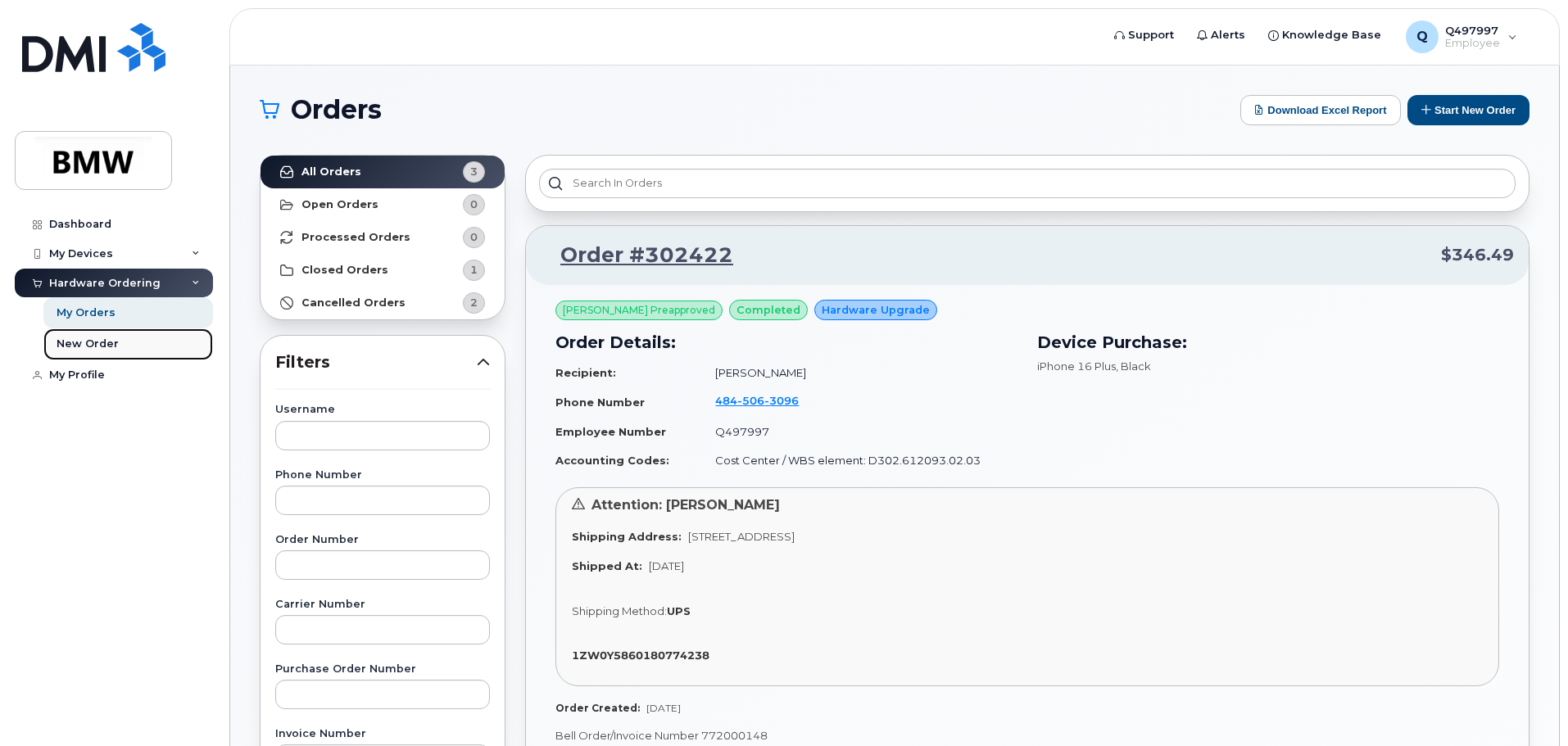
click at [93, 341] on div "New Order" at bounding box center [87, 344] width 62 height 15
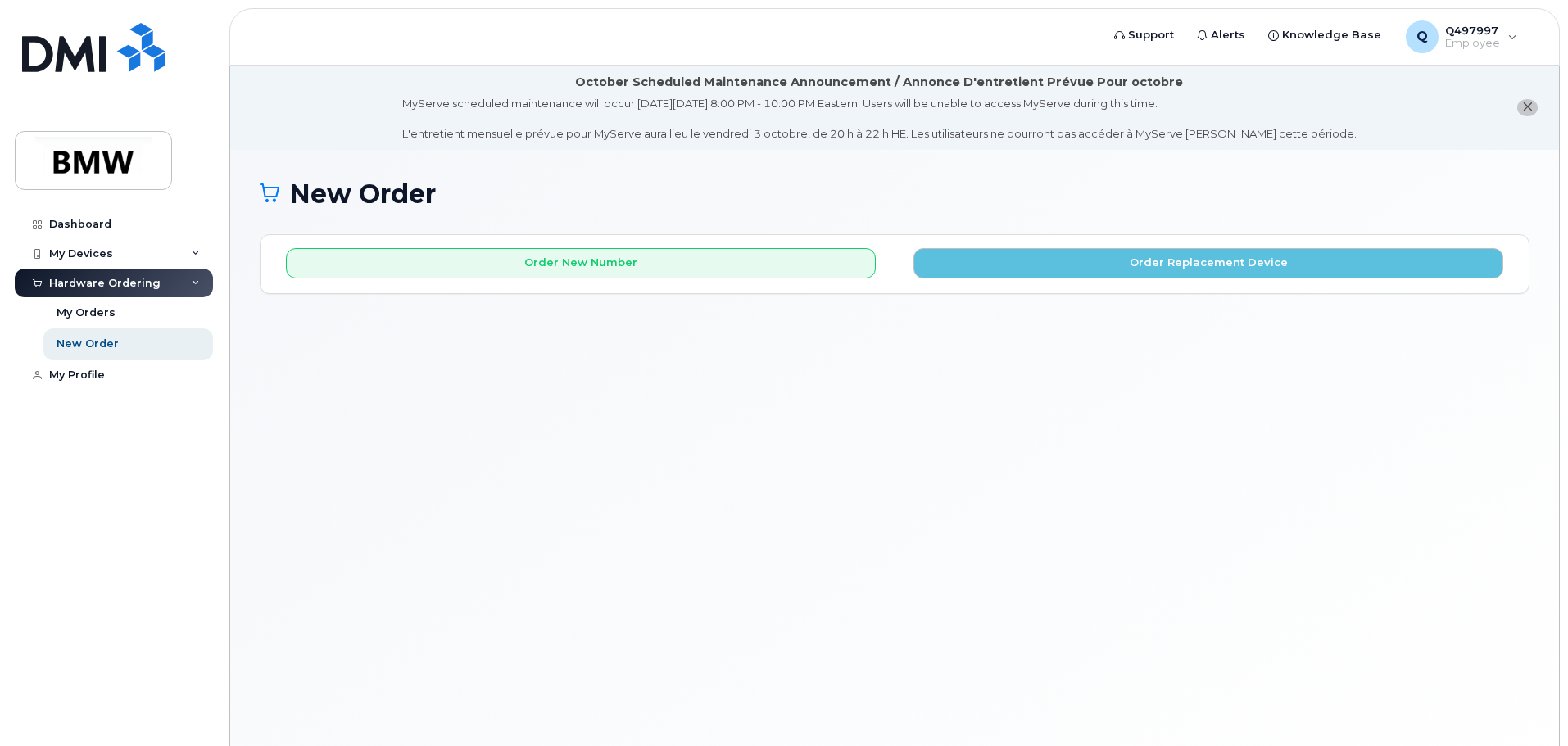
click at [950, 176] on div "New Order × Share This Order If you want to allow others to create or edit orde…" at bounding box center [894, 468] width 1329 height 636
click at [1433, 218] on div "New Order" at bounding box center [895, 206] width 1270 height 55
drag, startPoint x: 1264, startPoint y: 230, endPoint x: 1334, endPoint y: 391, distance: 175.6
click at [1334, 391] on div "New Order × Share This Order If you want to allow others to create or edit orde…" at bounding box center [894, 468] width 1329 height 636
click at [1334, 401] on div "New Order × Share This Order If you want to allow others to create or edit orde…" at bounding box center [894, 468] width 1329 height 636
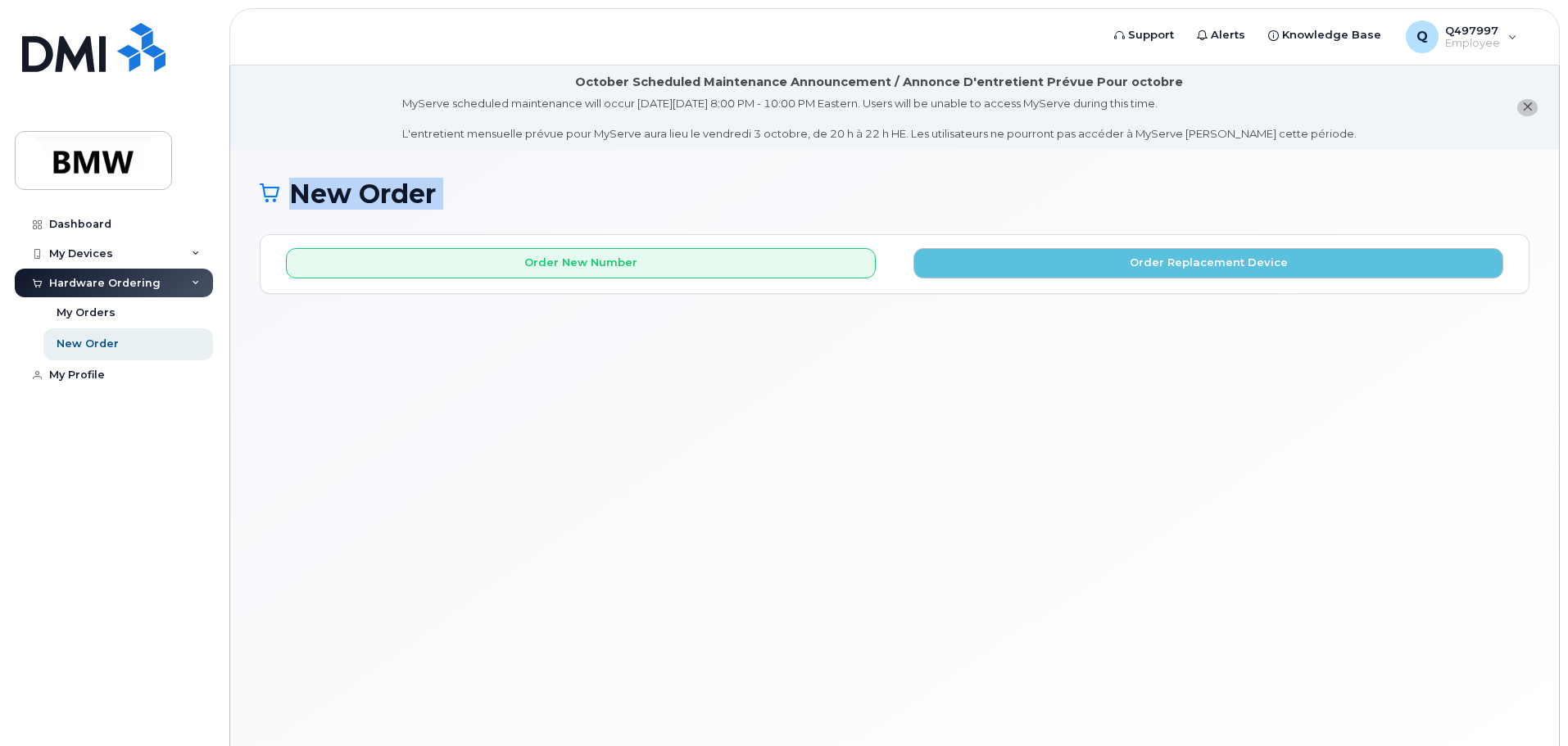
click at [369, 187] on h1 "New Order" at bounding box center [895, 193] width 1270 height 29
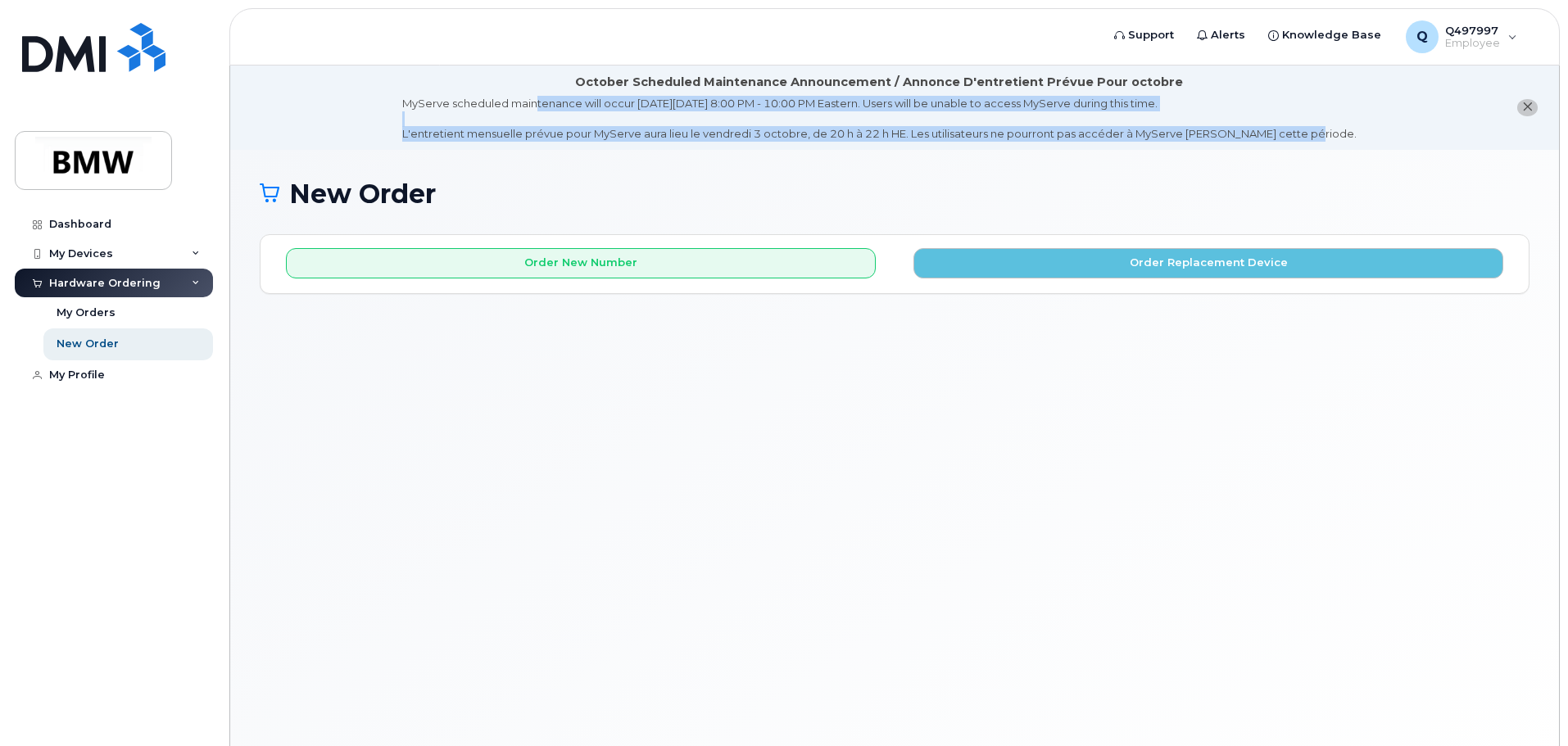
drag, startPoint x: 1352, startPoint y: 131, endPoint x: 564, endPoint y: 75, distance: 790.0
click at [564, 75] on li "October Scheduled Maintenance Announcement / Annonce D'entretient Prévue Pour o…" at bounding box center [894, 108] width 1329 height 84
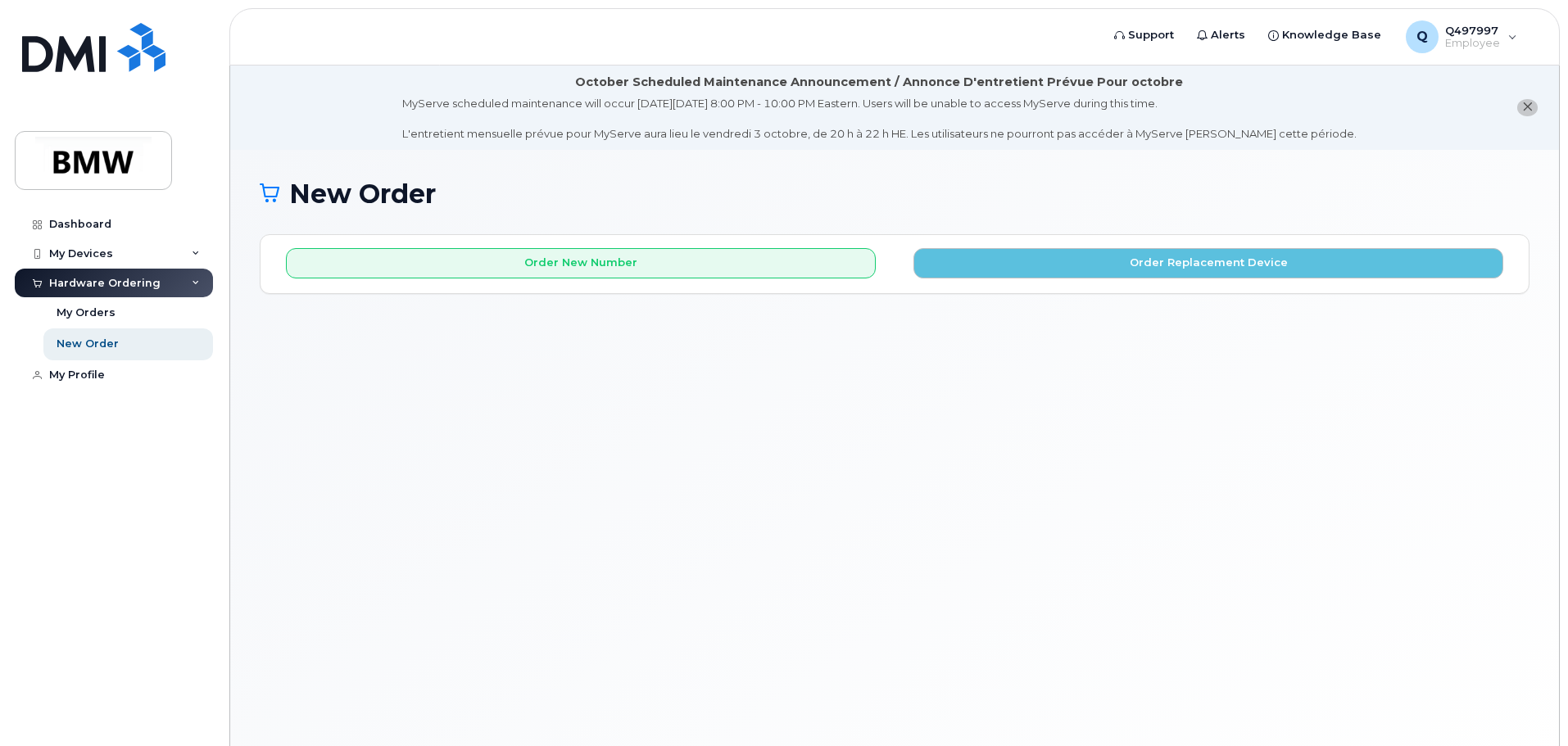
click at [595, 79] on div "October Scheduled Maintenance Announcement / Annonce D'entretient Prévue Pour o…" at bounding box center [879, 82] width 608 height 17
click at [117, 306] on link "My Orders" at bounding box center [128, 312] width 170 height 31
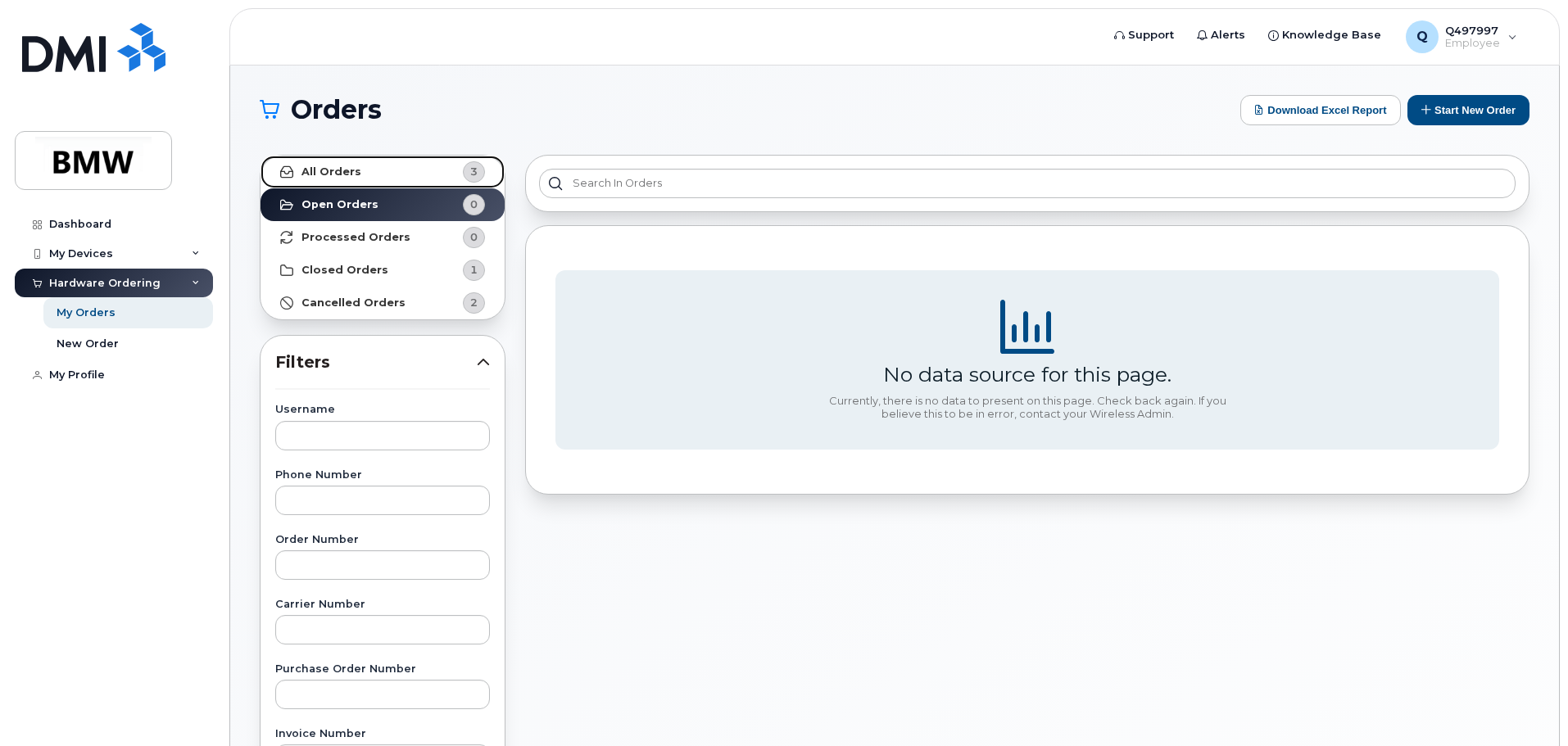
click at [361, 168] on link "All Orders 3" at bounding box center [383, 172] width 244 height 33
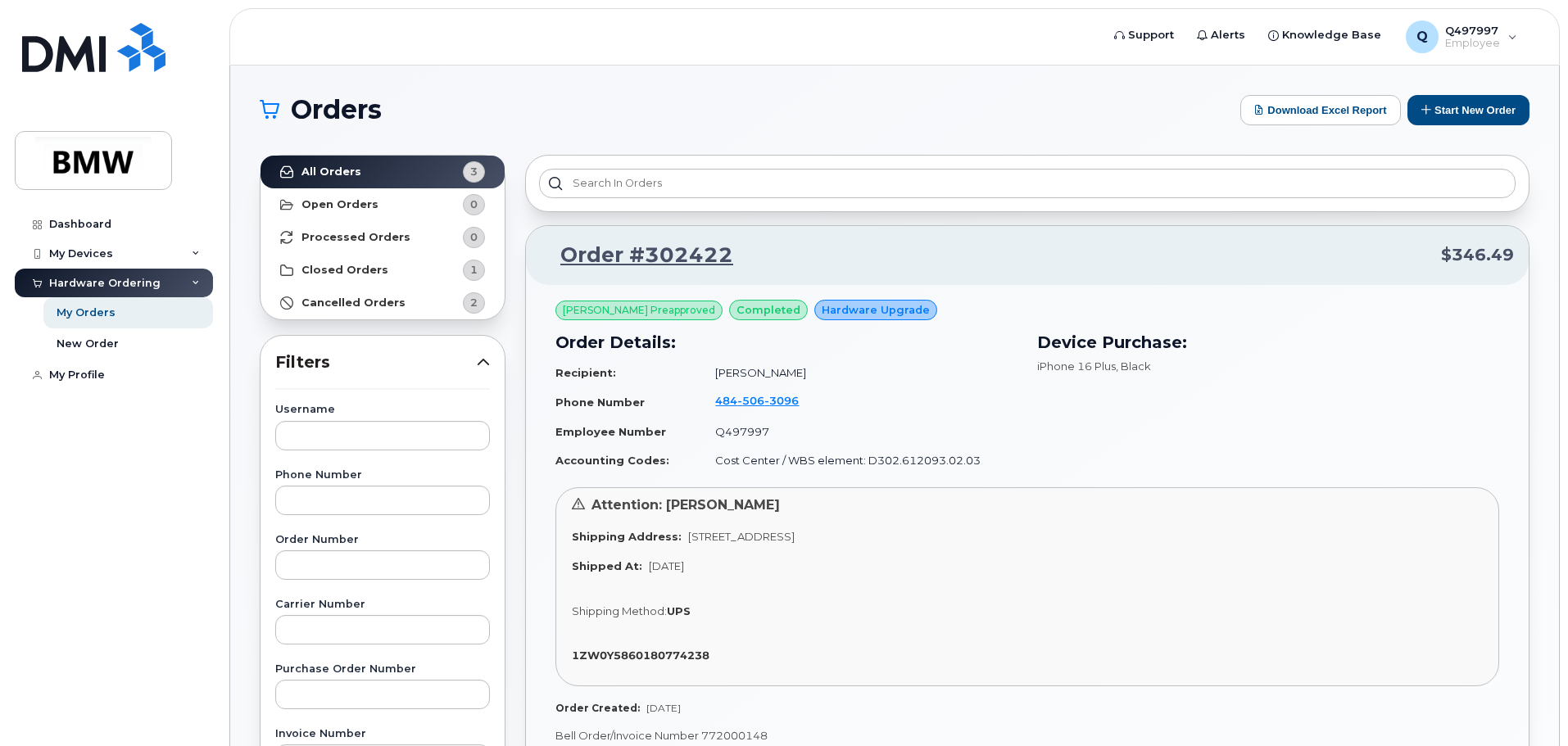
drag, startPoint x: 361, startPoint y: 168, endPoint x: 768, endPoint y: 106, distance: 411.7
click at [768, 106] on h1 "Orders" at bounding box center [746, 110] width 972 height 26
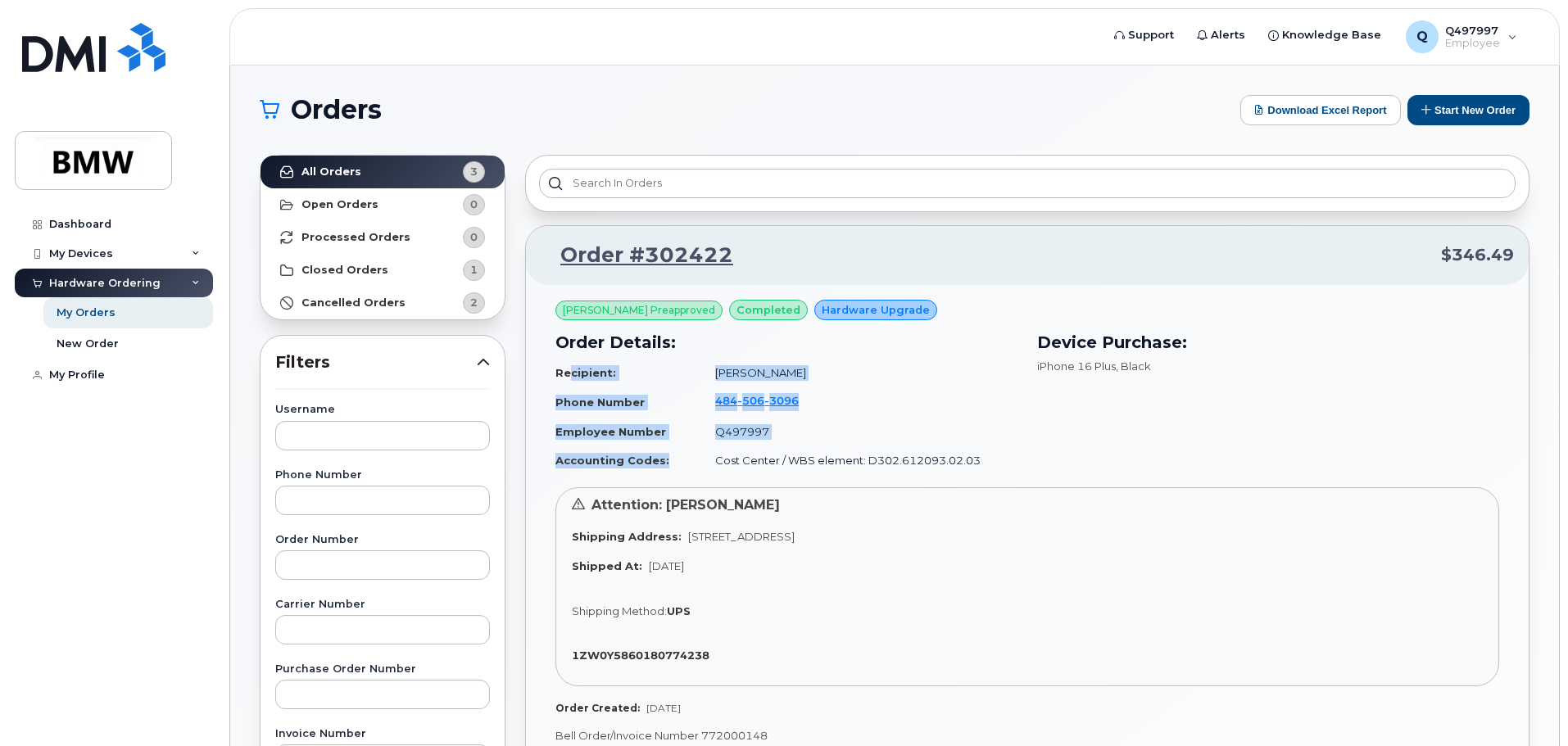
drag, startPoint x: 569, startPoint y: 376, endPoint x: 692, endPoint y: 452, distance: 144.6
click at [692, 452] on table "Recipient: [PERSON_NAME] Phone Number [PHONE_NUMBER] Employee Number Q497997 Ac…" at bounding box center [786, 417] width 462 height 116
click at [690, 460] on td "Accounting Codes:" at bounding box center [627, 460] width 145 height 29
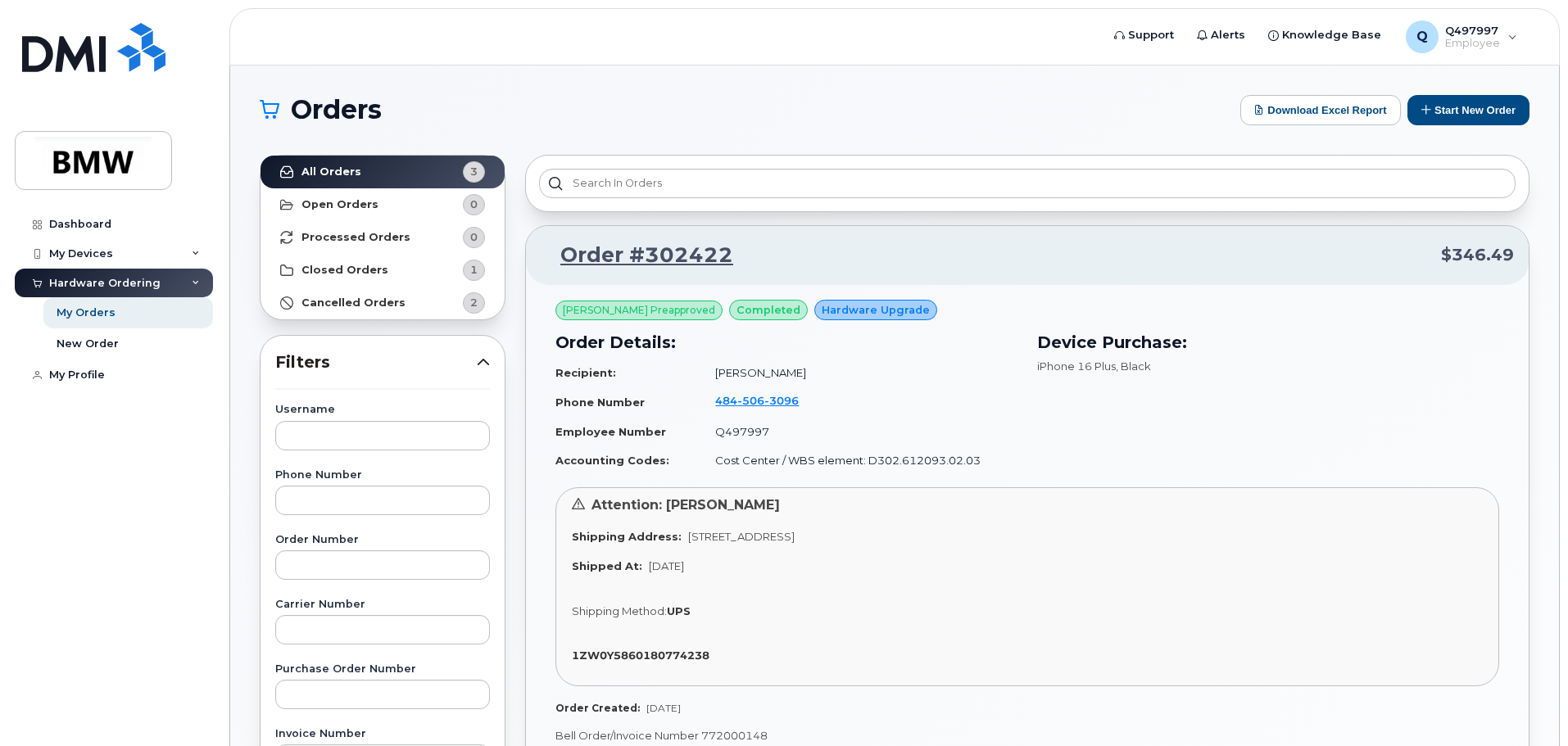
click at [1222, 455] on div "Device Purchase: iPhone 16 Plus , Black" at bounding box center [1268, 401] width 482 height 164
